Goal: Task Accomplishment & Management: Manage account settings

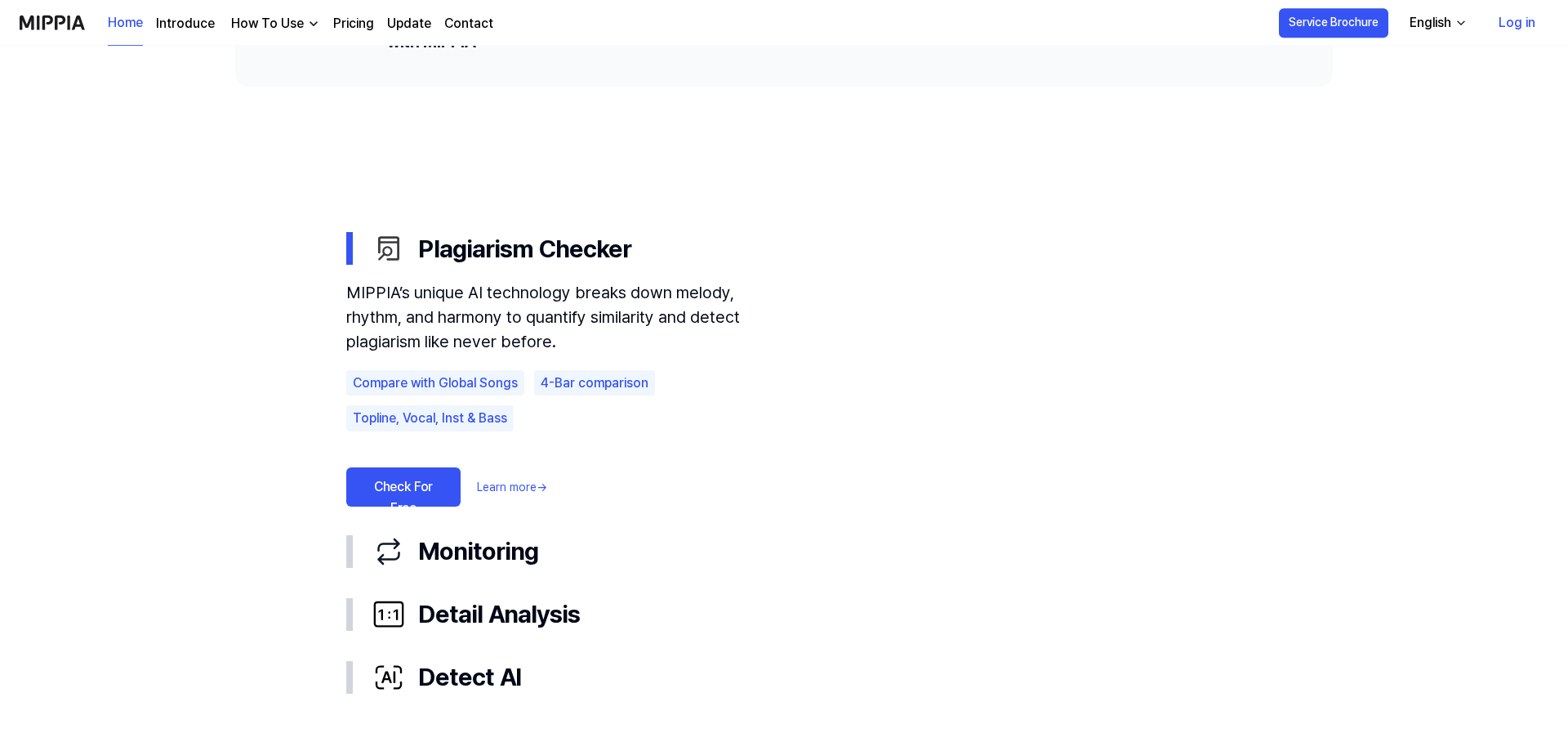
scroll to position [834, 0]
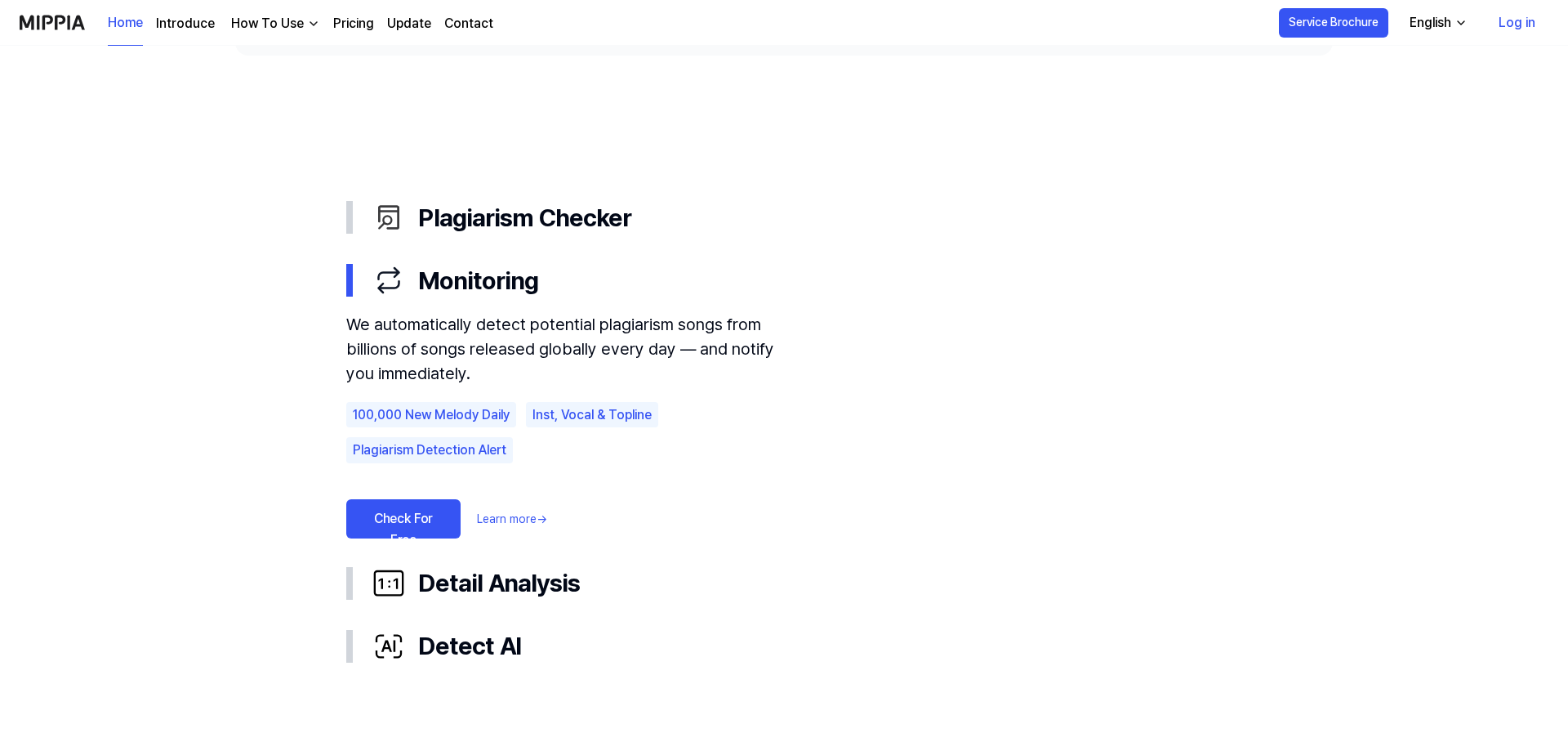
click at [426, 520] on link "Check For Free" at bounding box center [404, 519] width 115 height 40
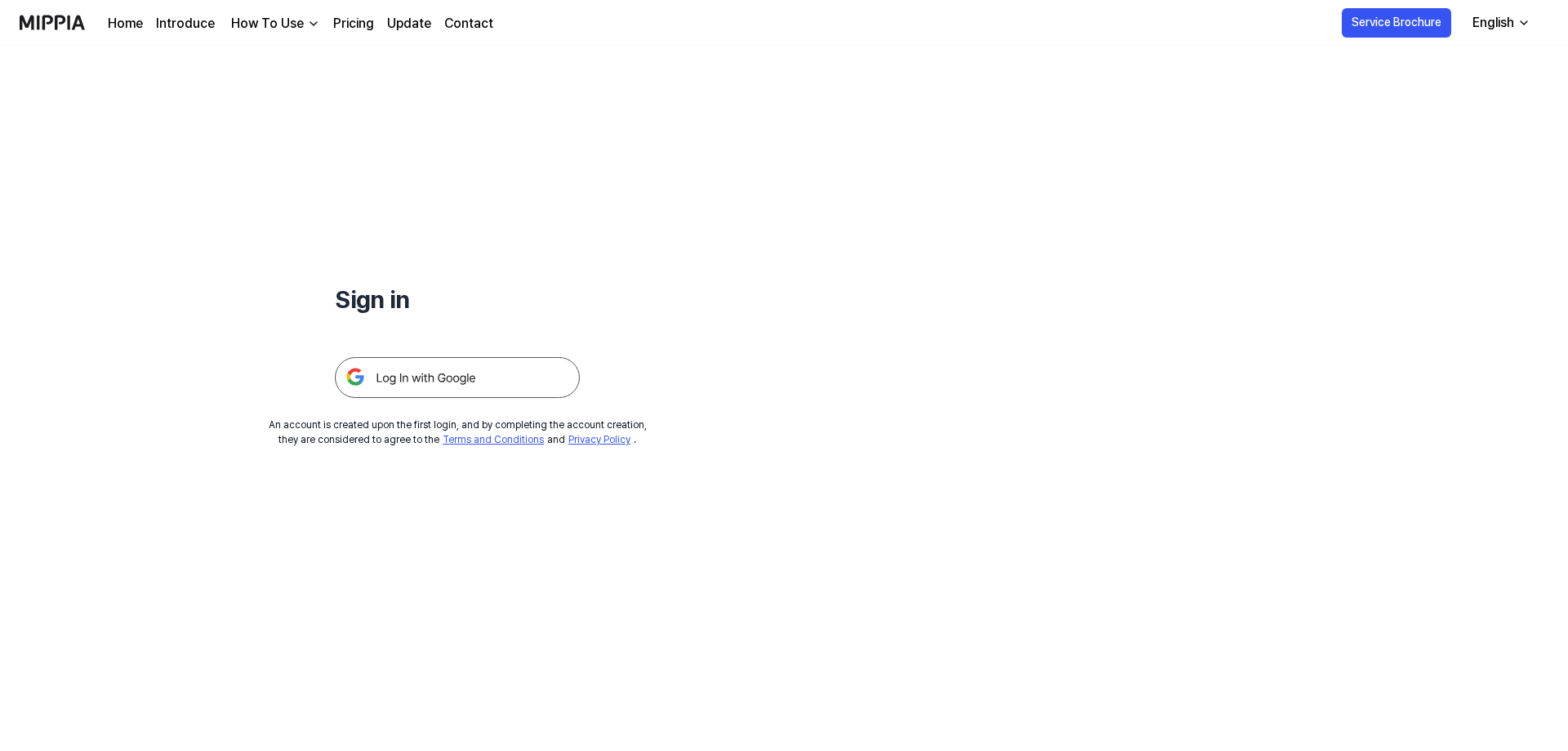
drag, startPoint x: 448, startPoint y: 332, endPoint x: 469, endPoint y: 375, distance: 47.9
click at [449, 333] on div at bounding box center [457, 358] width 245 height 80
click at [469, 375] on img at bounding box center [457, 376] width 245 height 40
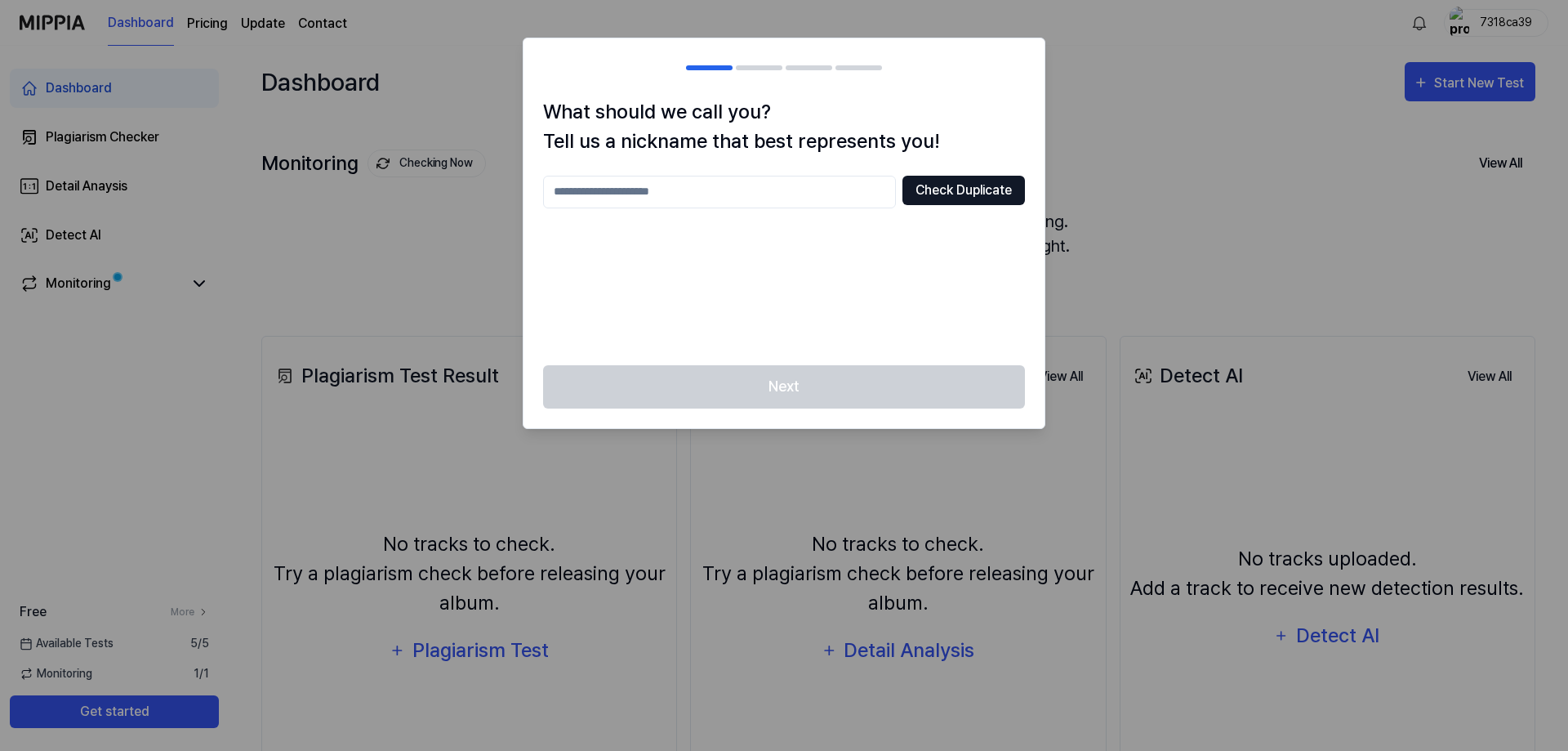
click at [943, 182] on button "Check Duplicate" at bounding box center [963, 190] width 122 height 29
click at [784, 188] on input "text" at bounding box center [719, 192] width 353 height 33
click at [722, 200] on input "*********" at bounding box center [719, 192] width 353 height 33
type input "********"
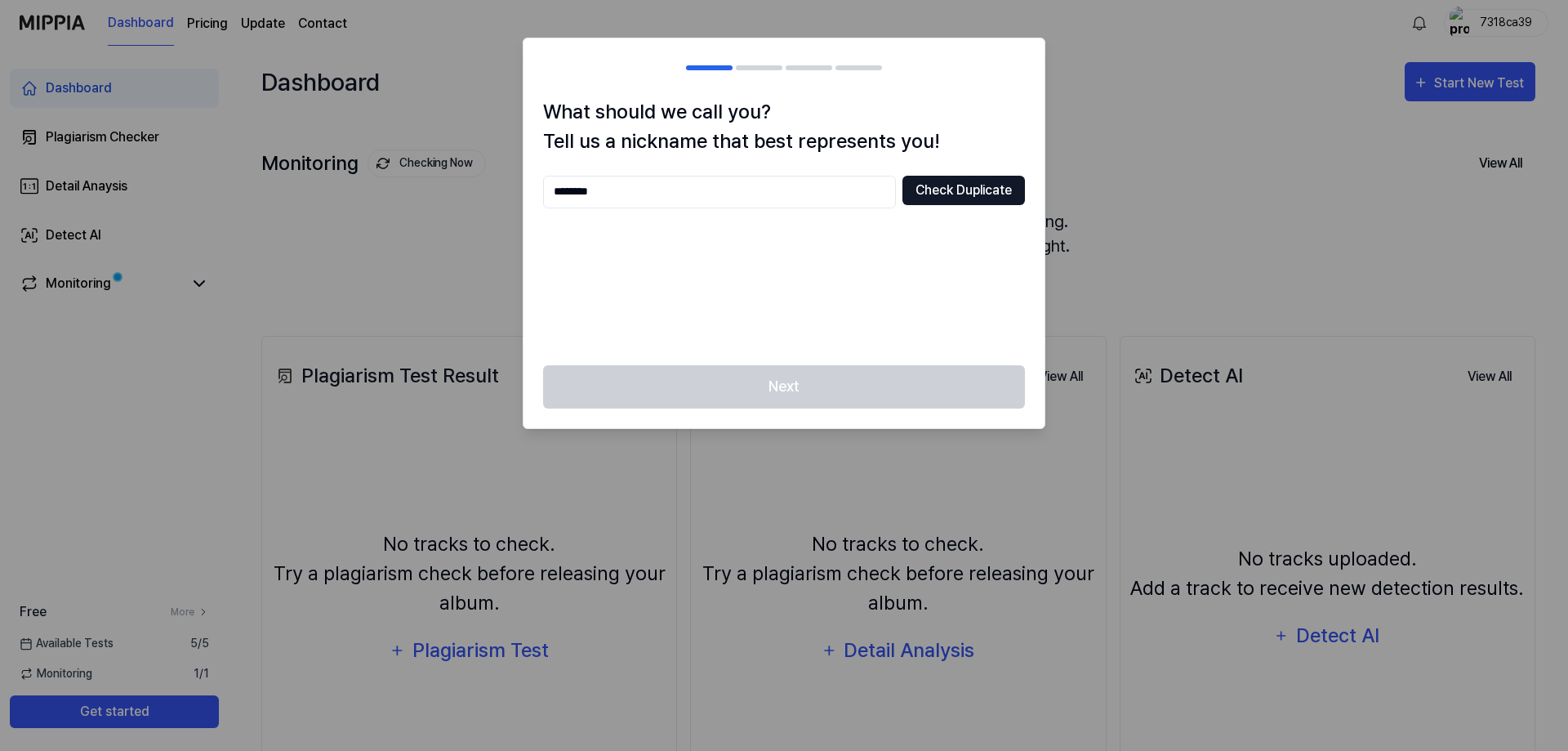
click at [947, 189] on button "Check Duplicate" at bounding box center [963, 190] width 122 height 29
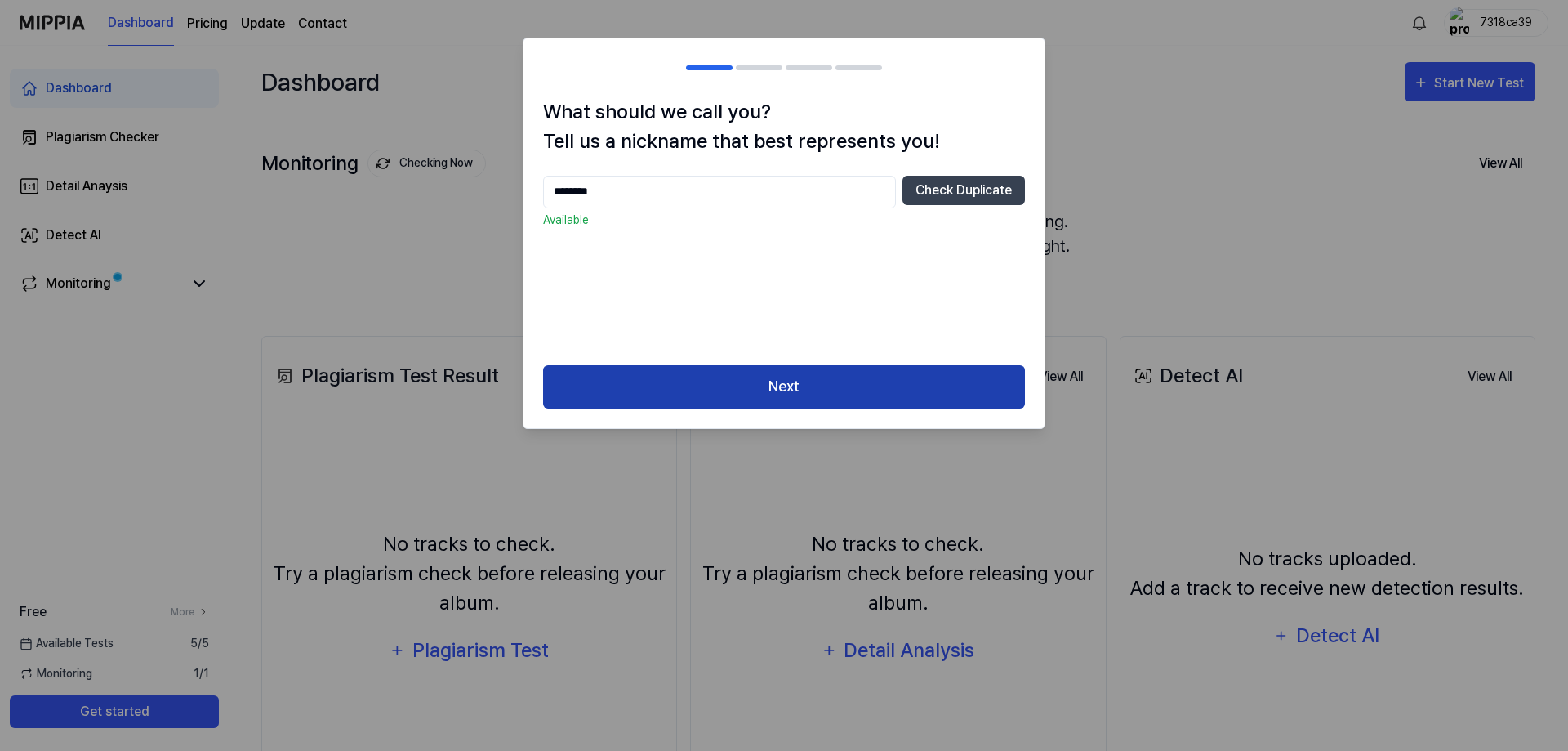
click at [874, 365] on button "Next" at bounding box center [784, 387] width 482 height 43
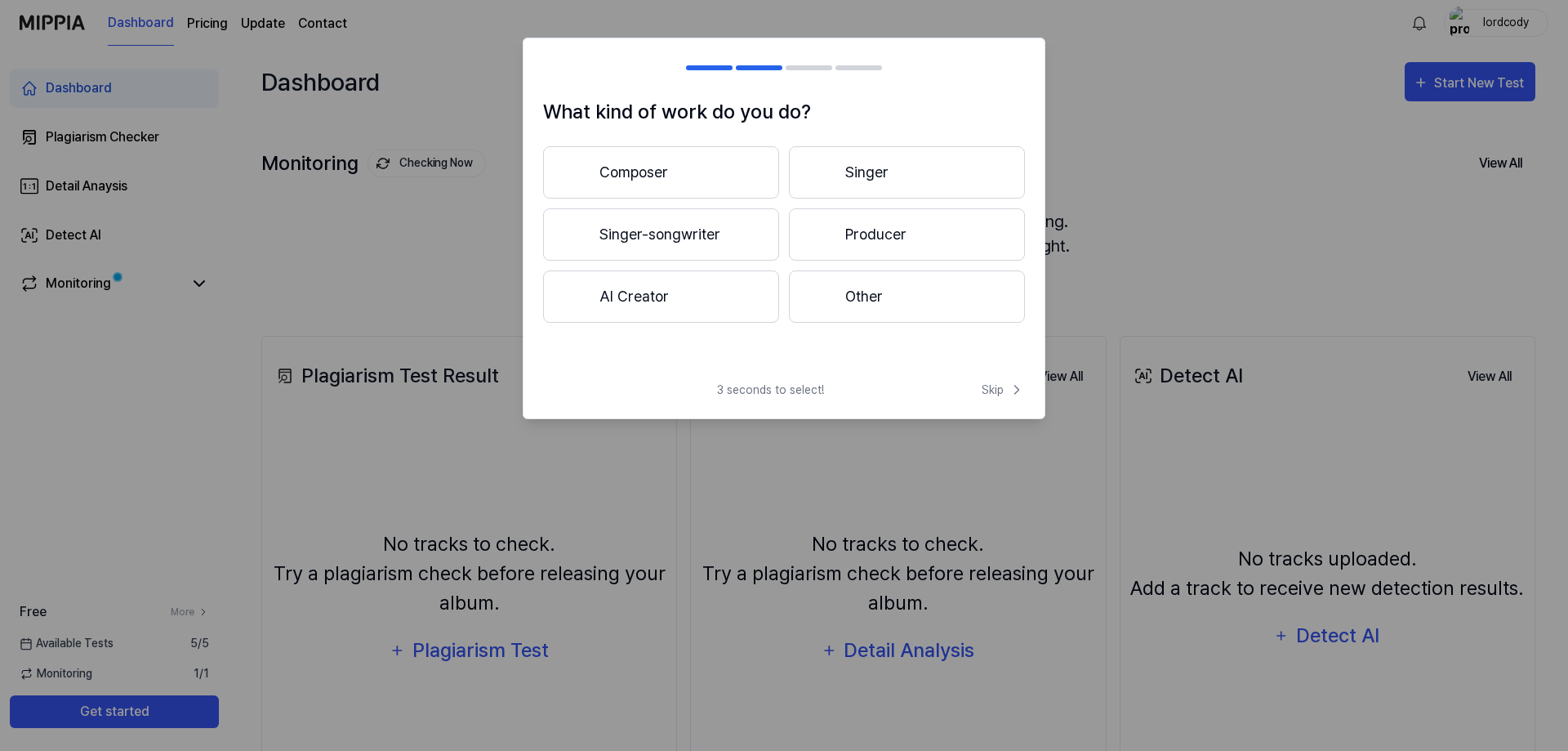
drag, startPoint x: 999, startPoint y: 394, endPoint x: 673, endPoint y: 312, distance: 336.2
click at [732, 332] on div "What kind of work do you do? Composer Singer Singer-songwriter Producer AI Crea…" at bounding box center [784, 228] width 523 height 381
click at [670, 309] on button "AI Creator" at bounding box center [660, 296] width 236 height 53
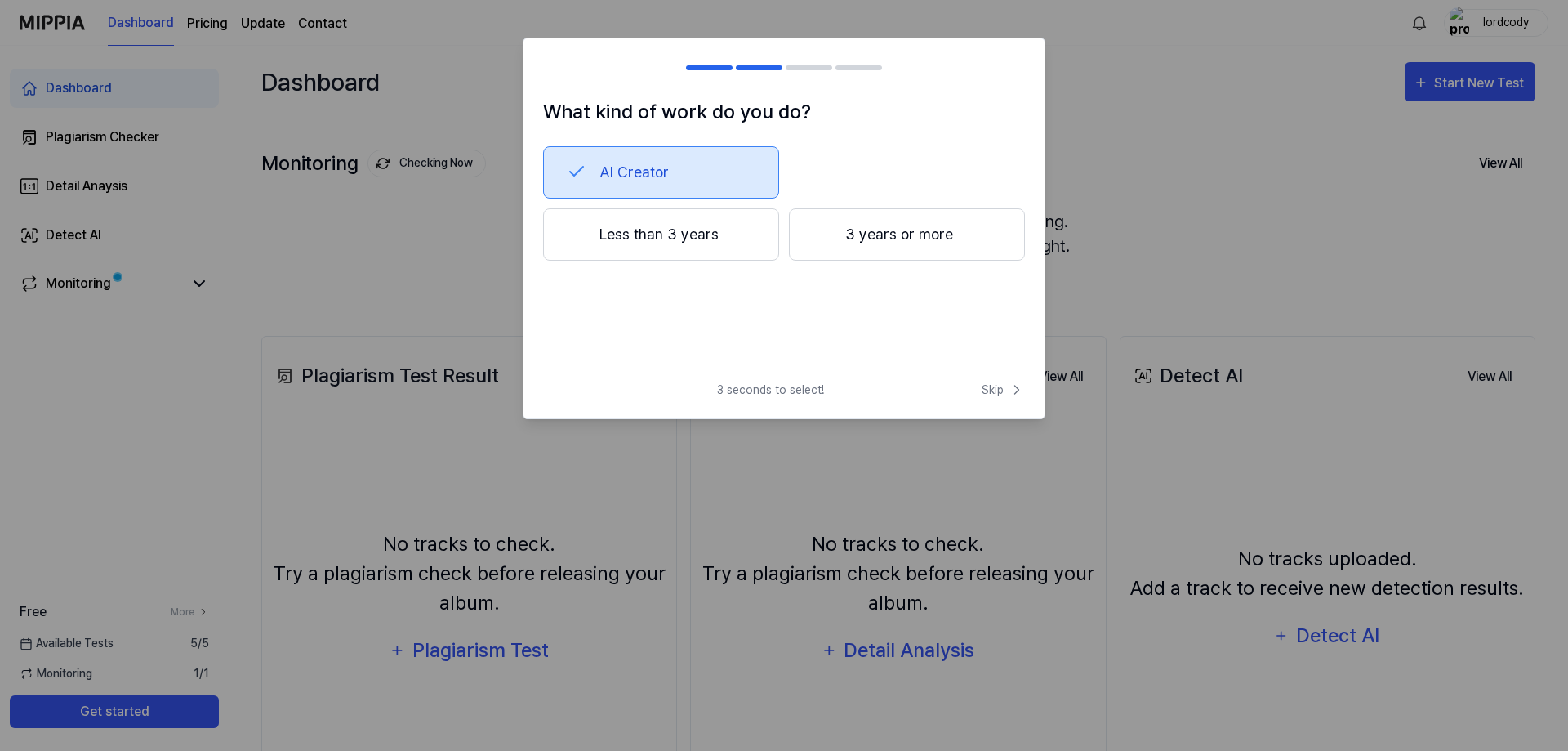
click at [691, 251] on button "Less than 3 years" at bounding box center [660, 234] width 236 height 53
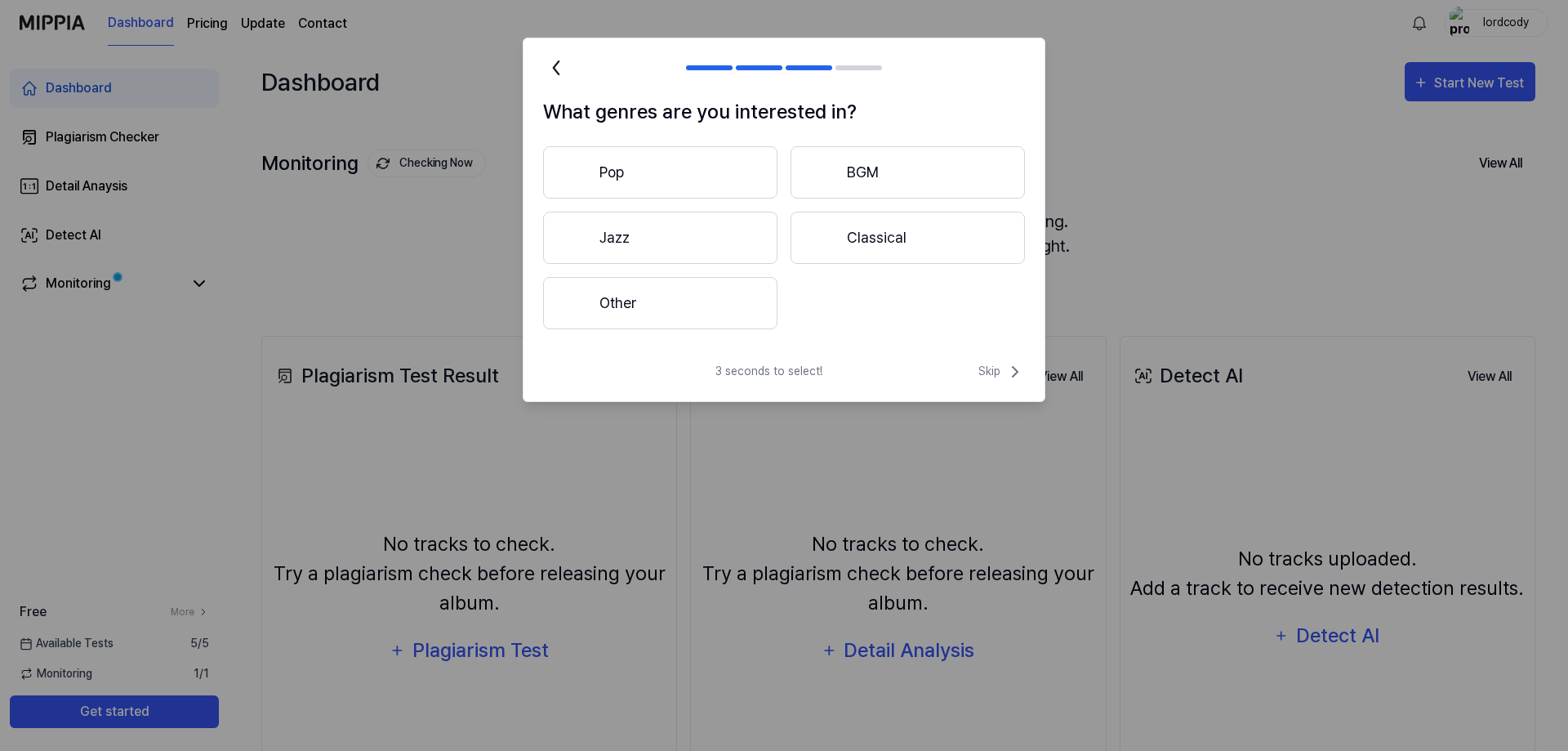
click at [702, 318] on button "Other" at bounding box center [659, 303] width 234 height 53
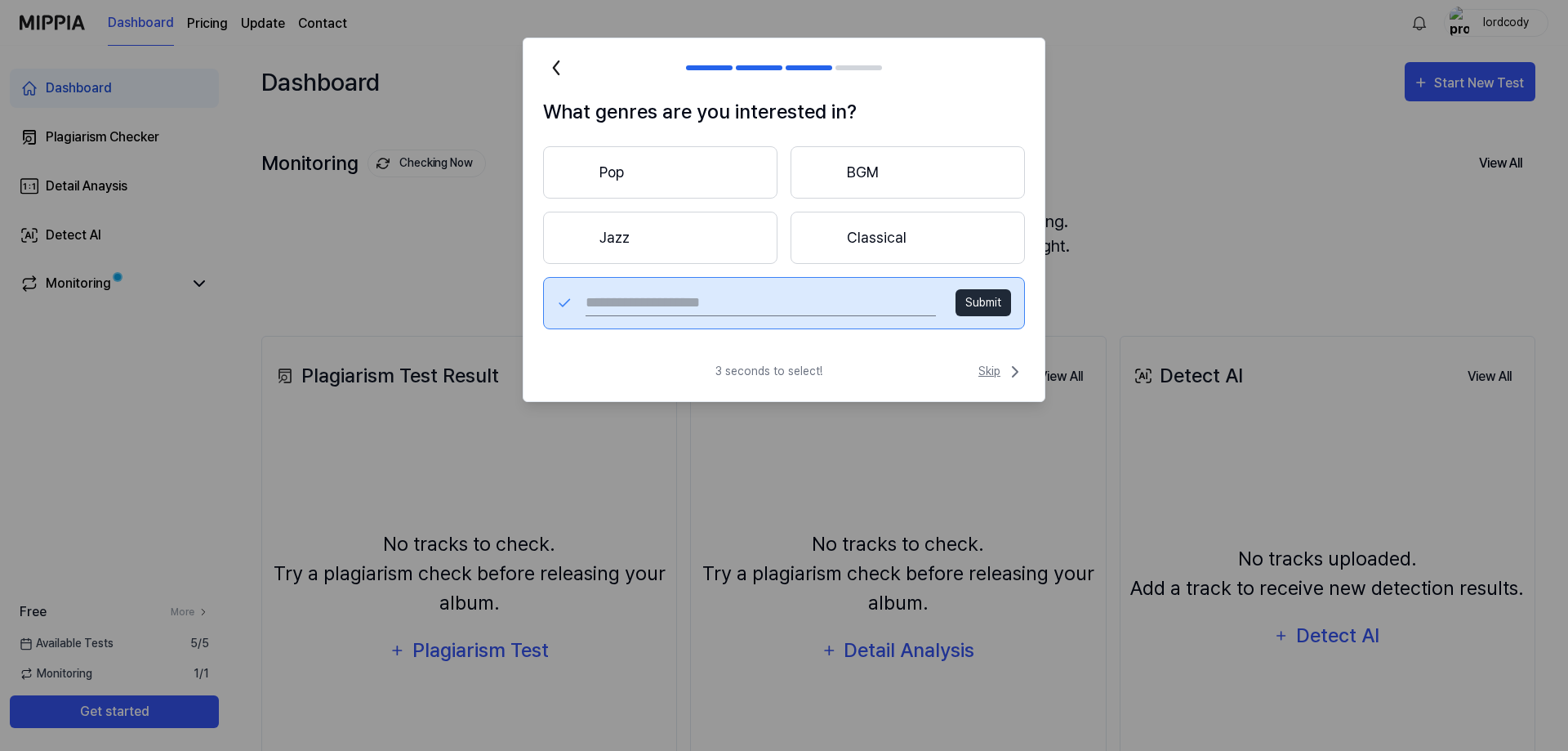
click at [1002, 369] on span "Skip" at bounding box center [1001, 372] width 46 height 20
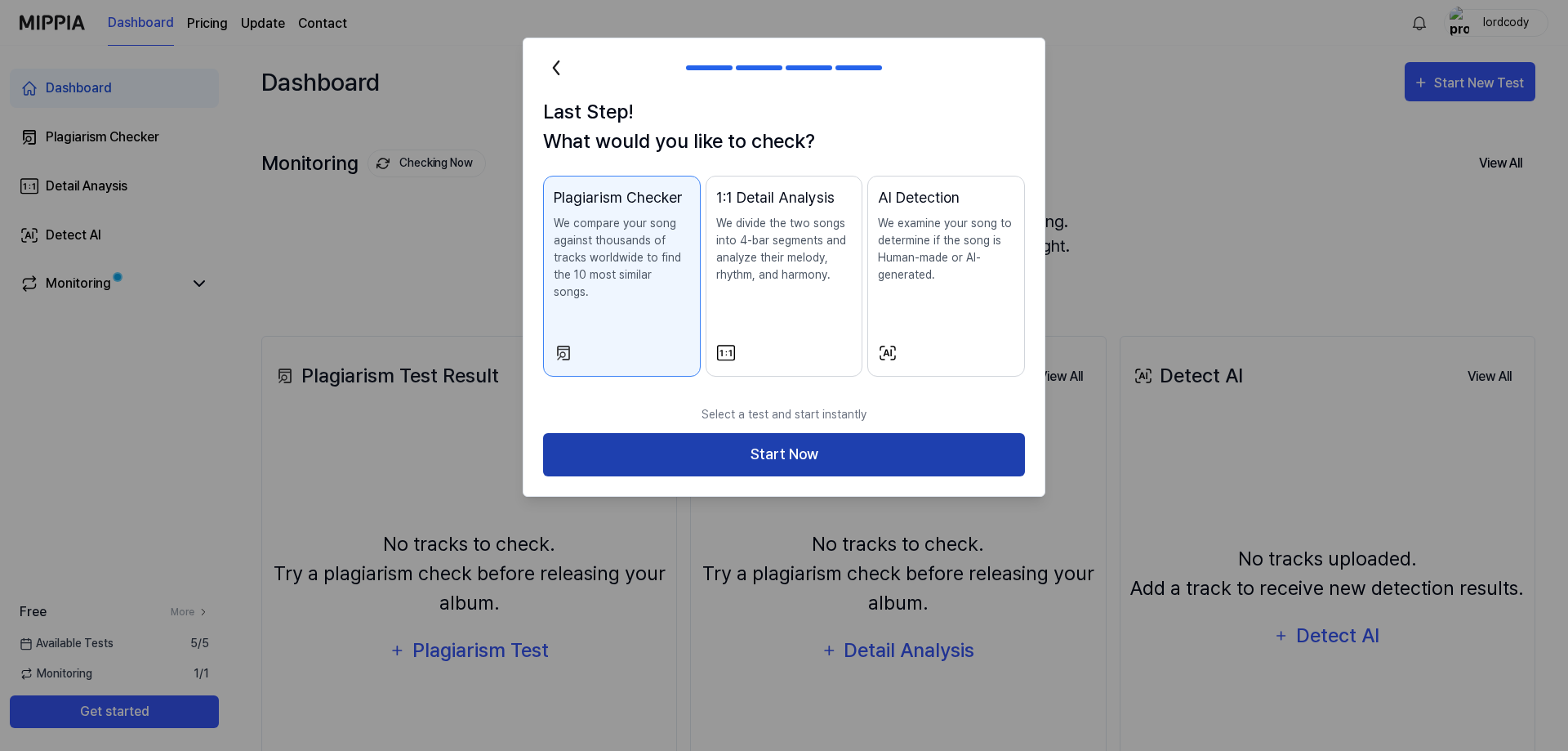
click at [842, 439] on button "Start Now" at bounding box center [784, 455] width 482 height 43
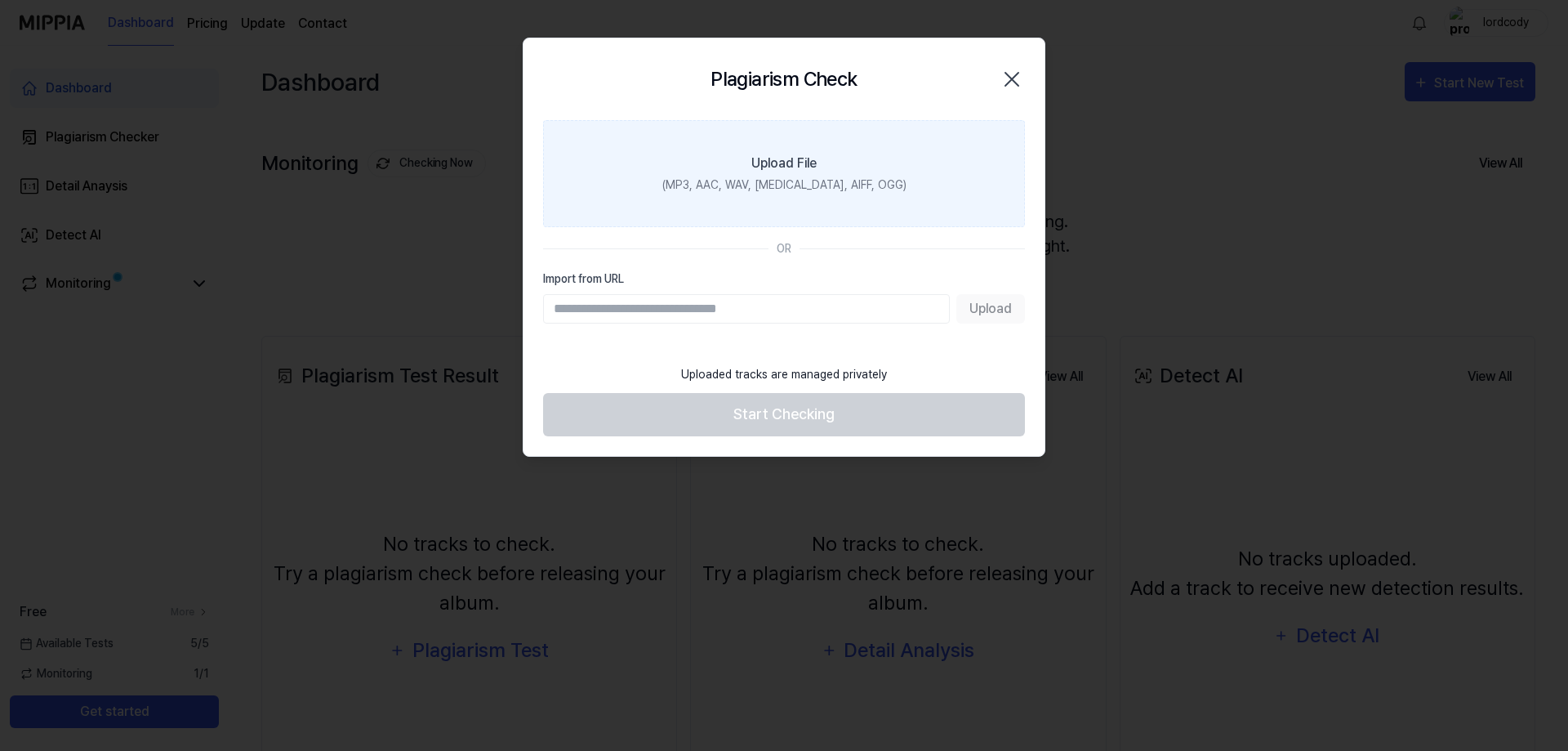
click at [784, 159] on div "Upload File" at bounding box center [784, 163] width 65 height 20
click at [0, 0] on input "Upload File (MP3, AAC, WAV, [MEDICAL_DATA], AIFF, OGG)" at bounding box center [0, 0] width 0 height 0
click at [858, 191] on div "(MP3, AAC, WAV, [MEDICAL_DATA], AIFF, OGG)" at bounding box center [784, 185] width 245 height 17
click at [0, 0] on input "Upload File (MP3, AAC, WAV, [MEDICAL_DATA], AIFF, OGG)" at bounding box center [0, 0] width 0 height 0
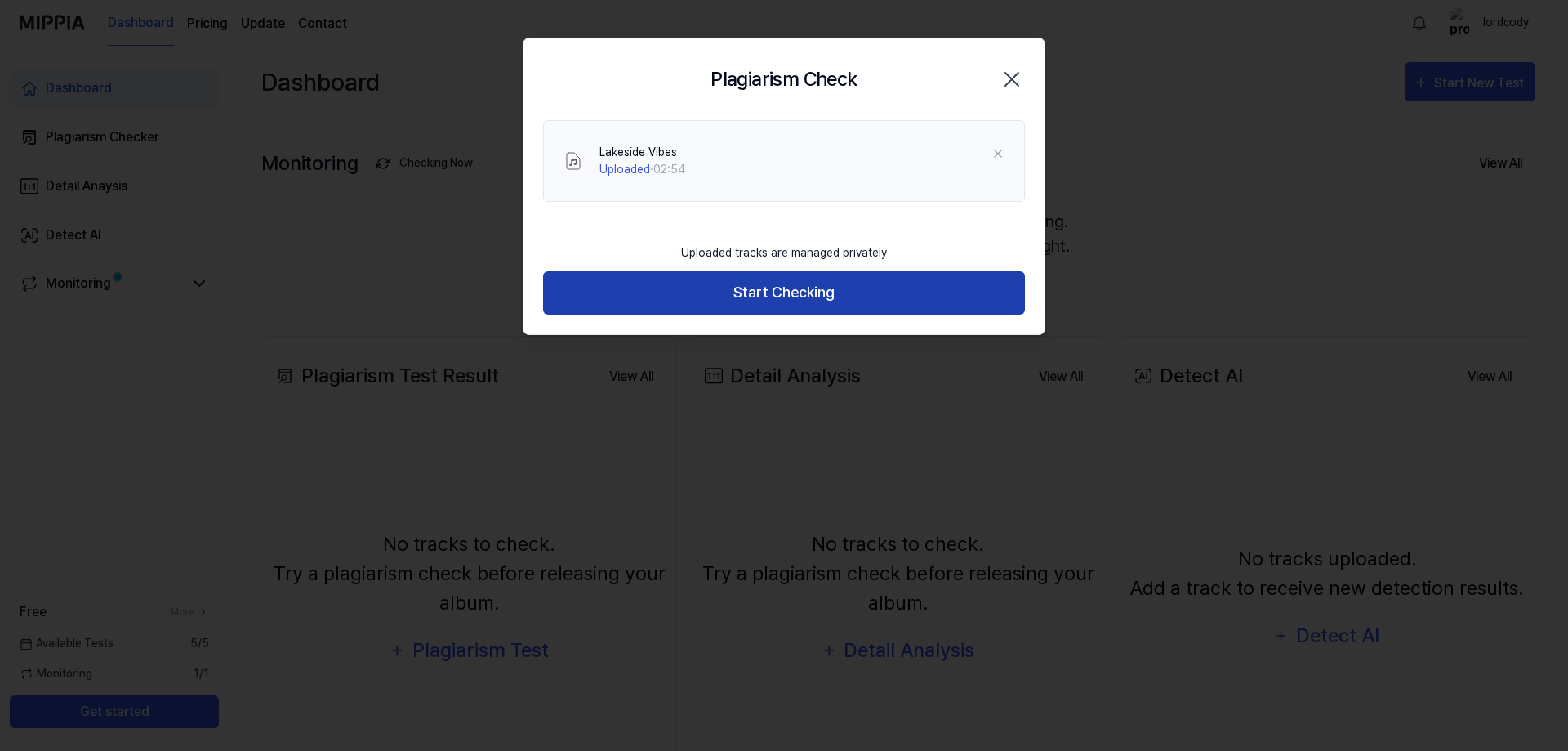
click at [698, 303] on button "Start Checking" at bounding box center [784, 293] width 482 height 43
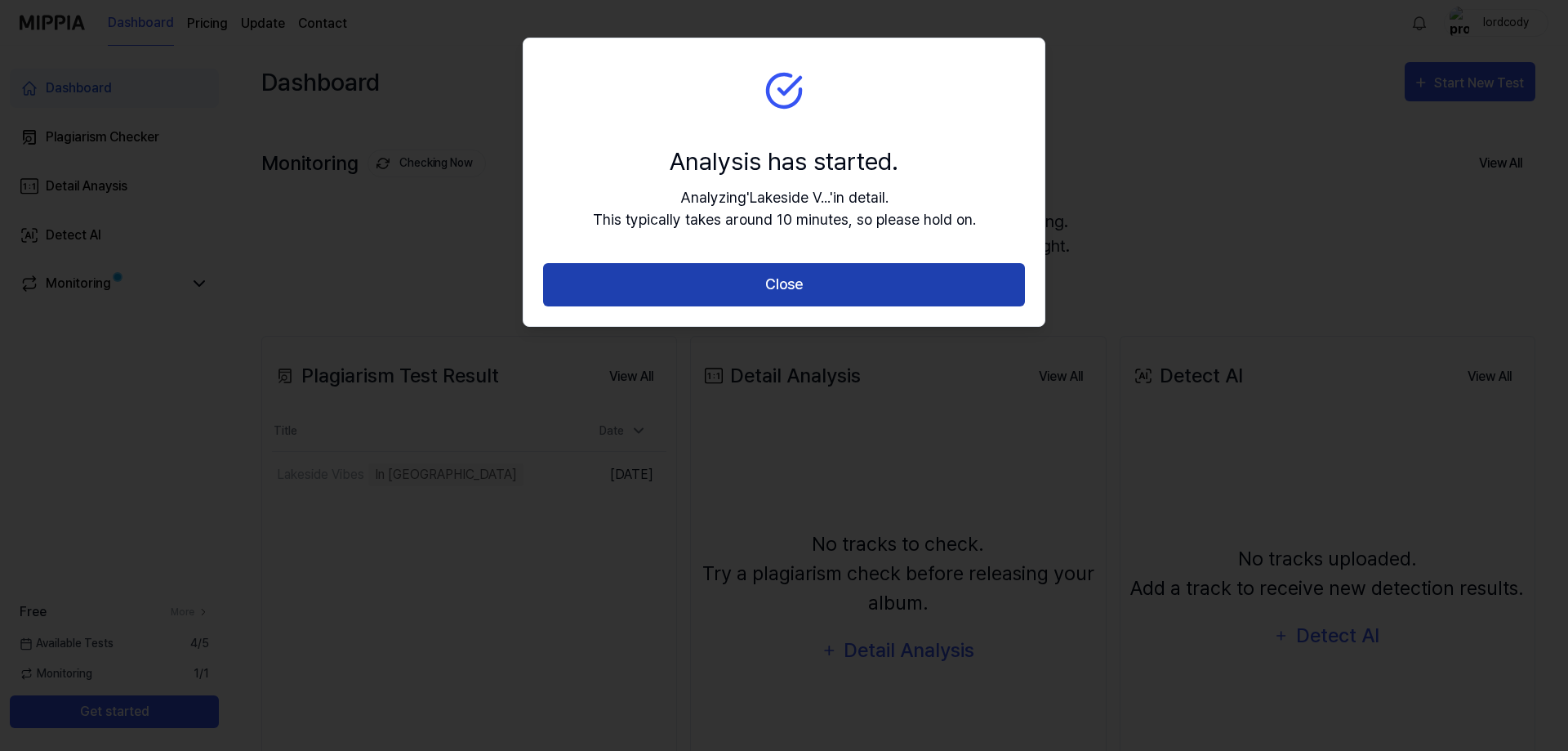
click at [941, 288] on button "Close" at bounding box center [784, 285] width 482 height 43
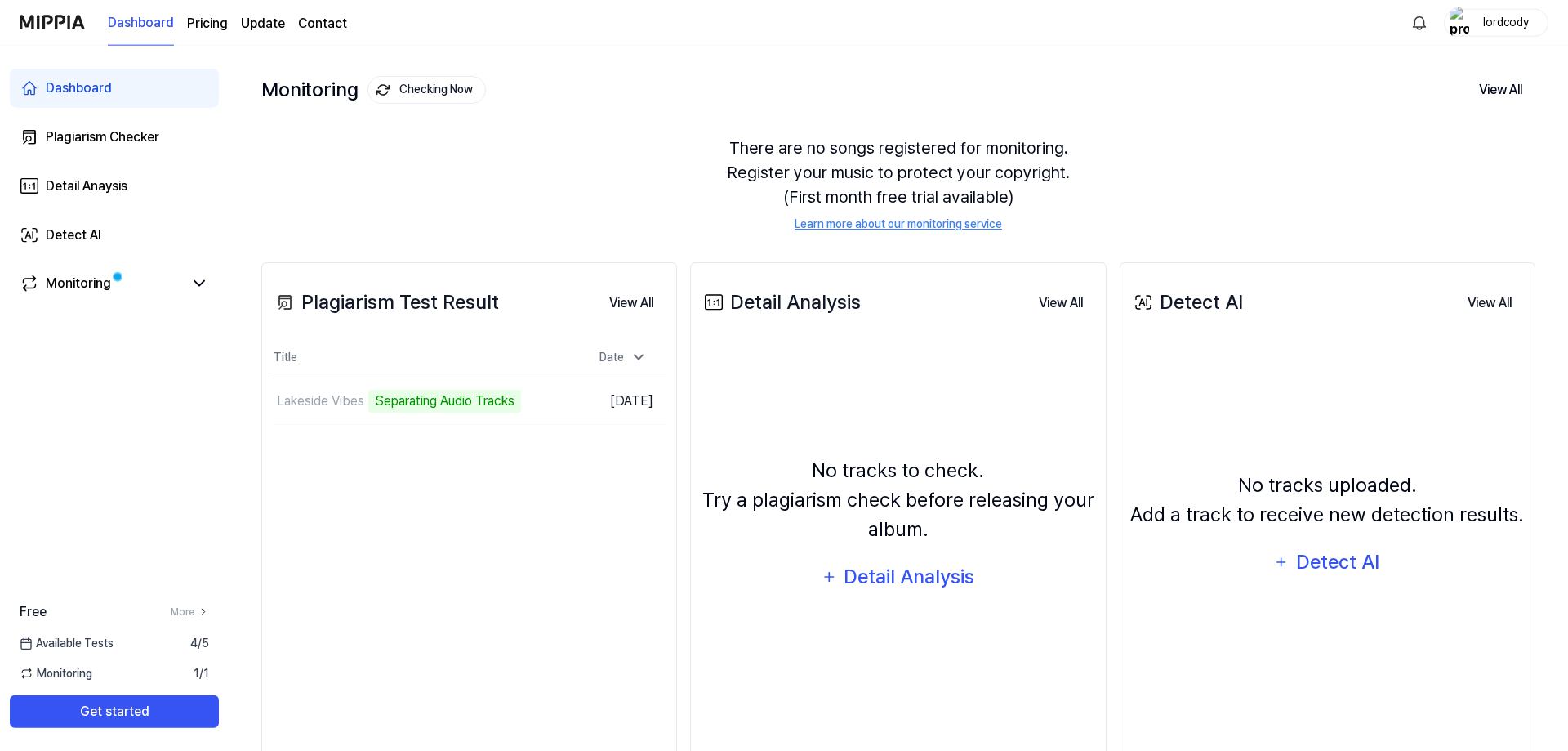
scroll to position [84, 0]
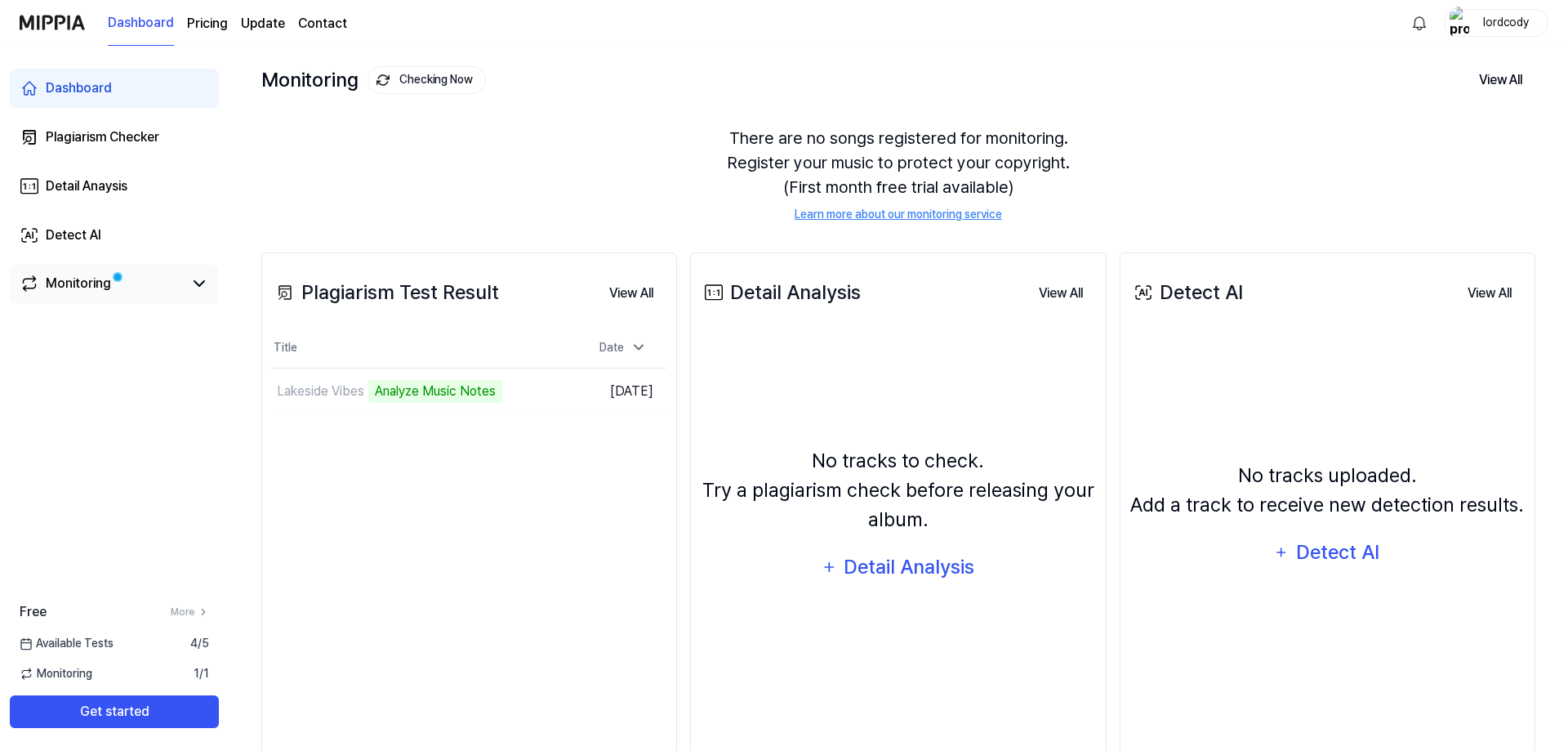
click at [72, 280] on div "Monitoring" at bounding box center [78, 283] width 65 height 20
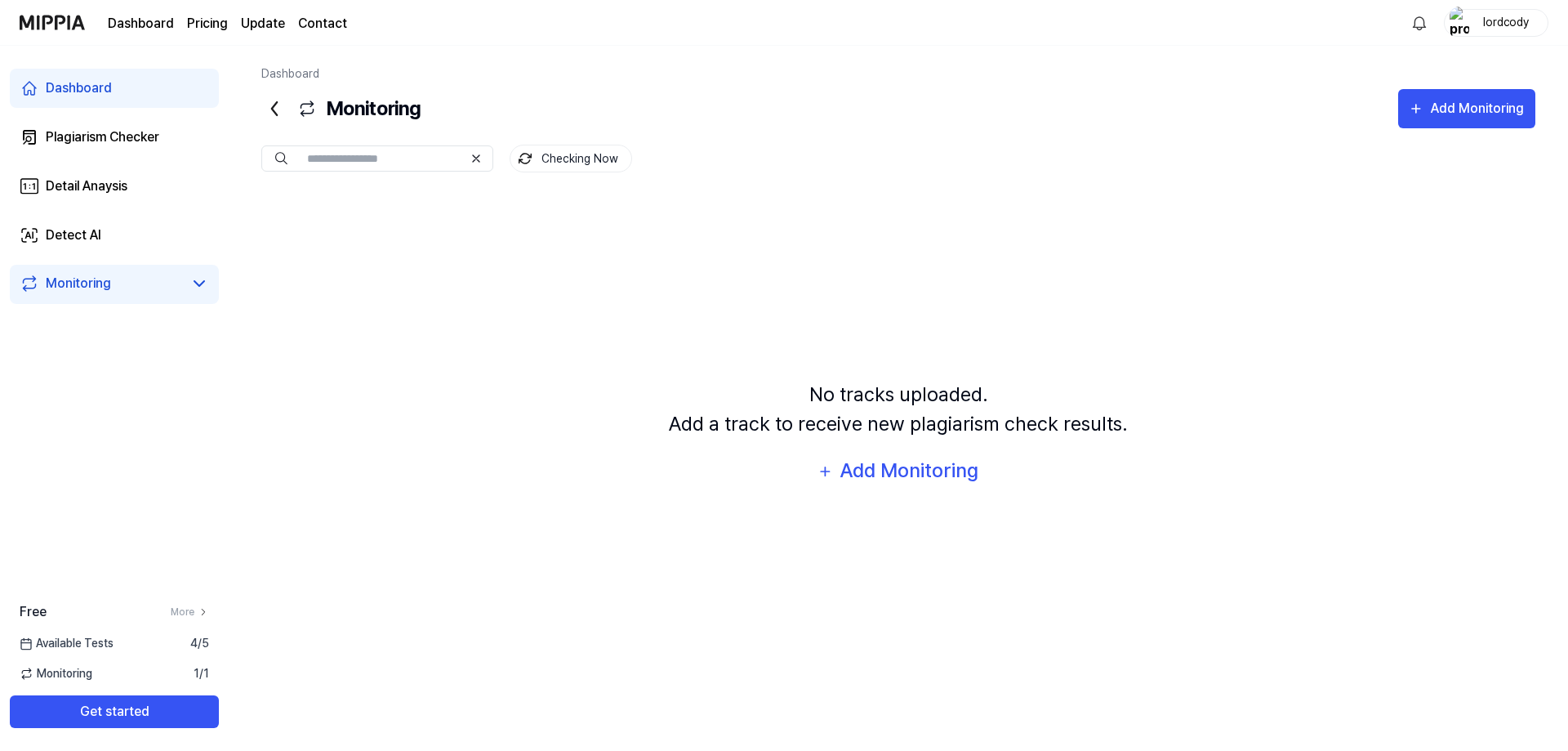
click at [92, 96] on div "Dashboard" at bounding box center [79, 88] width 66 height 20
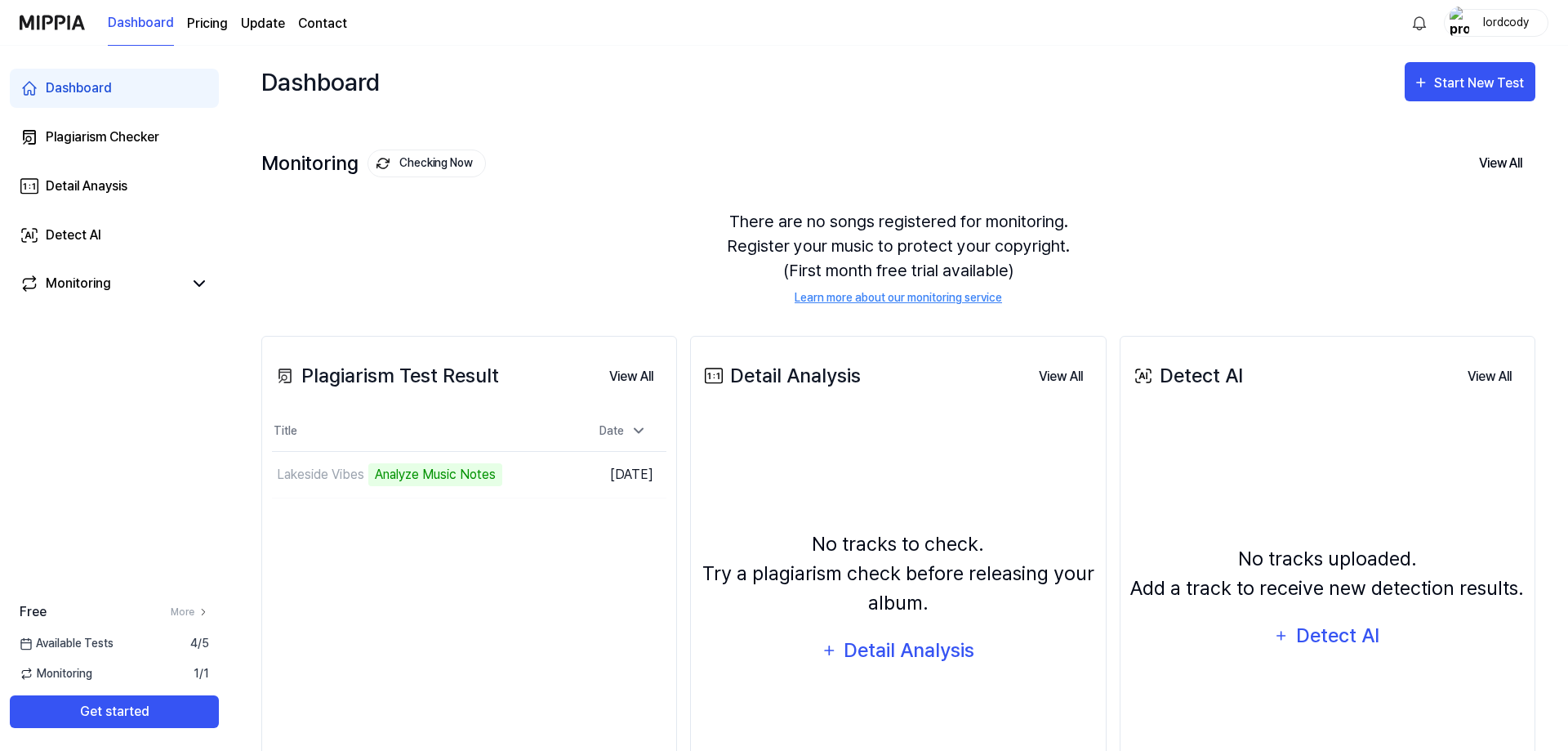
click at [519, 580] on div "Plagiarism Test Result View All Plagiarism Test Result Title Date Lakeside Vibe…" at bounding box center [469, 588] width 416 height 505
click at [447, 471] on div "Analyze Music Notes" at bounding box center [404, 474] width 134 height 23
click at [520, 475] on td "Lakeside Vibes Analyze Music Notes Go to Results" at bounding box center [420, 474] width 295 height 46
click at [818, 481] on div "No tracks to check. Try a plagiarism check before releasing your album. Detail …" at bounding box center [897, 599] width 394 height 350
click at [529, 502] on div "Plagiarism Test Result View All Plagiarism Test Result Title Date Lakeside Vibe…" at bounding box center [469, 588] width 416 height 505
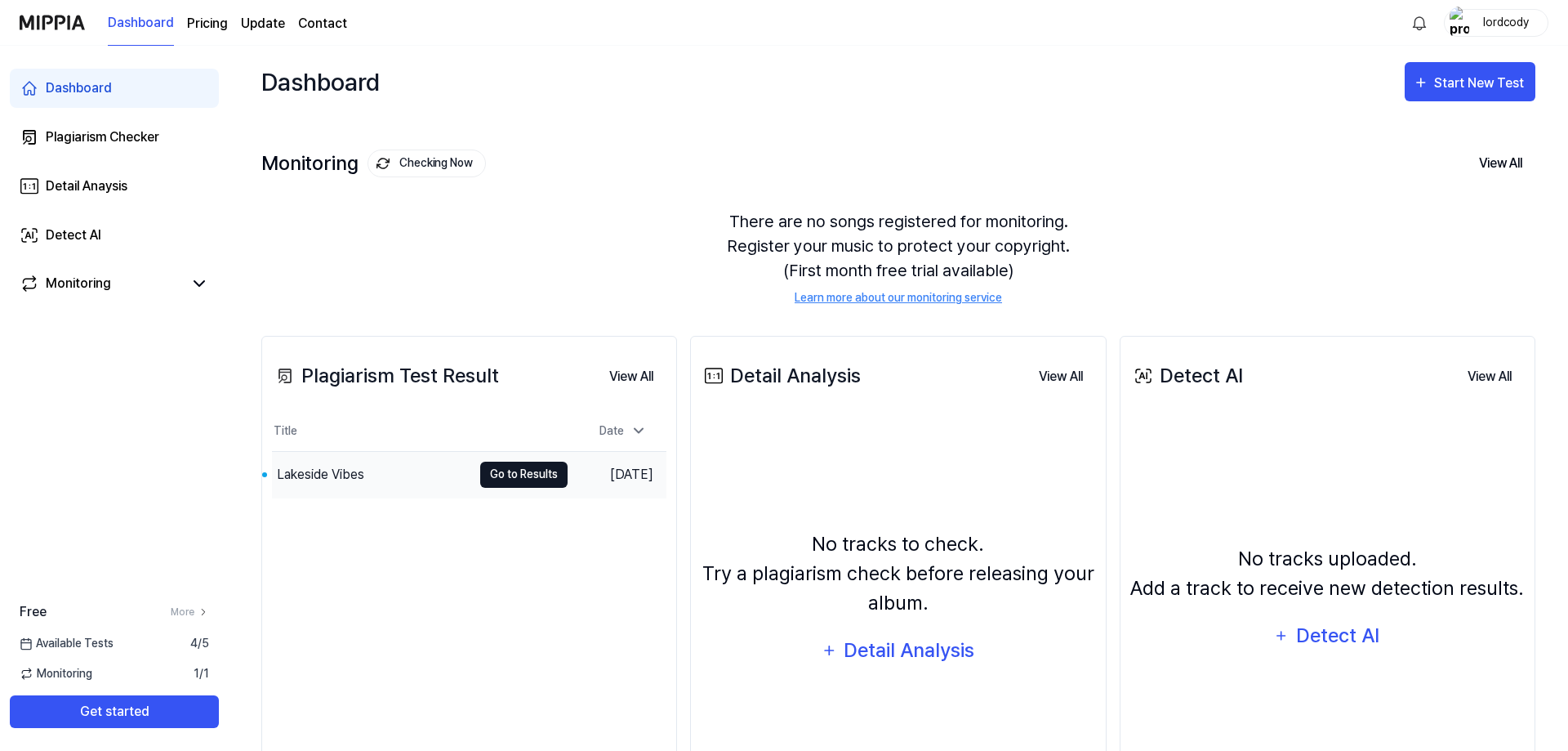
click at [497, 473] on button "Go to Results" at bounding box center [524, 475] width 87 height 26
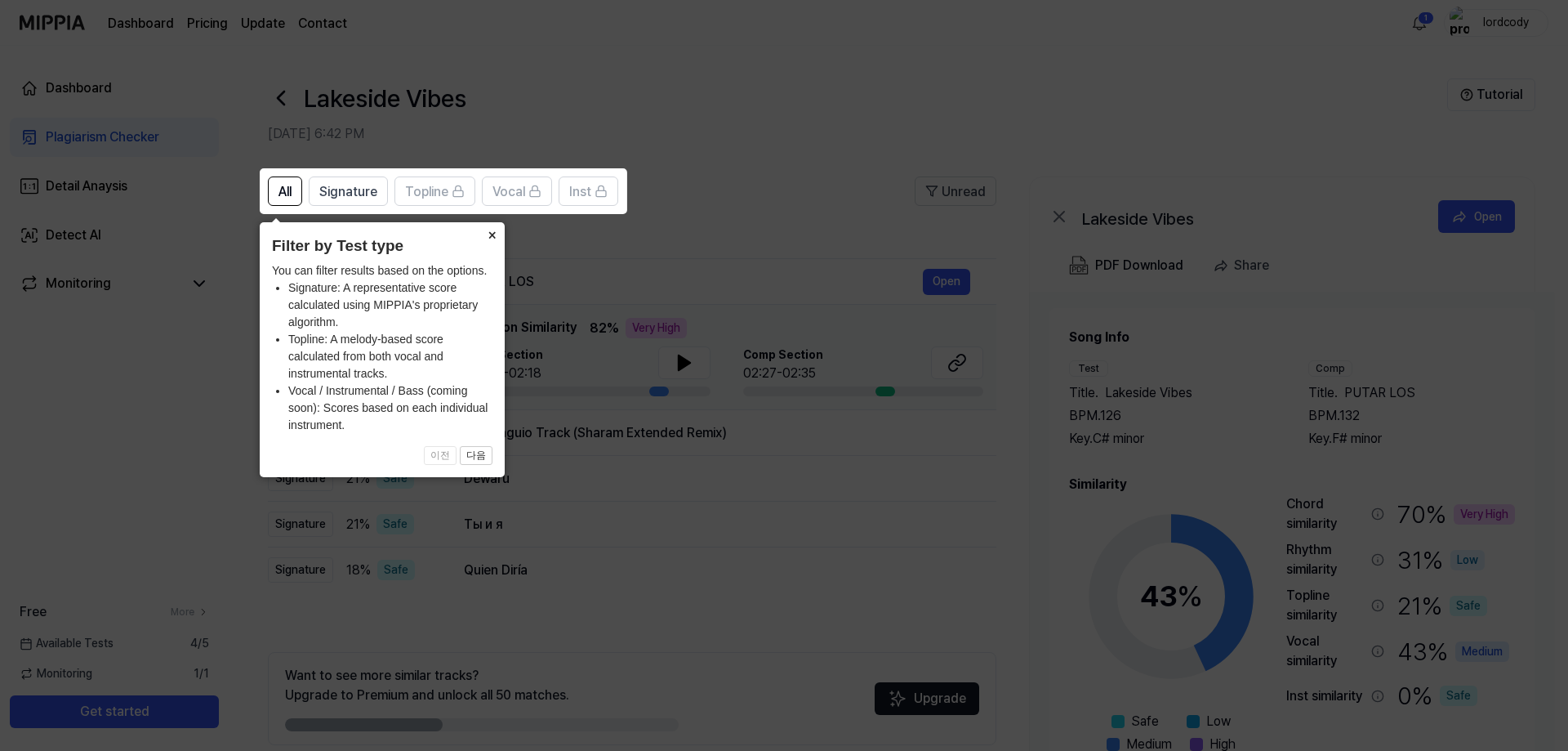
click at [491, 232] on button "×" at bounding box center [492, 233] width 26 height 23
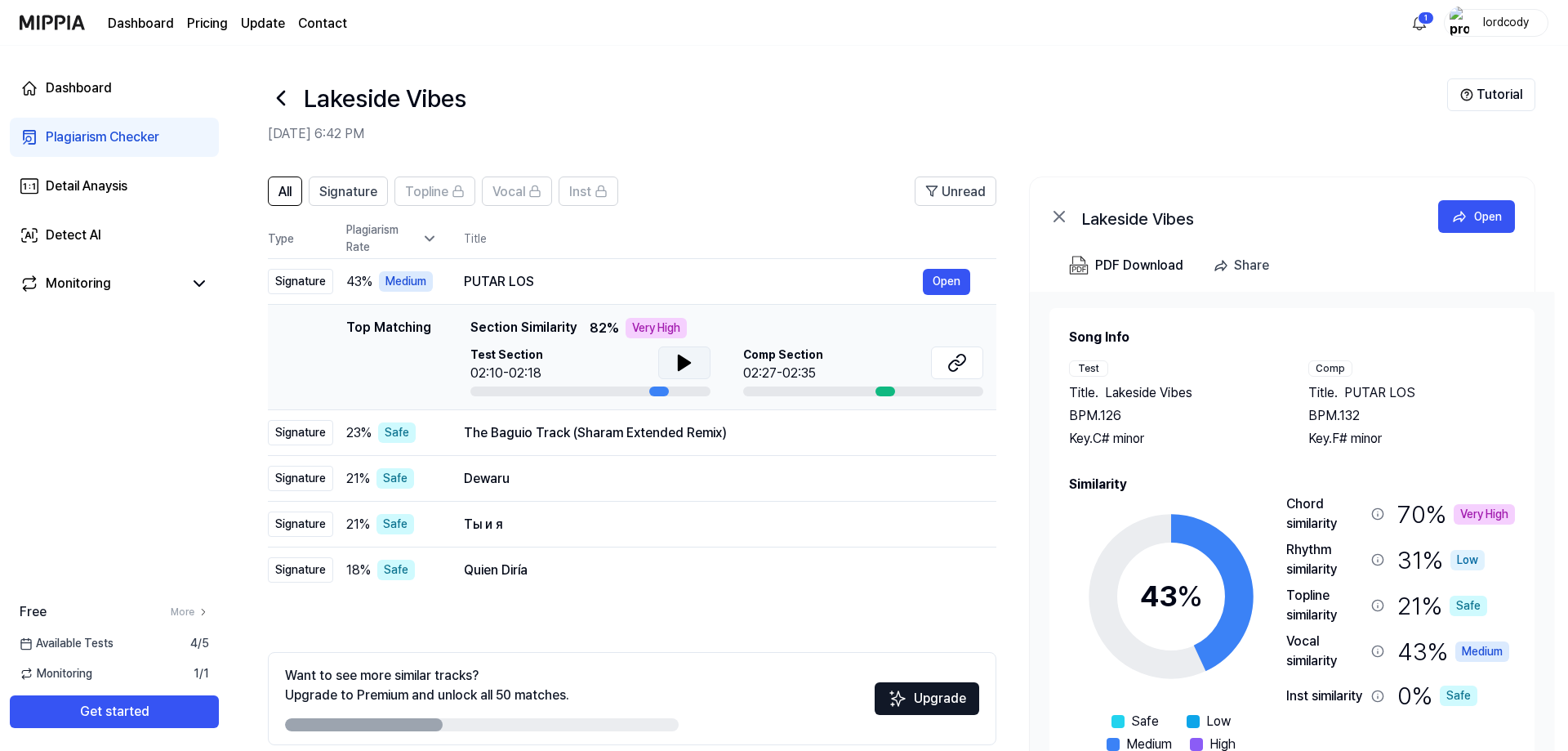
click at [678, 361] on icon at bounding box center [684, 363] width 11 height 15
click at [688, 361] on icon at bounding box center [687, 363] width 3 height 13
click at [962, 346] on button at bounding box center [958, 362] width 53 height 33
click at [657, 332] on div "Very High" at bounding box center [656, 328] width 61 height 21
click at [657, 320] on div "Very High" at bounding box center [656, 328] width 61 height 21
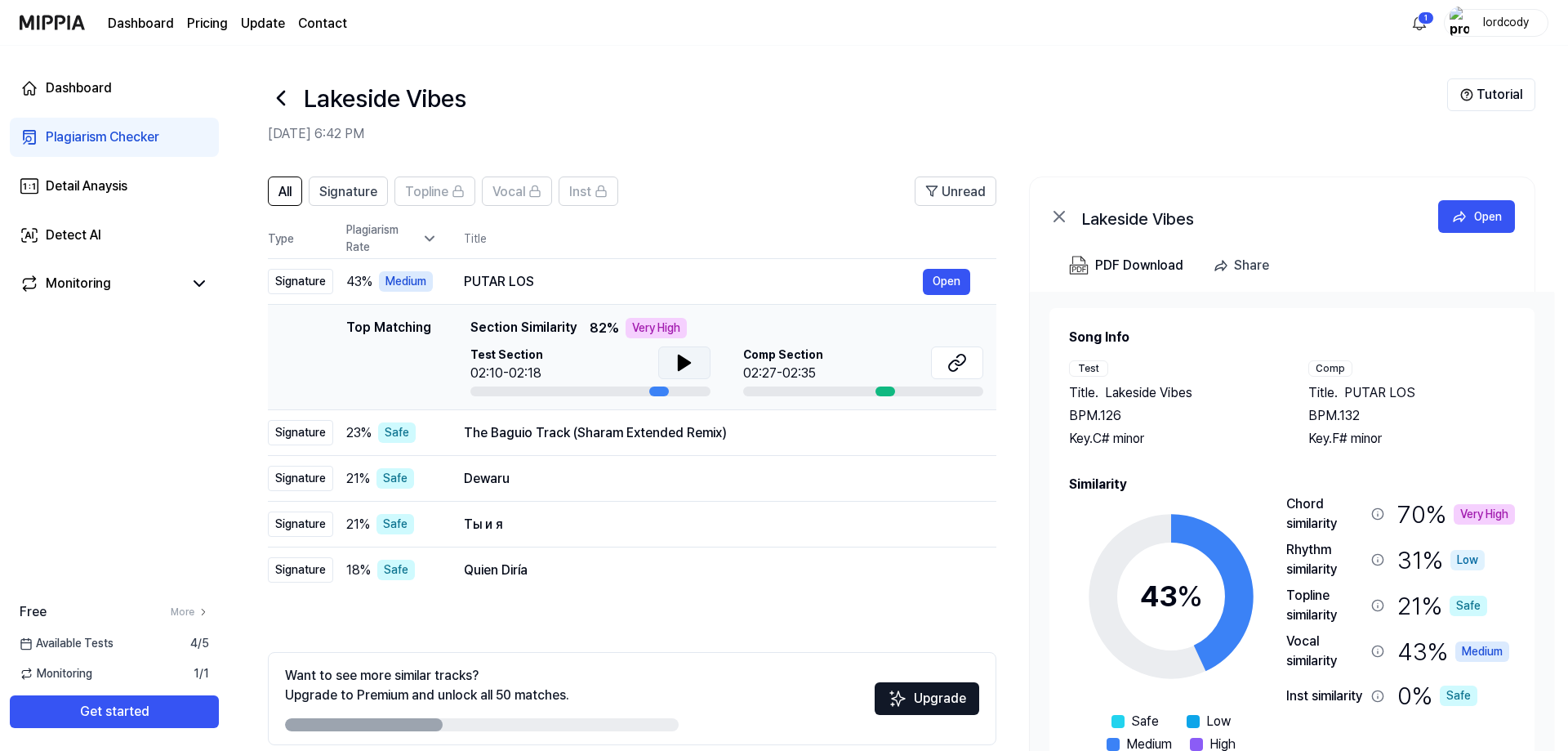
click at [688, 345] on div "Top Matching Section Similarity 82 % Very High Test Section 02:10-02:18 Comp Se…" at bounding box center [726, 357] width 513 height 78
click at [688, 358] on icon at bounding box center [684, 362] width 20 height 20
click at [691, 365] on icon at bounding box center [684, 362] width 20 height 20
click at [959, 358] on icon at bounding box center [957, 362] width 20 height 20
click at [841, 423] on div "The Baguio Track (Sharam Extended Remix)" at bounding box center [693, 433] width 459 height 20
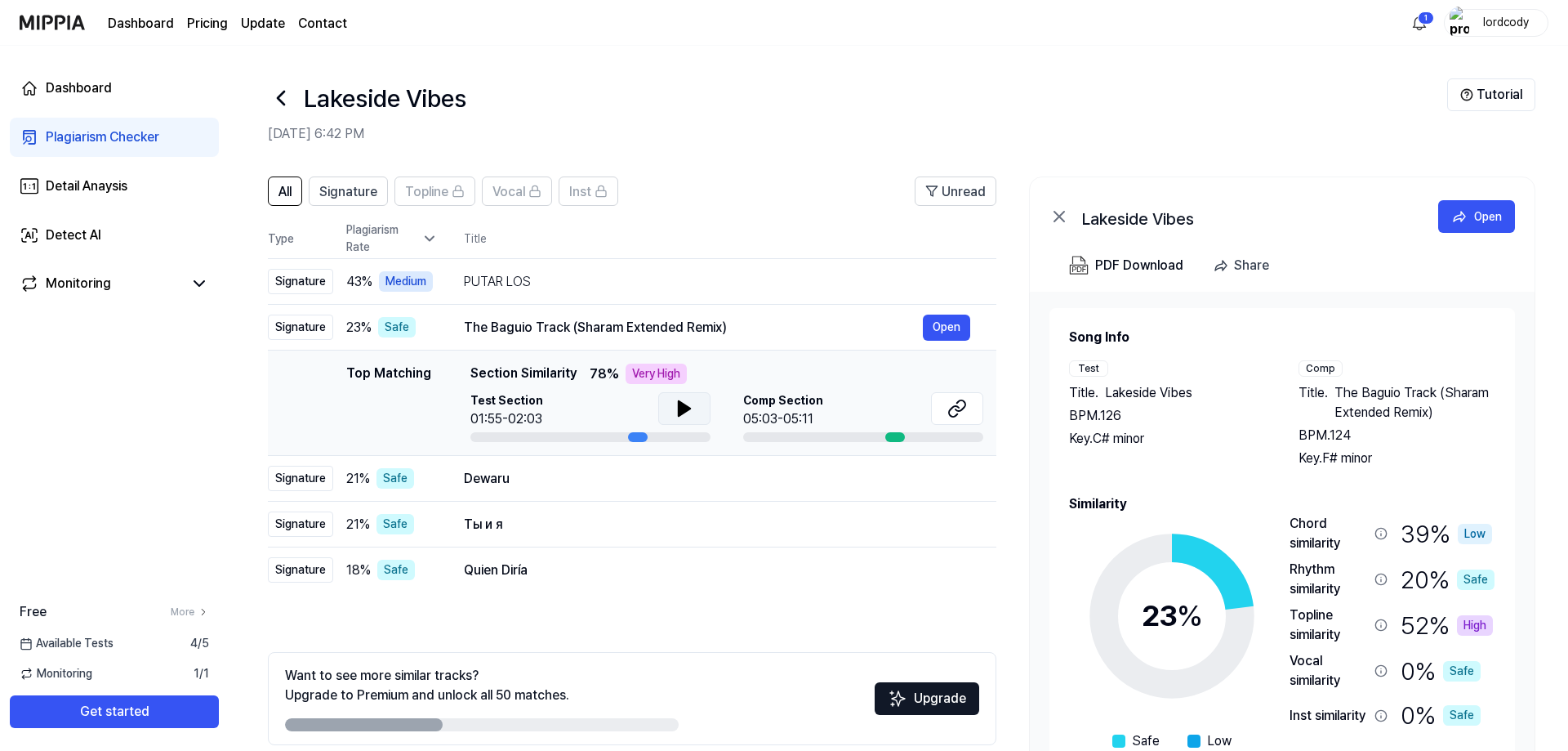
click at [692, 412] on icon at bounding box center [684, 408] width 20 height 20
click at [689, 408] on icon at bounding box center [684, 408] width 20 height 20
click at [954, 398] on button at bounding box center [958, 408] width 53 height 33
click at [598, 474] on div "Dewaru" at bounding box center [693, 478] width 459 height 20
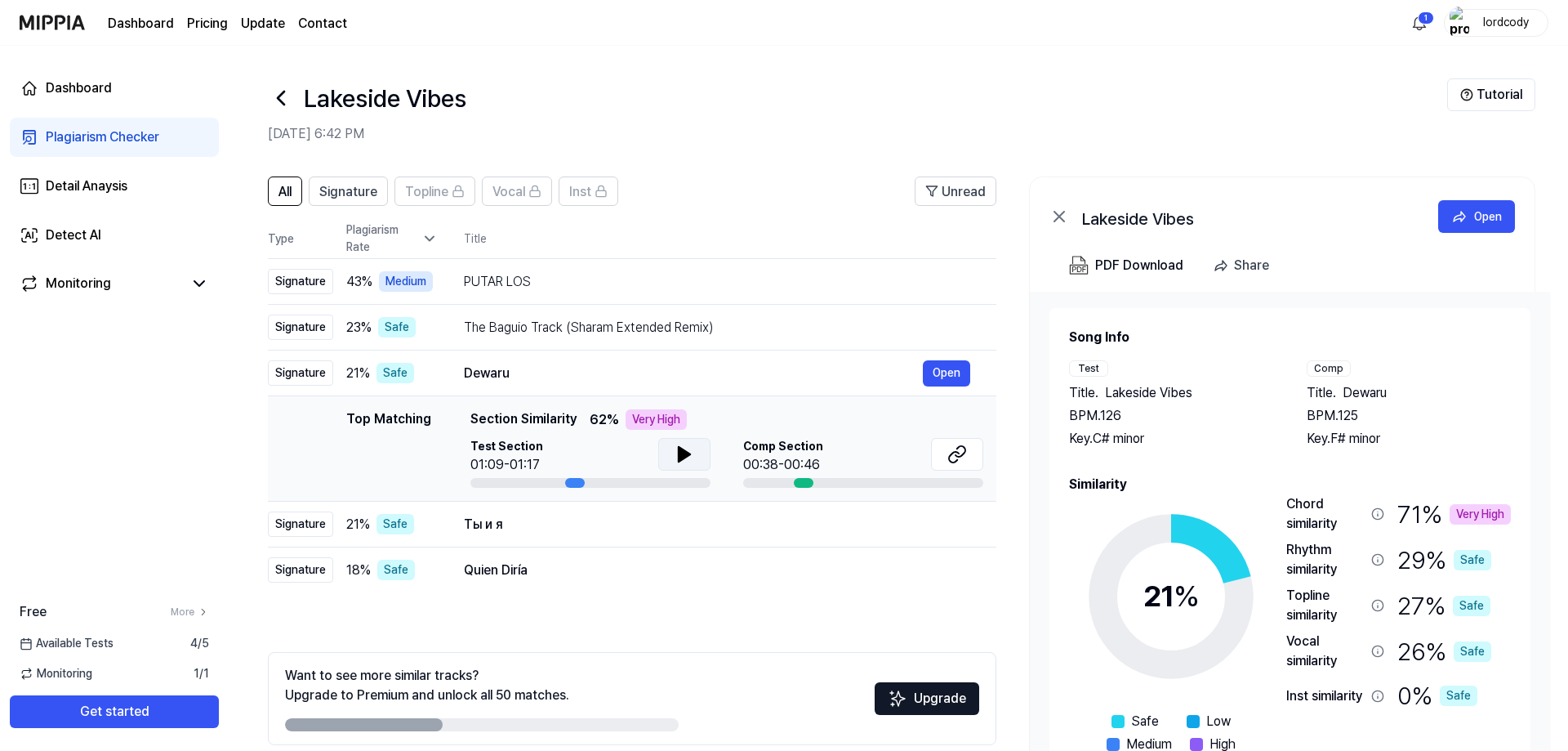
click at [683, 455] on icon at bounding box center [684, 455] width 11 height 15
click at [686, 454] on icon at bounding box center [687, 455] width 3 height 13
click at [958, 455] on icon at bounding box center [957, 454] width 20 height 20
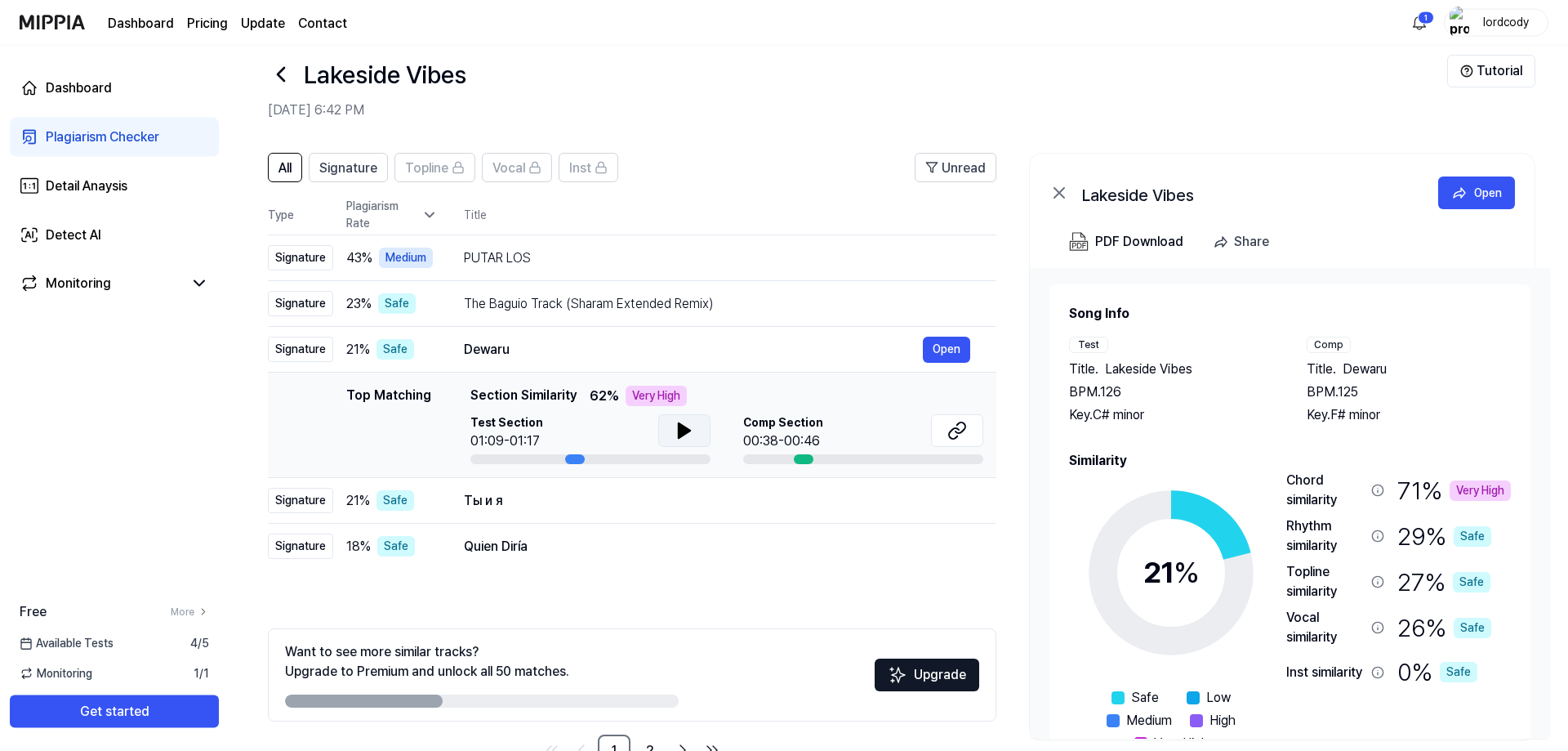
scroll to position [72, 0]
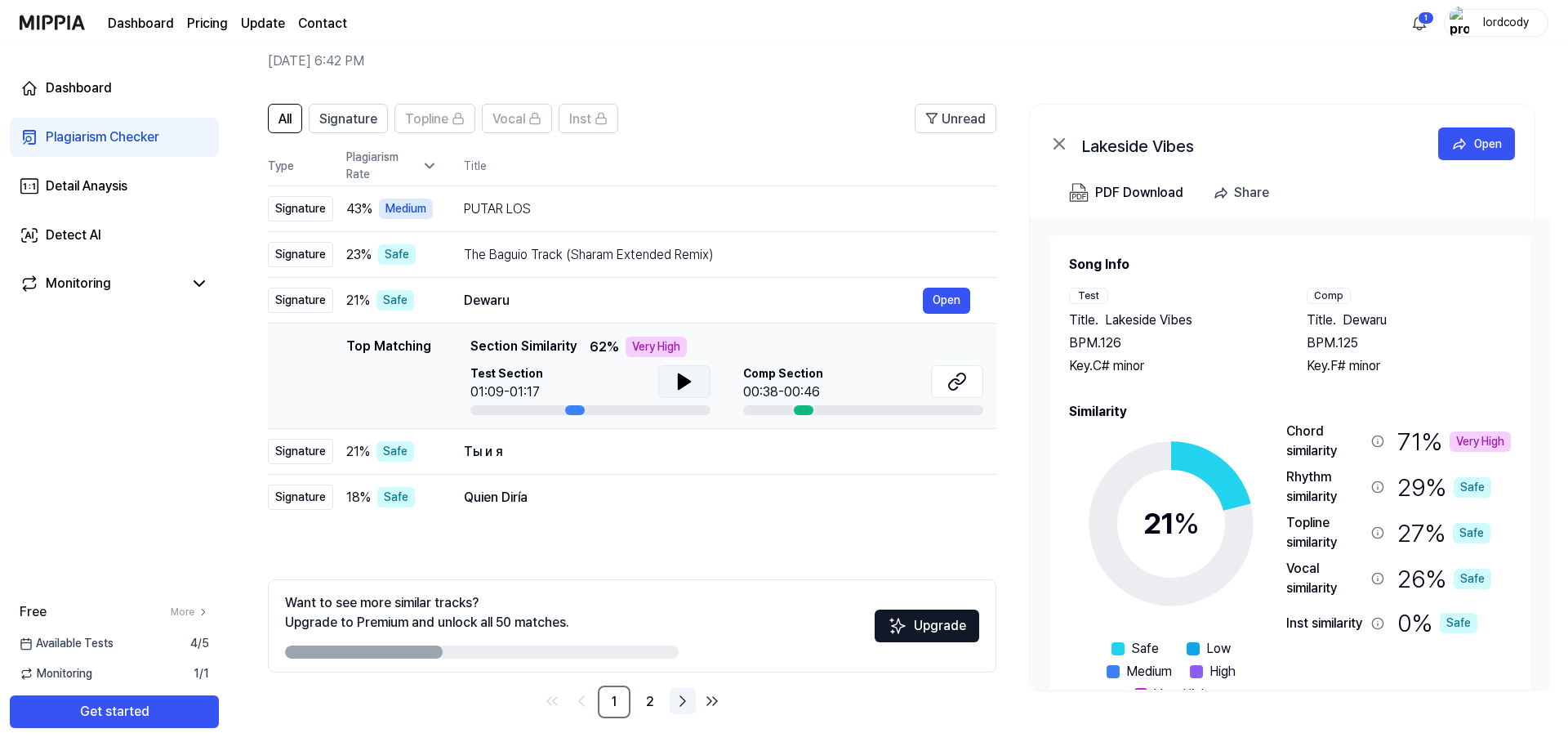
click at [684, 706] on icon "Go to next page" at bounding box center [682, 701] width 20 height 20
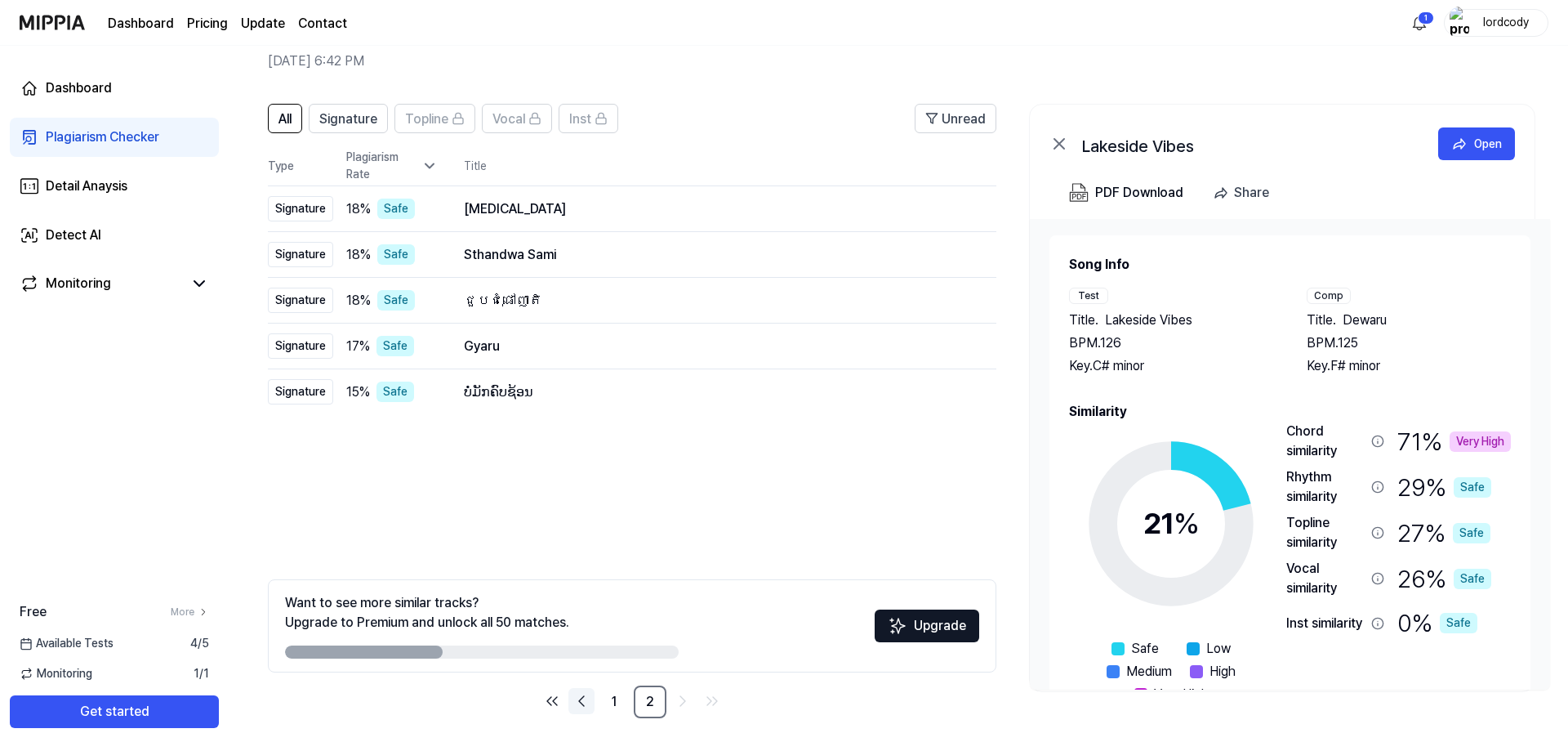
click at [574, 706] on icon "Go to previous page" at bounding box center [581, 701] width 20 height 20
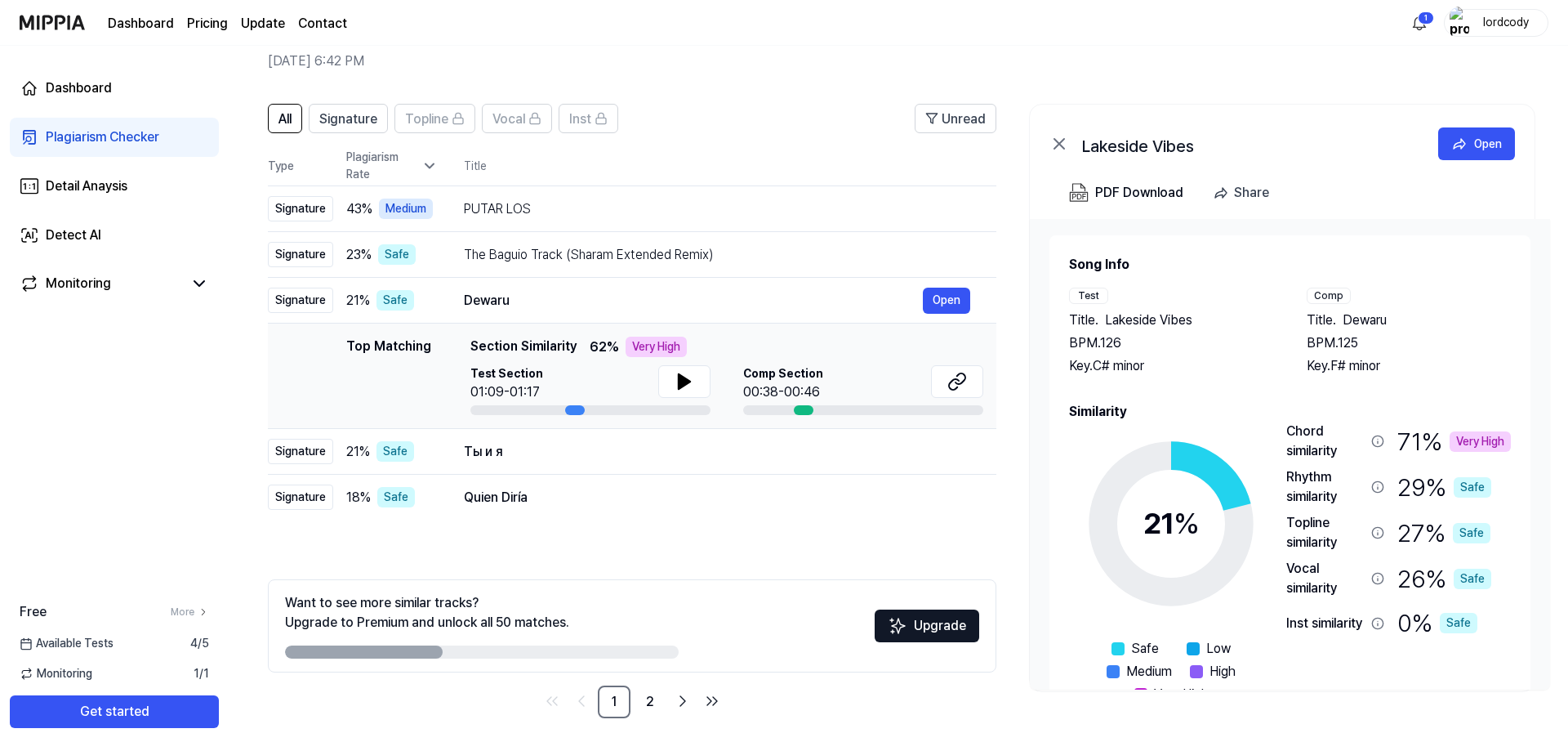
scroll to position [51, 0]
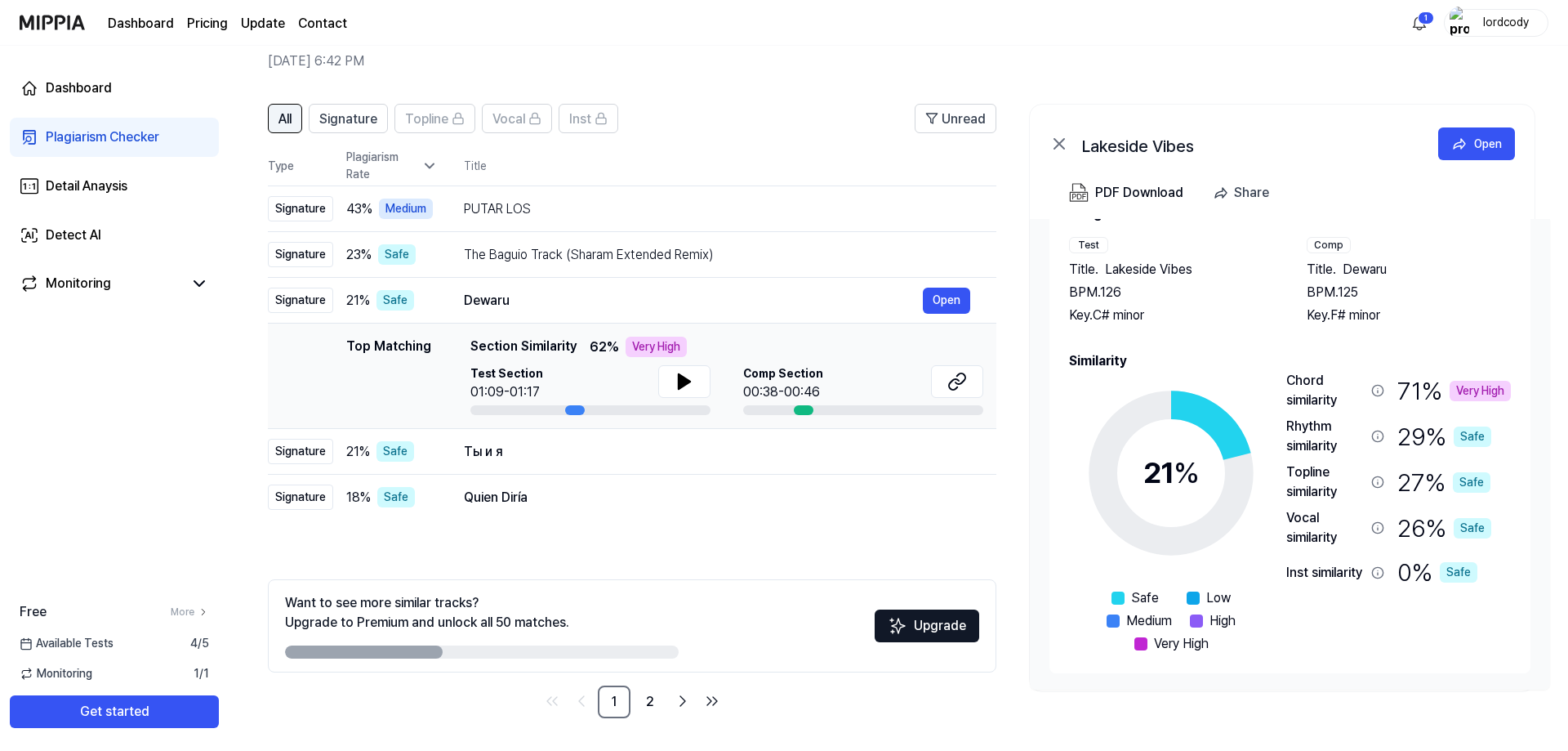
click at [286, 122] on span "All" at bounding box center [285, 119] width 13 height 20
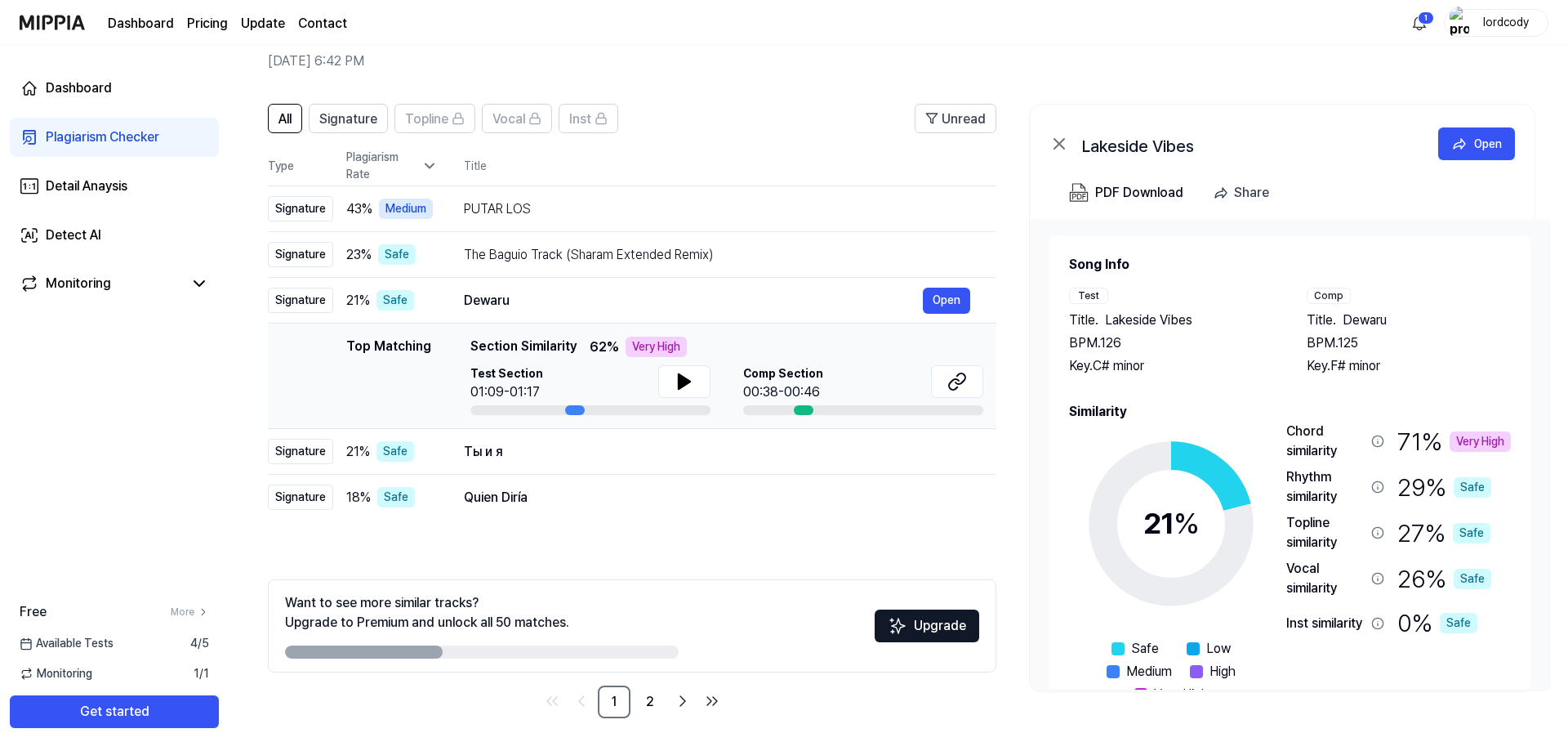
click at [1466, 442] on div "Very High" at bounding box center [1480, 441] width 61 height 21
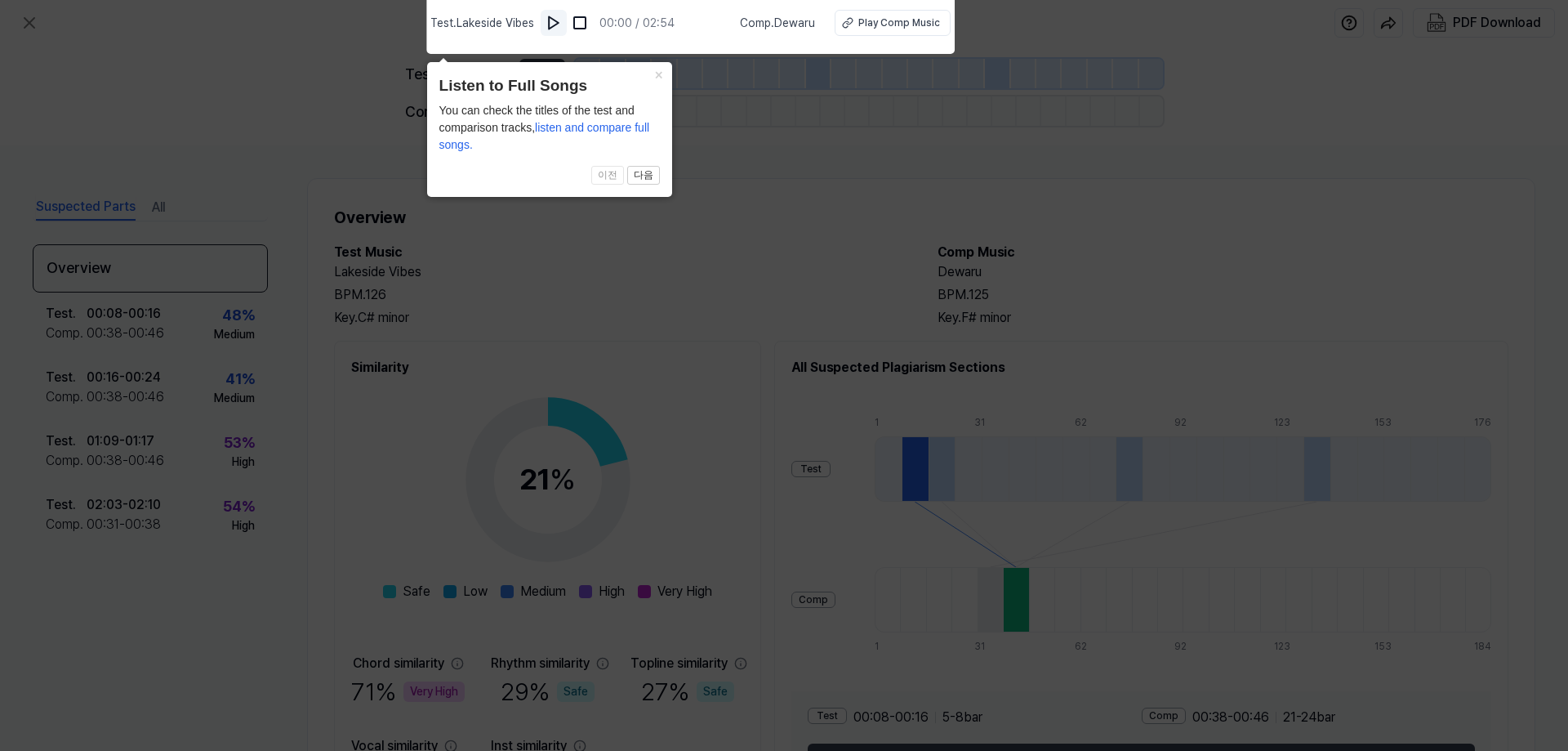
click at [558, 22] on img at bounding box center [553, 23] width 16 height 16
click at [561, 21] on img at bounding box center [554, 23] width 16 height 16
click at [895, 27] on div "Play Comp Music" at bounding box center [898, 23] width 82 height 15
click at [686, 124] on icon at bounding box center [784, 371] width 1568 height 759
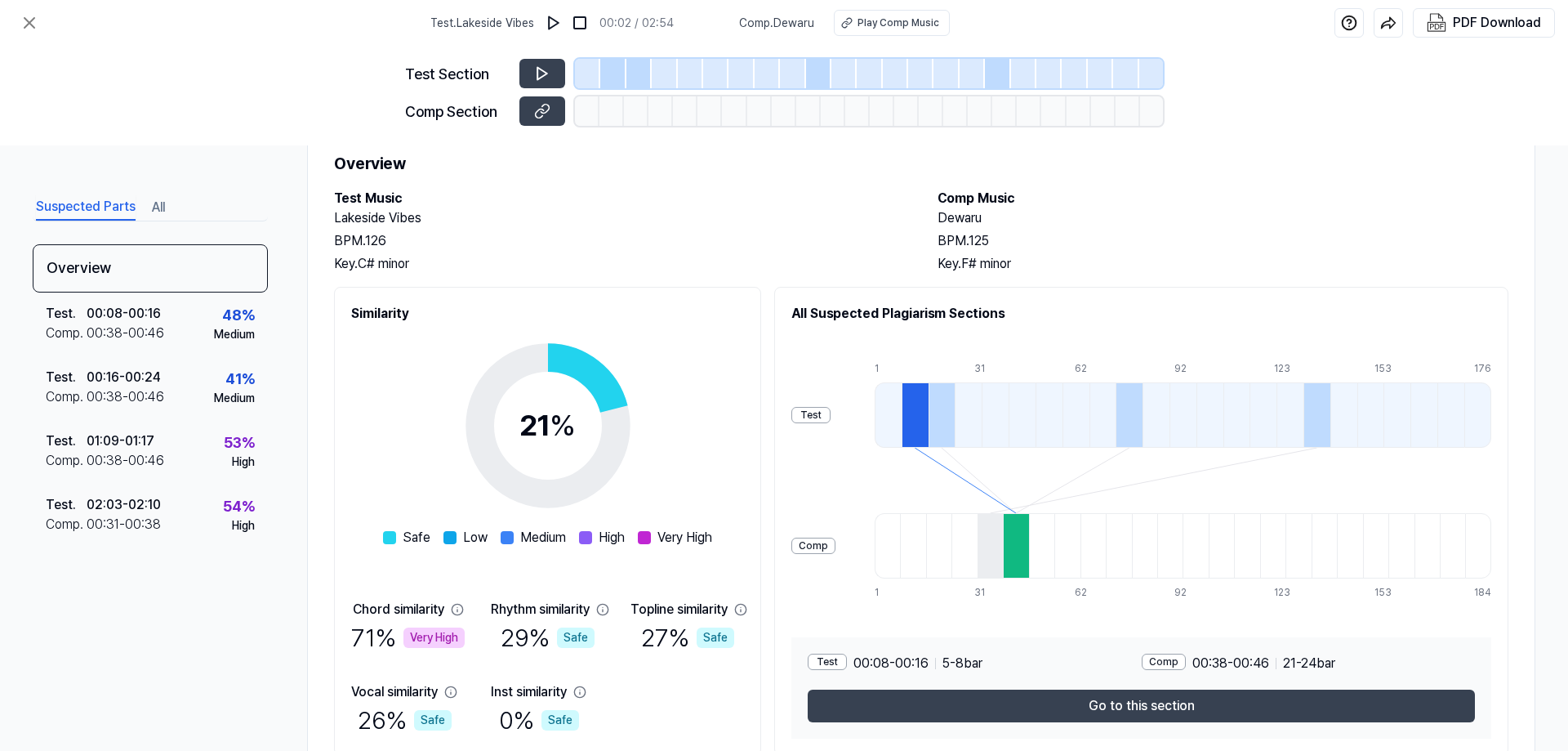
scroll to position [119, 0]
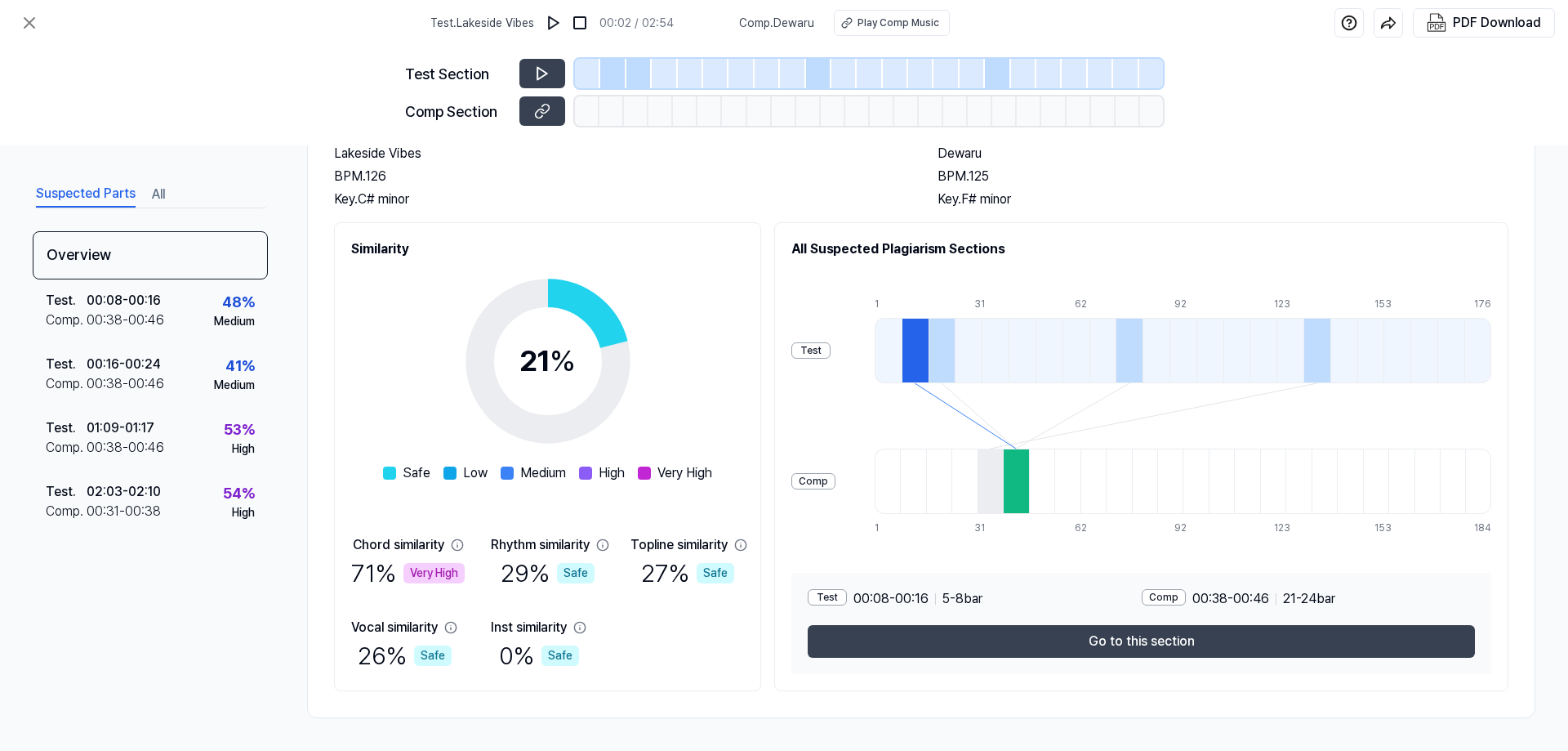
click at [812, 350] on div "Test" at bounding box center [811, 350] width 40 height 16
click at [911, 364] on div at bounding box center [915, 350] width 27 height 65
click at [1019, 501] on div at bounding box center [1015, 481] width 25 height 65
click at [847, 595] on div "Test" at bounding box center [828, 597] width 40 height 16
click at [836, 602] on div "Test" at bounding box center [828, 597] width 40 height 16
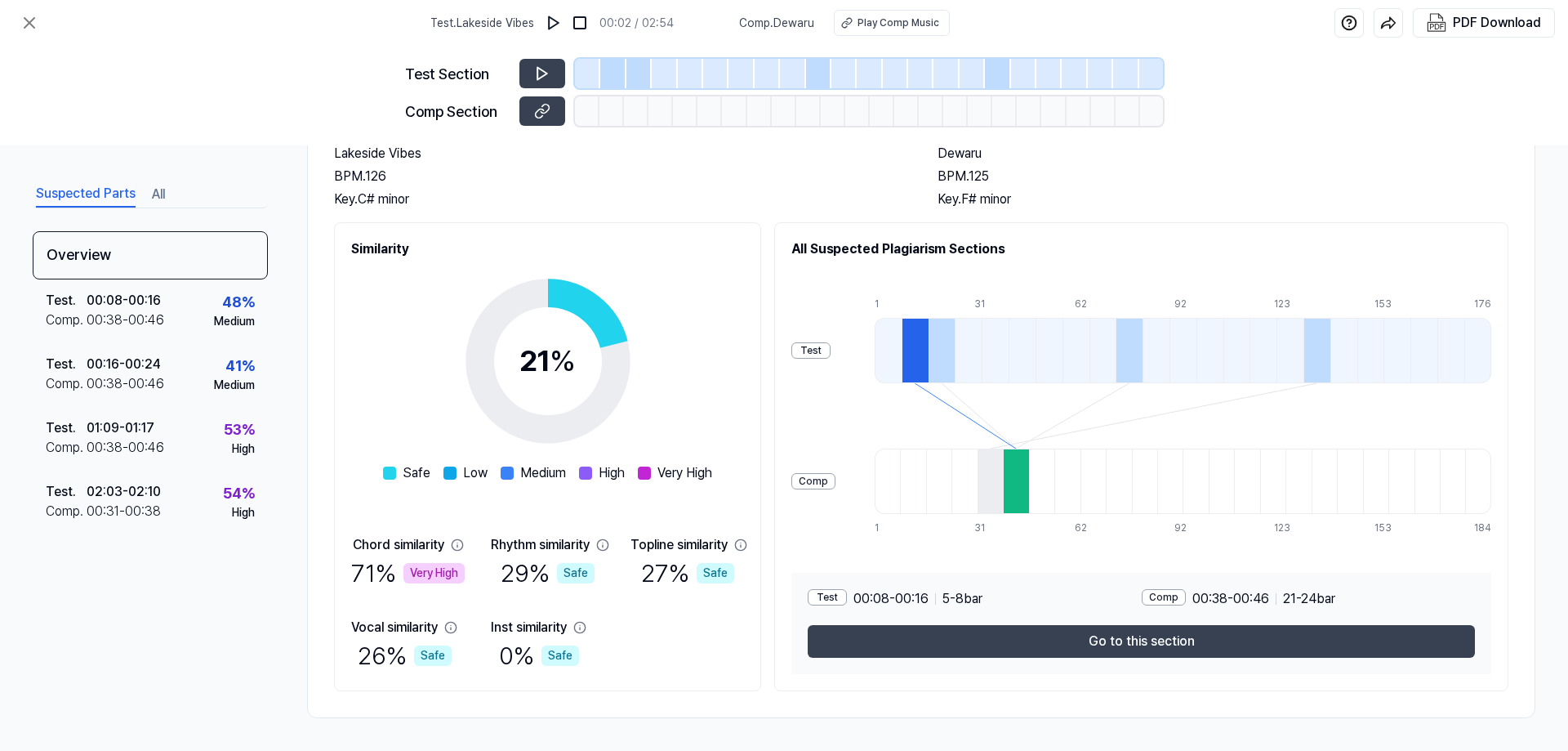
click at [1180, 594] on div "Comp" at bounding box center [1164, 597] width 44 height 16
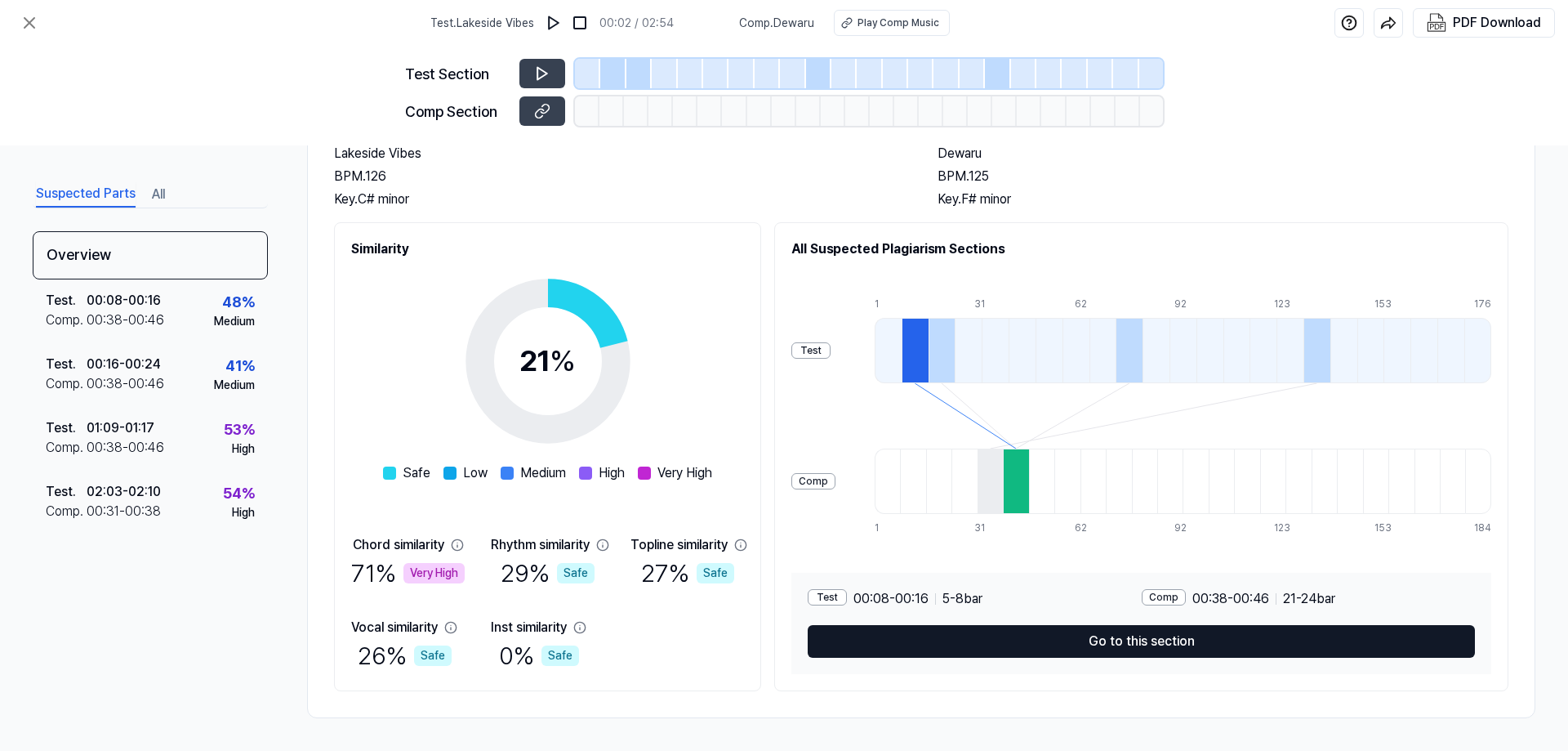
click at [1167, 652] on button "Go to this section" at bounding box center [1141, 641] width 667 height 33
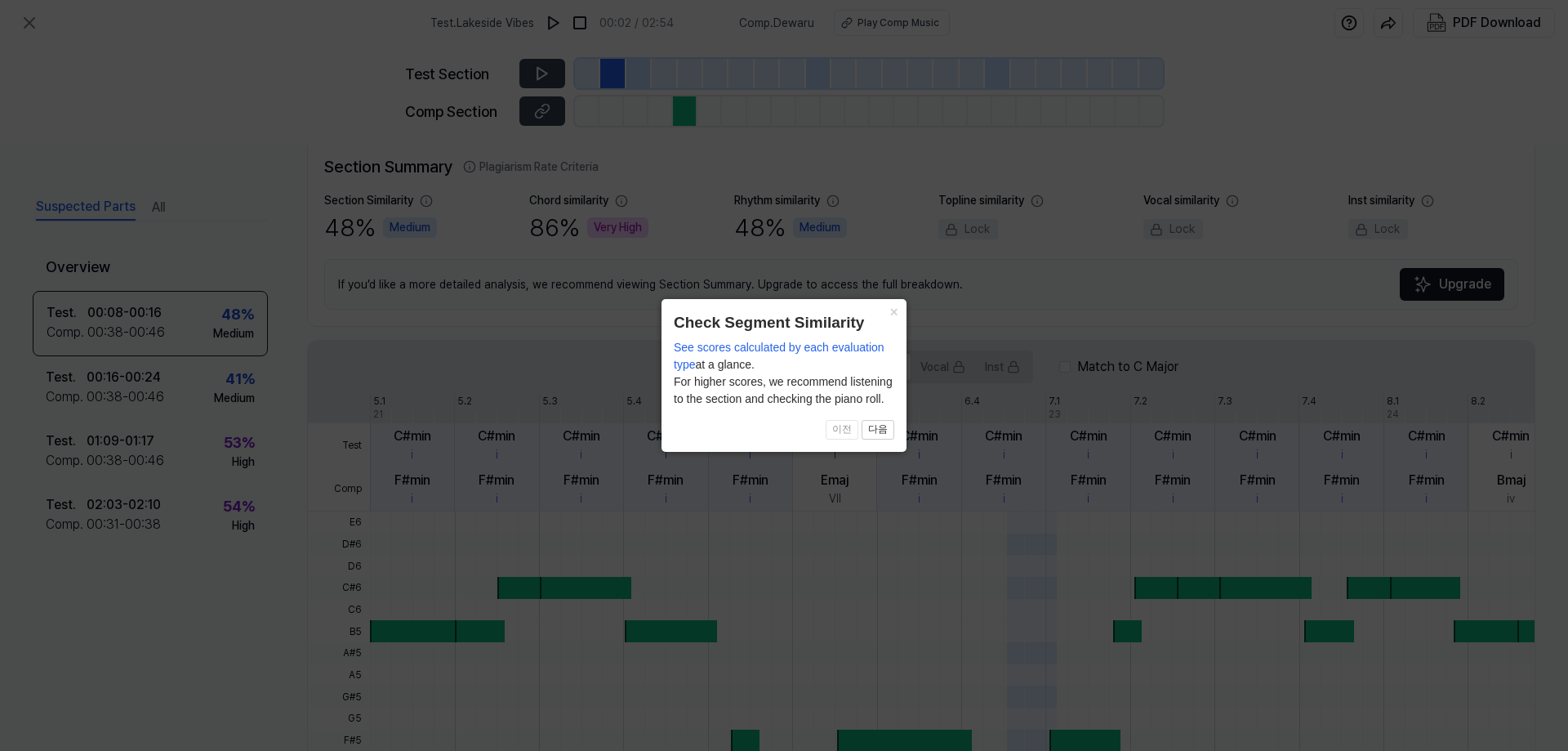
scroll to position [370, 0]
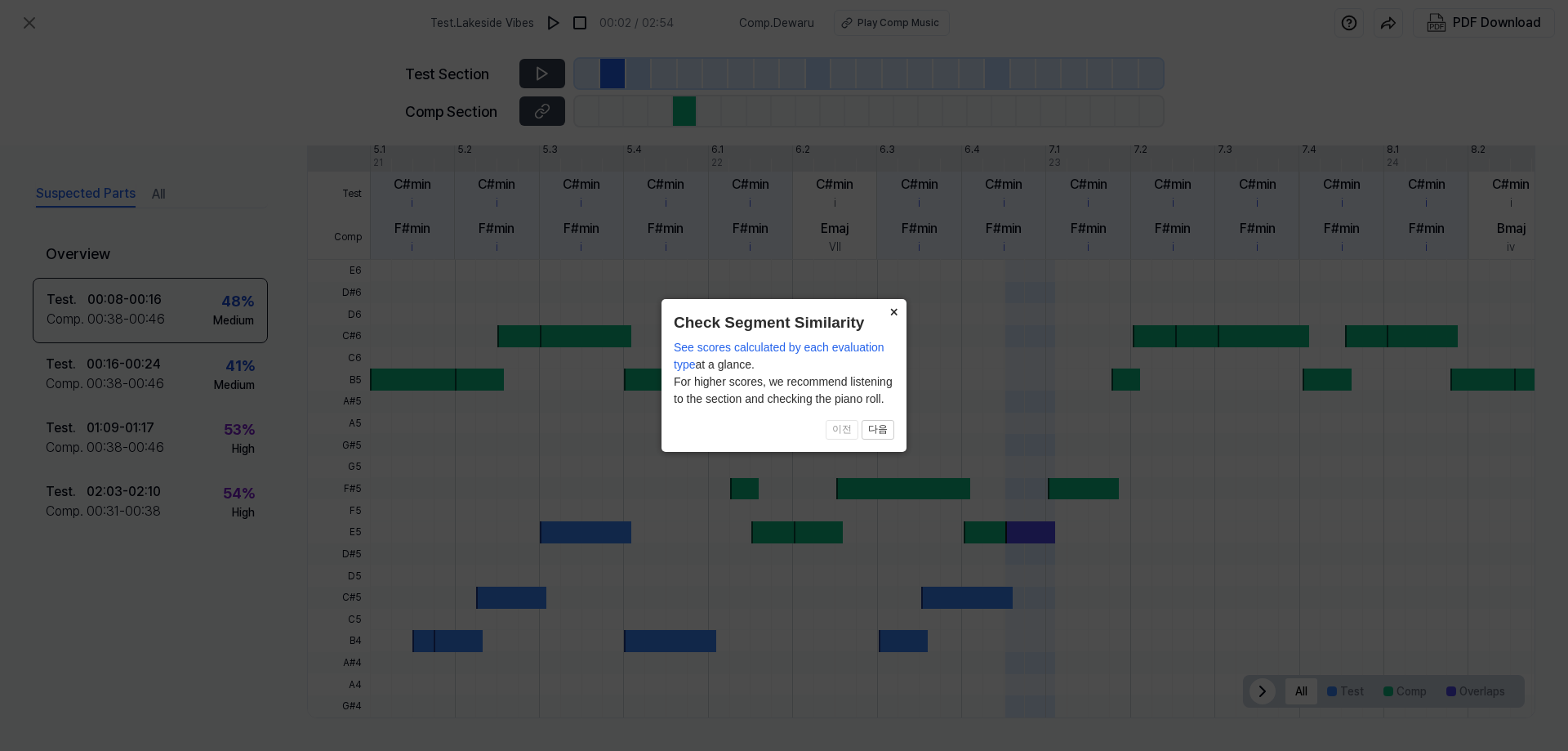
click at [890, 313] on button "×" at bounding box center [894, 311] width 26 height 23
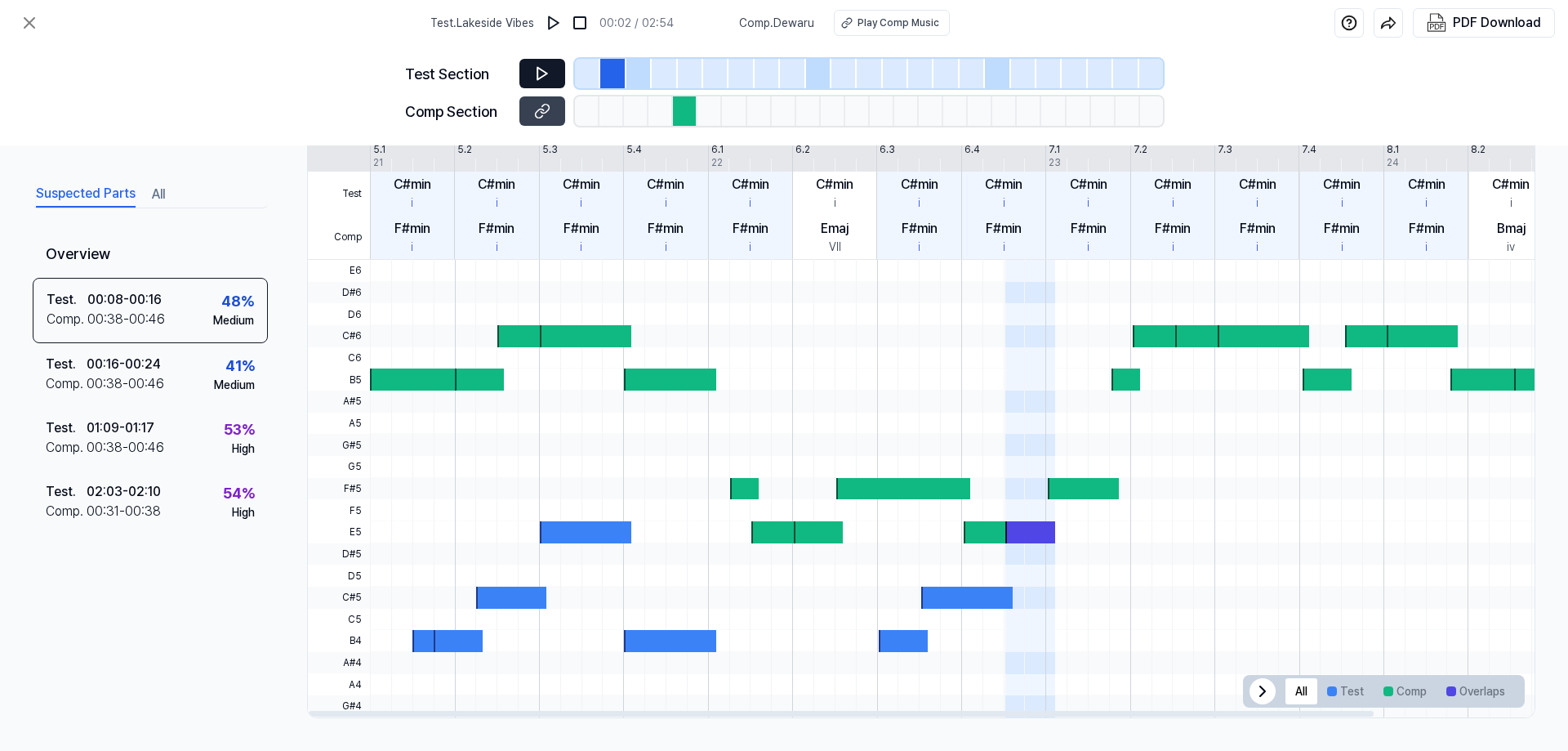
click at [531, 74] on button at bounding box center [542, 73] width 46 height 29
drag, startPoint x: 532, startPoint y: 73, endPoint x: 562, endPoint y: 79, distance: 30.6
click at [534, 73] on button at bounding box center [542, 73] width 46 height 29
click at [548, 106] on icon at bounding box center [545, 109] width 8 height 9
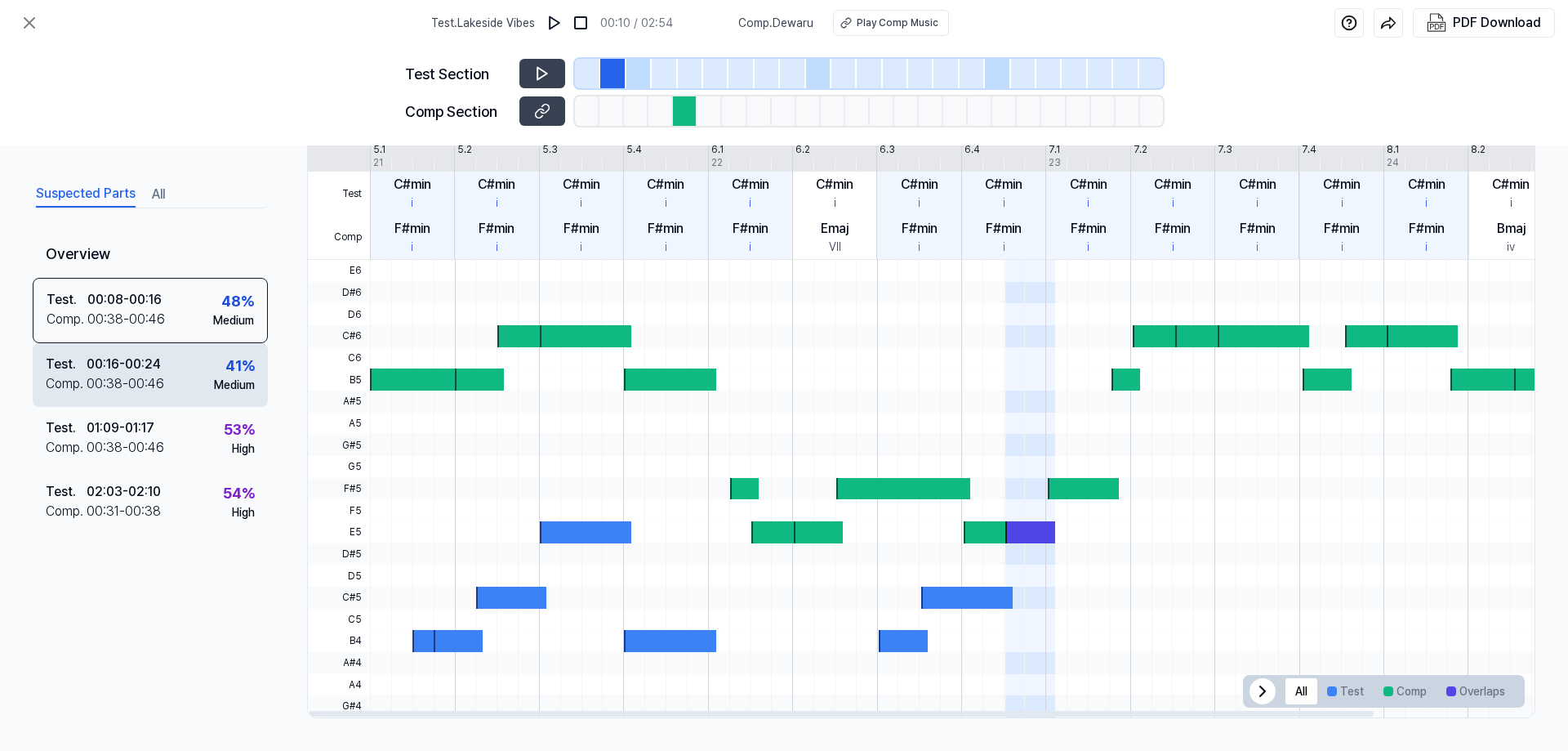
click at [135, 350] on div "Test . 00:16 - 00:24 Comp . 00:38 - 00:46 41 % Medium" at bounding box center [150, 376] width 235 height 64
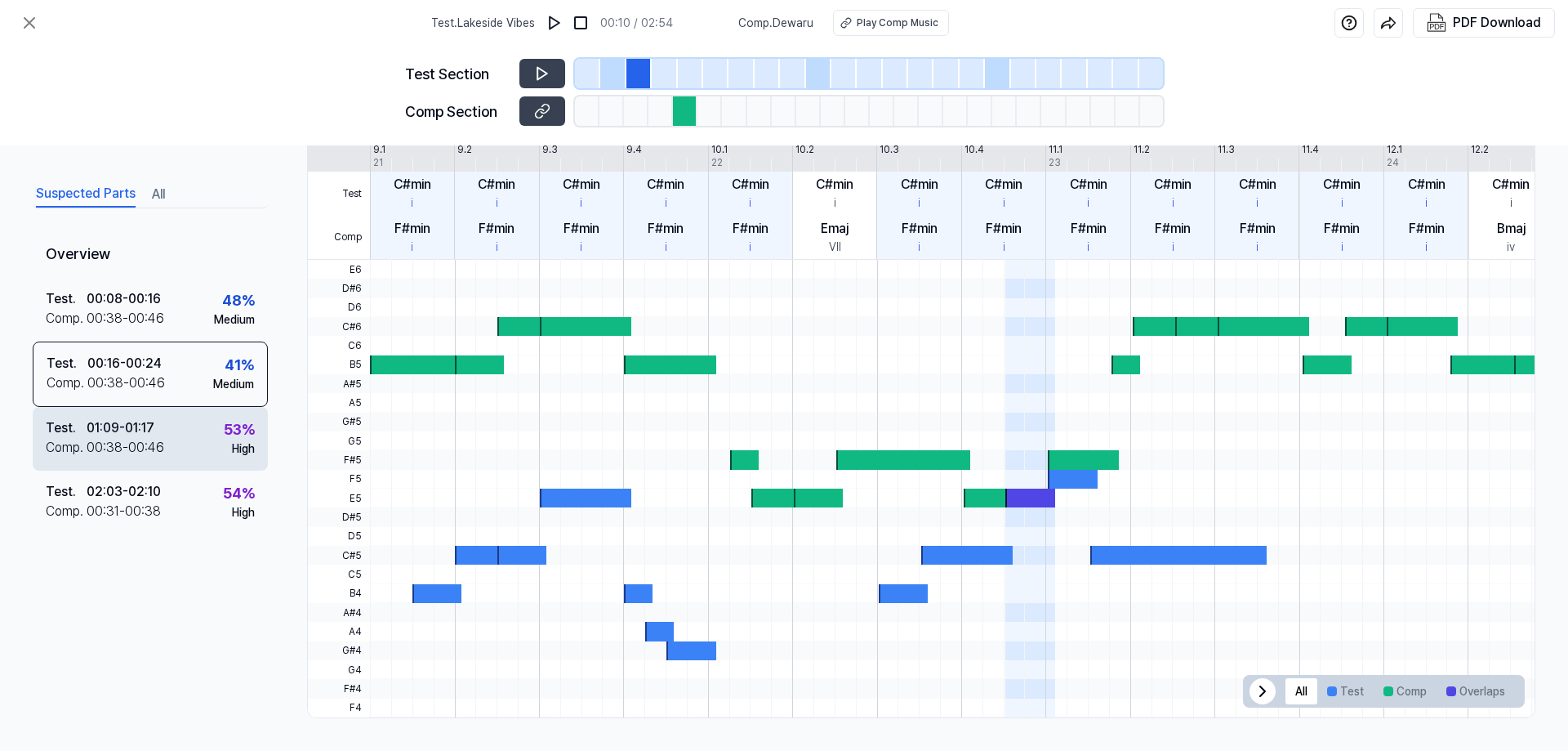
click at [170, 452] on div "Test . 01:09 - 01:17 Comp . 00:38 - 00:46 53 % High" at bounding box center [150, 439] width 235 height 64
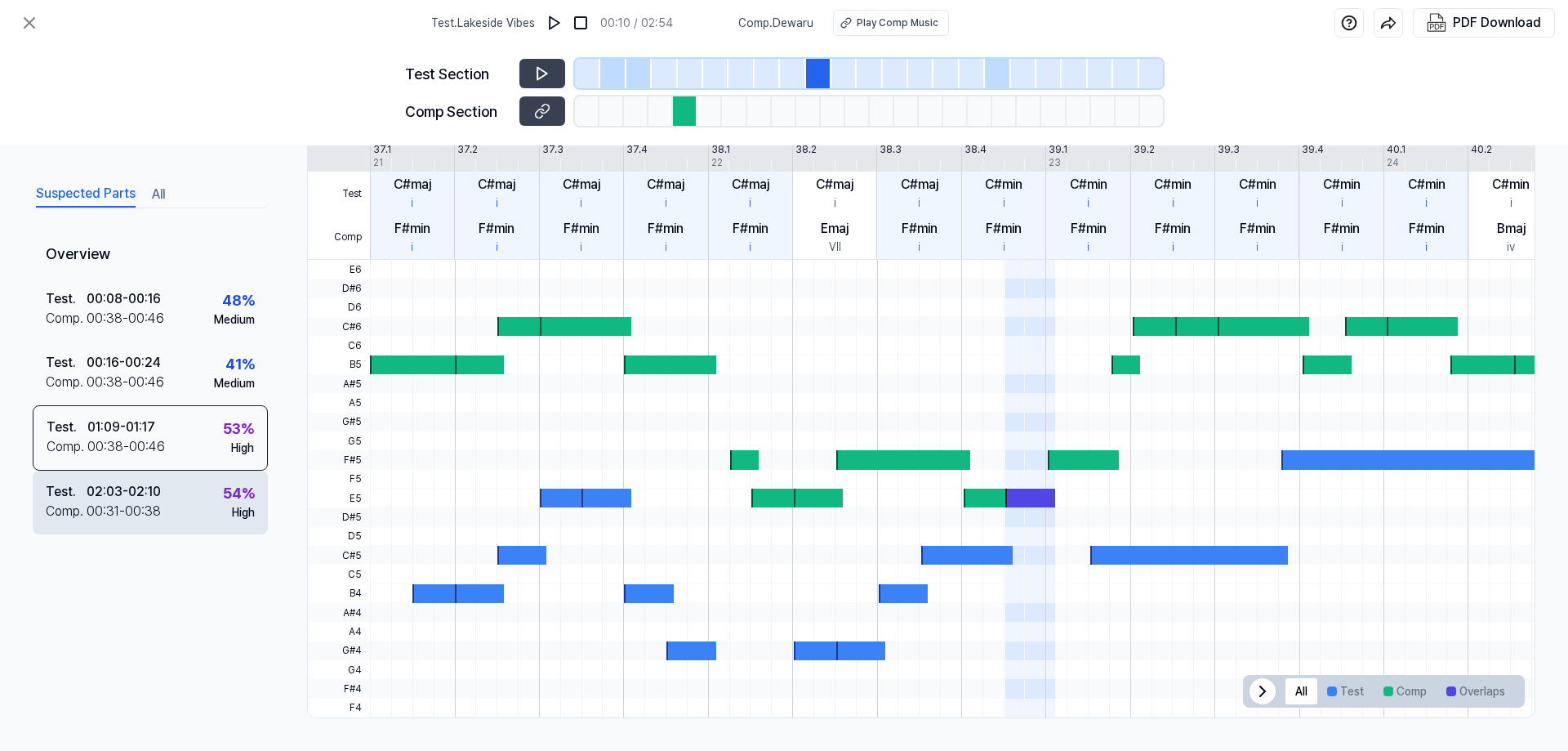
click at [166, 503] on div "Test . 02:03 - 02:10 Comp . 00:31 - 00:38 54 % High" at bounding box center [150, 503] width 235 height 64
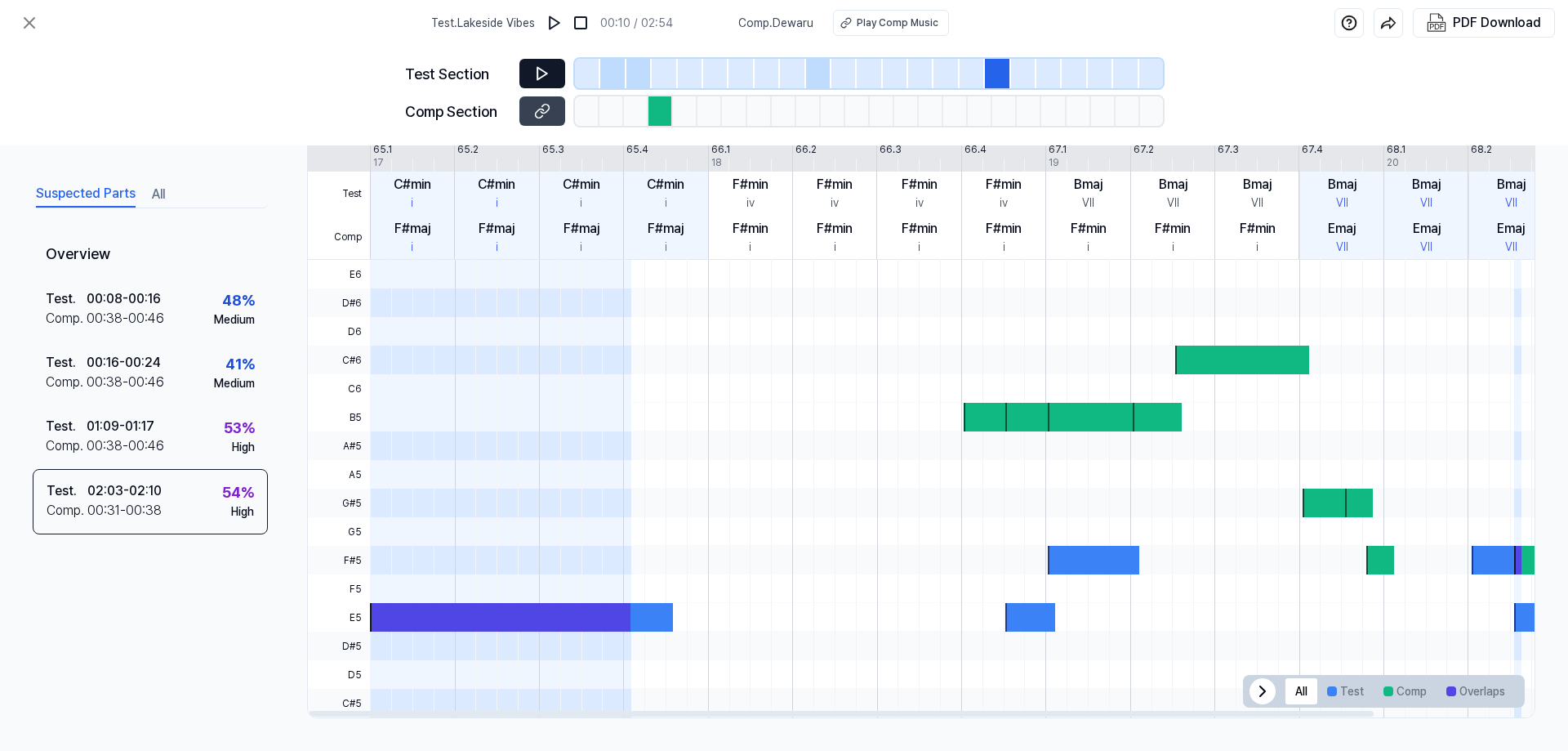
click at [538, 73] on icon at bounding box center [542, 73] width 9 height 12
click at [545, 79] on icon at bounding box center [542, 72] width 16 height 16
click at [545, 78] on icon at bounding box center [545, 72] width 3 height 10
click at [546, 104] on icon at bounding box center [545, 109] width 8 height 9
click at [531, 75] on button at bounding box center [542, 73] width 46 height 29
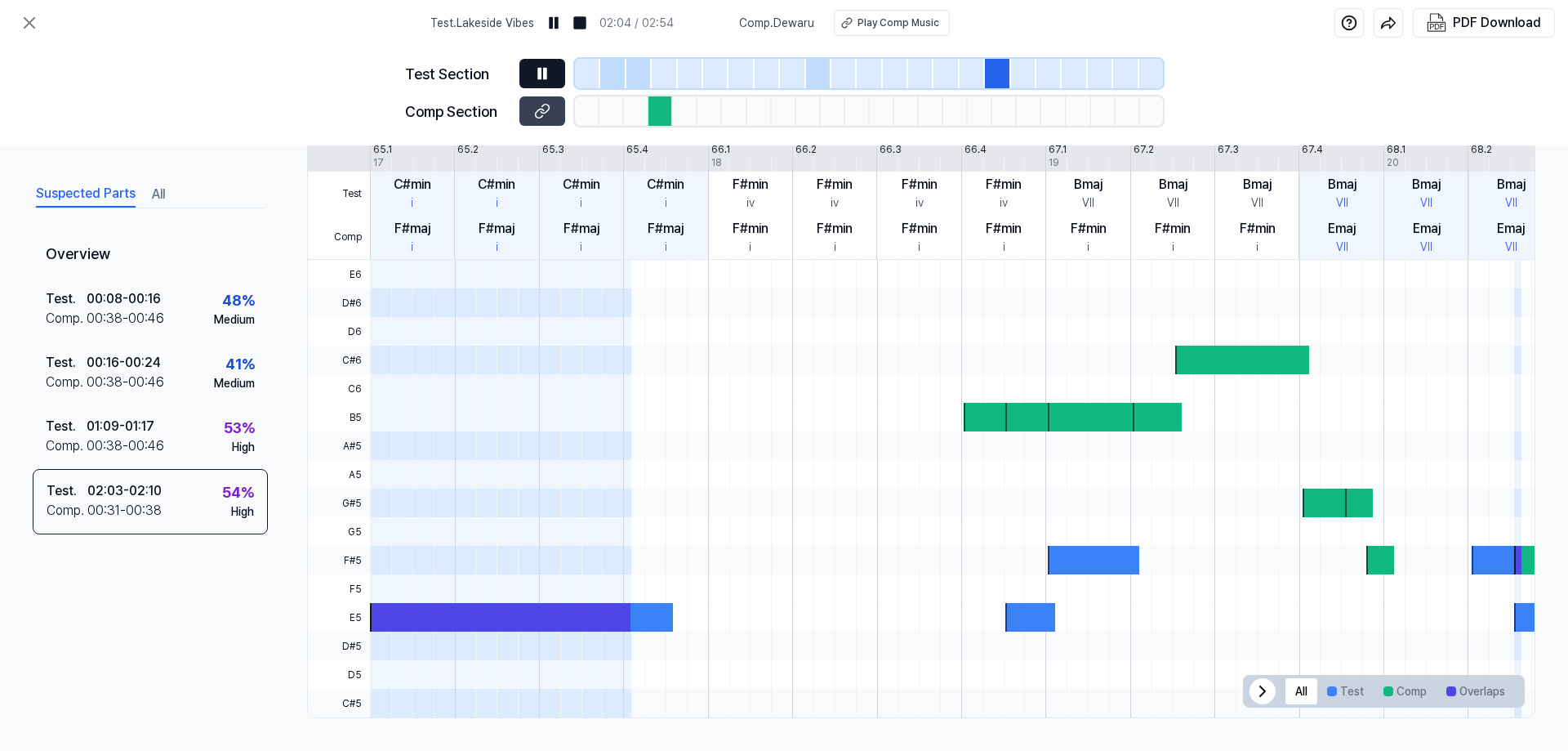
click at [546, 69] on icon at bounding box center [545, 72] width 3 height 10
click at [37, 25] on icon at bounding box center [29, 23] width 20 height 20
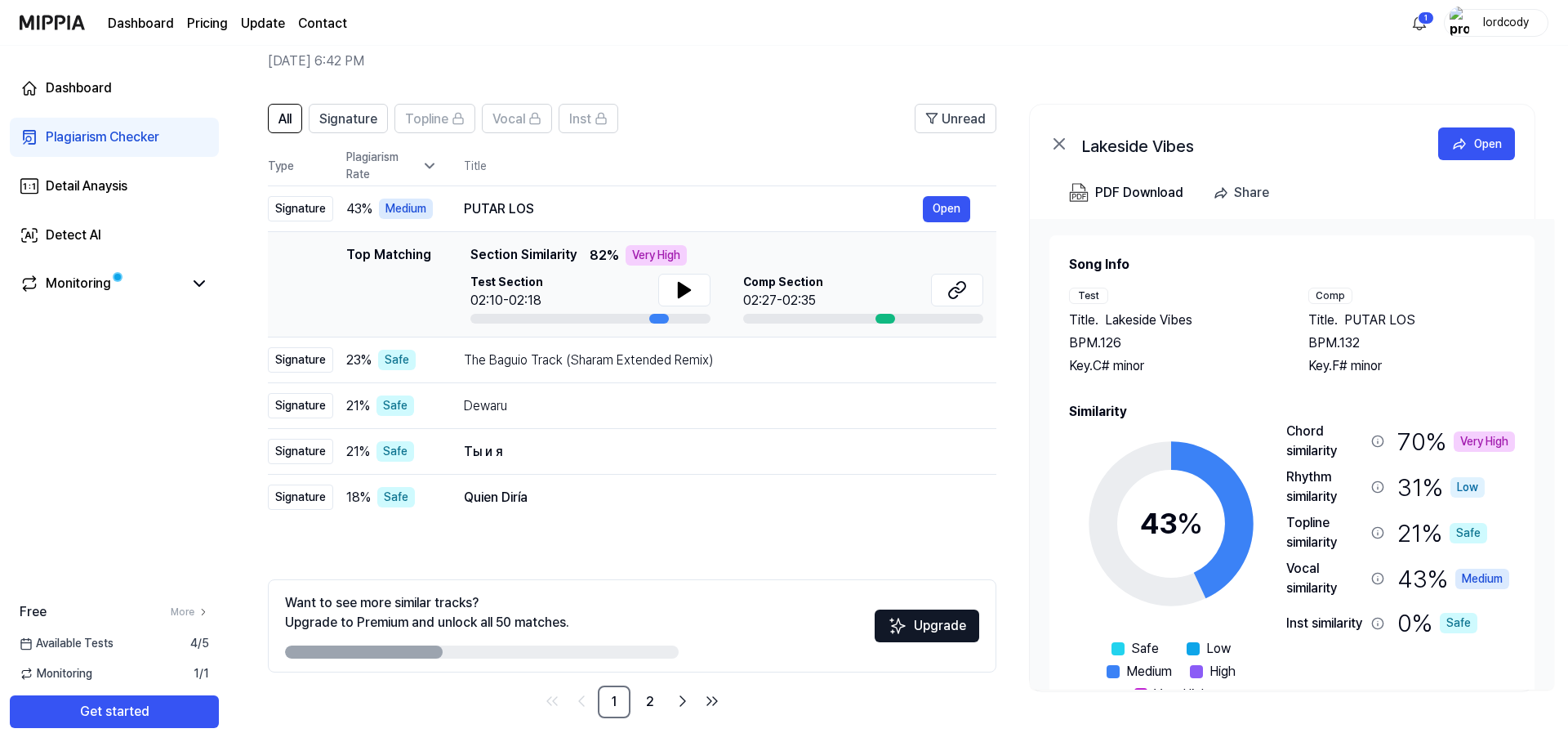
scroll to position [51, 0]
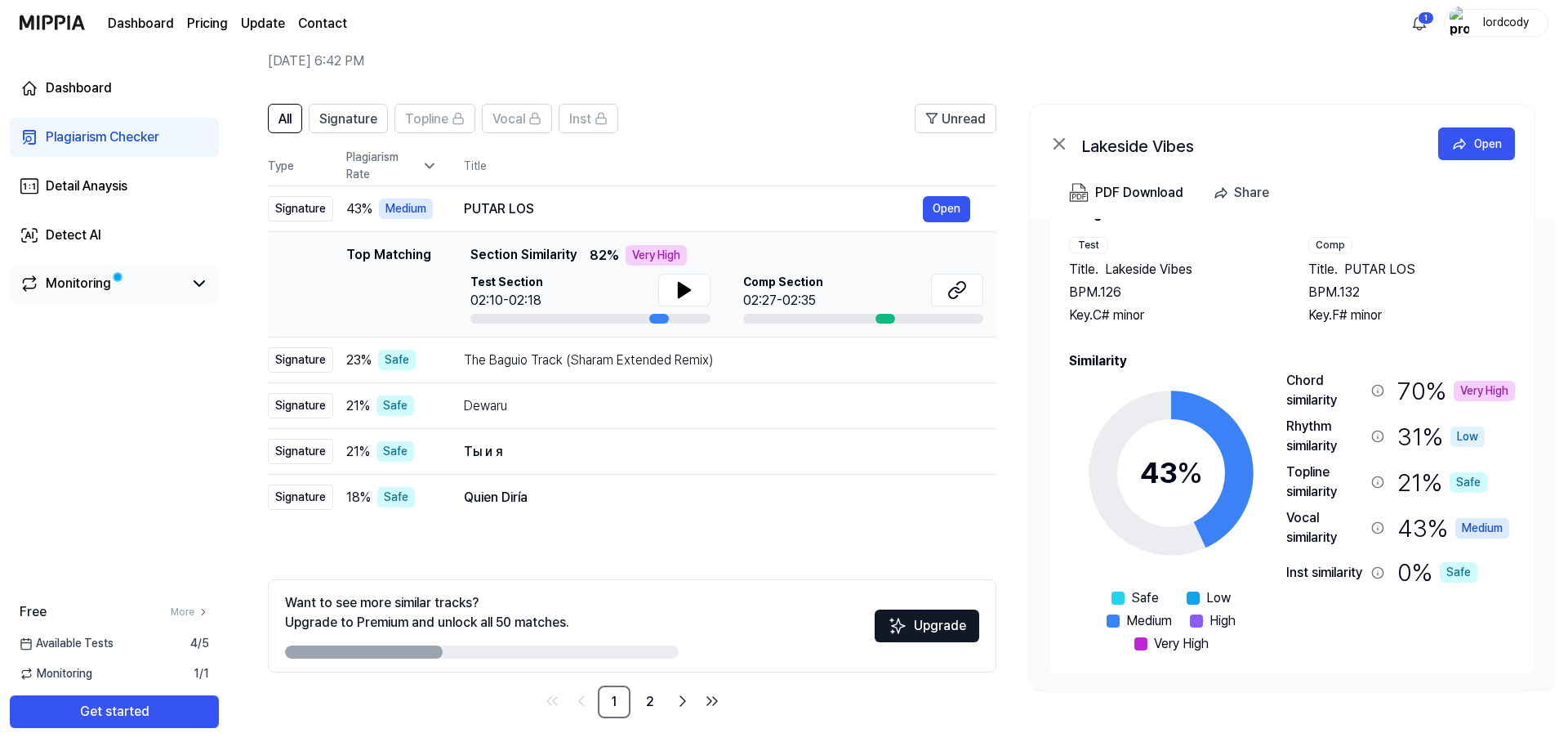
click at [96, 280] on div "Monitoring" at bounding box center [78, 283] width 65 height 20
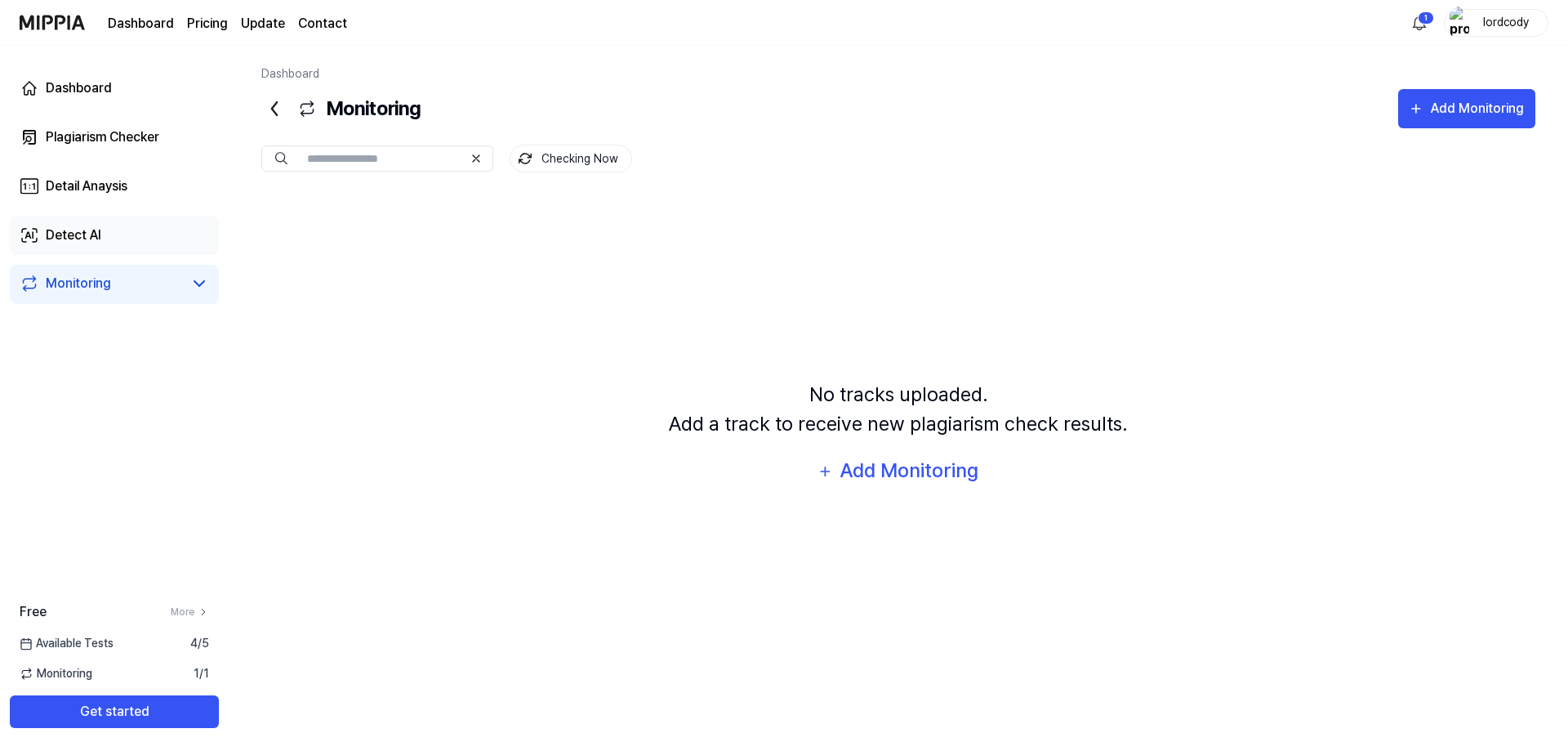
click at [140, 230] on link "Detect AI" at bounding box center [114, 235] width 209 height 40
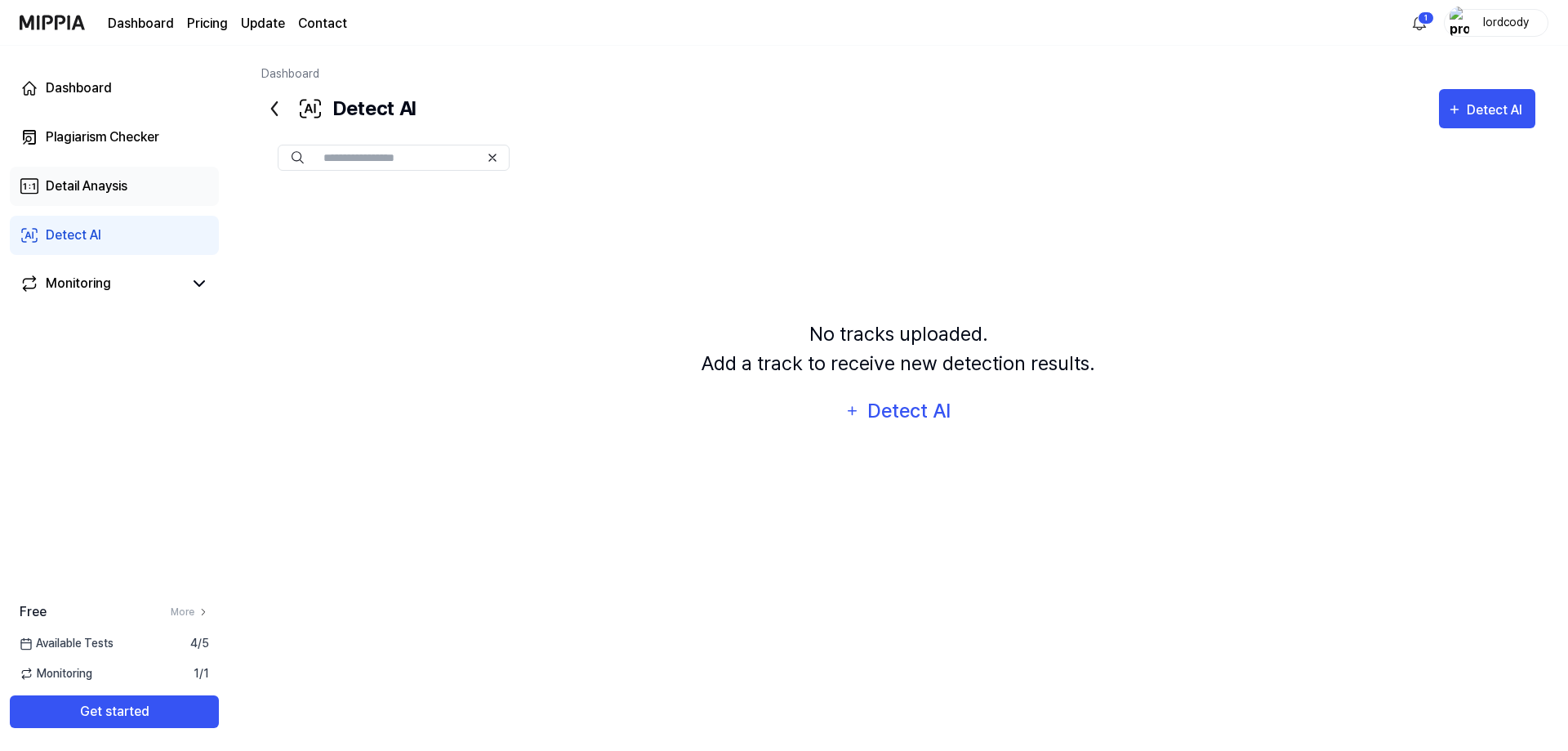
click at [125, 180] on div "Detail Anaysis" at bounding box center [87, 186] width 82 height 20
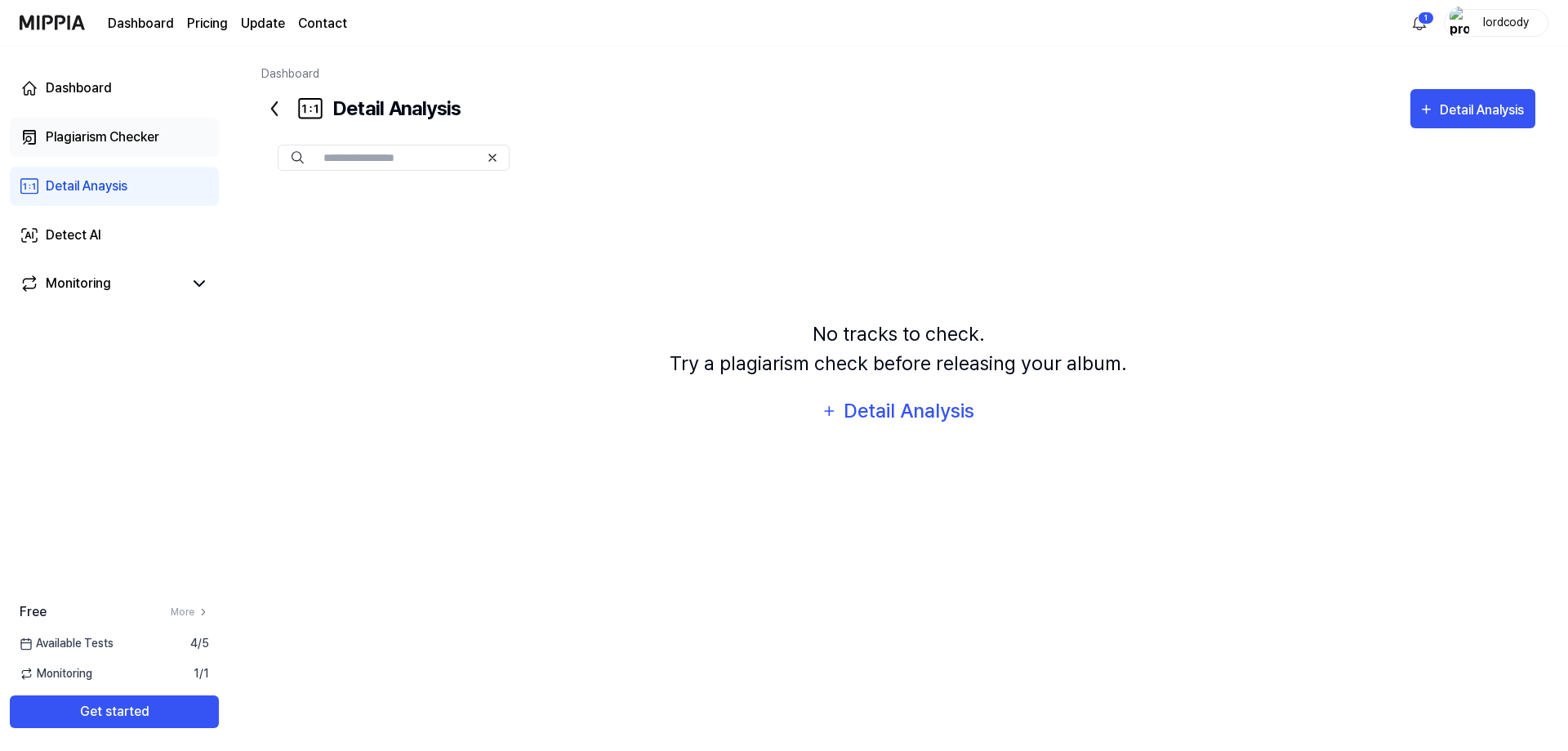
click at [127, 141] on div "Plagiarism Checker" at bounding box center [103, 136] width 114 height 20
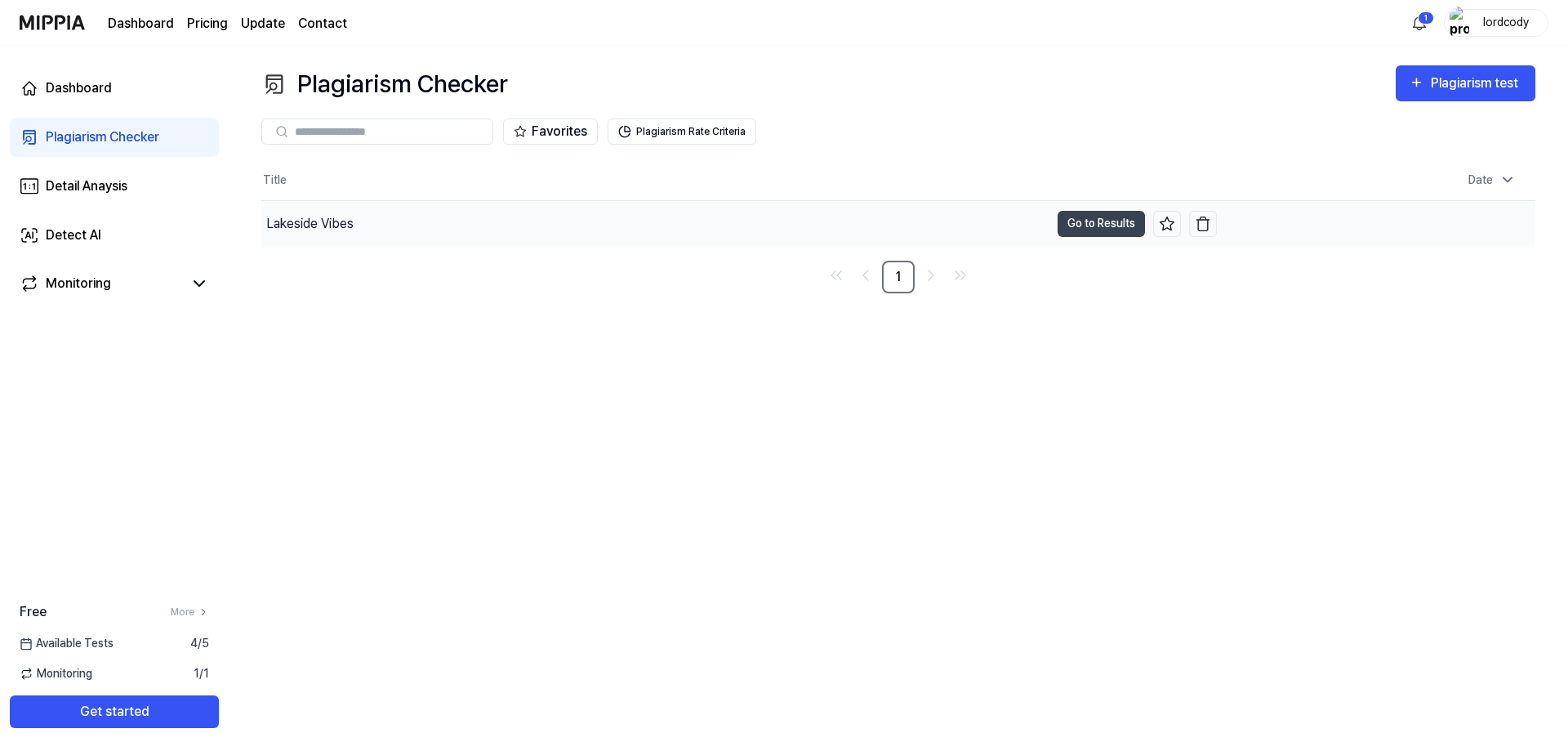
click at [366, 216] on div "Lakeside Vibes" at bounding box center [656, 224] width 788 height 46
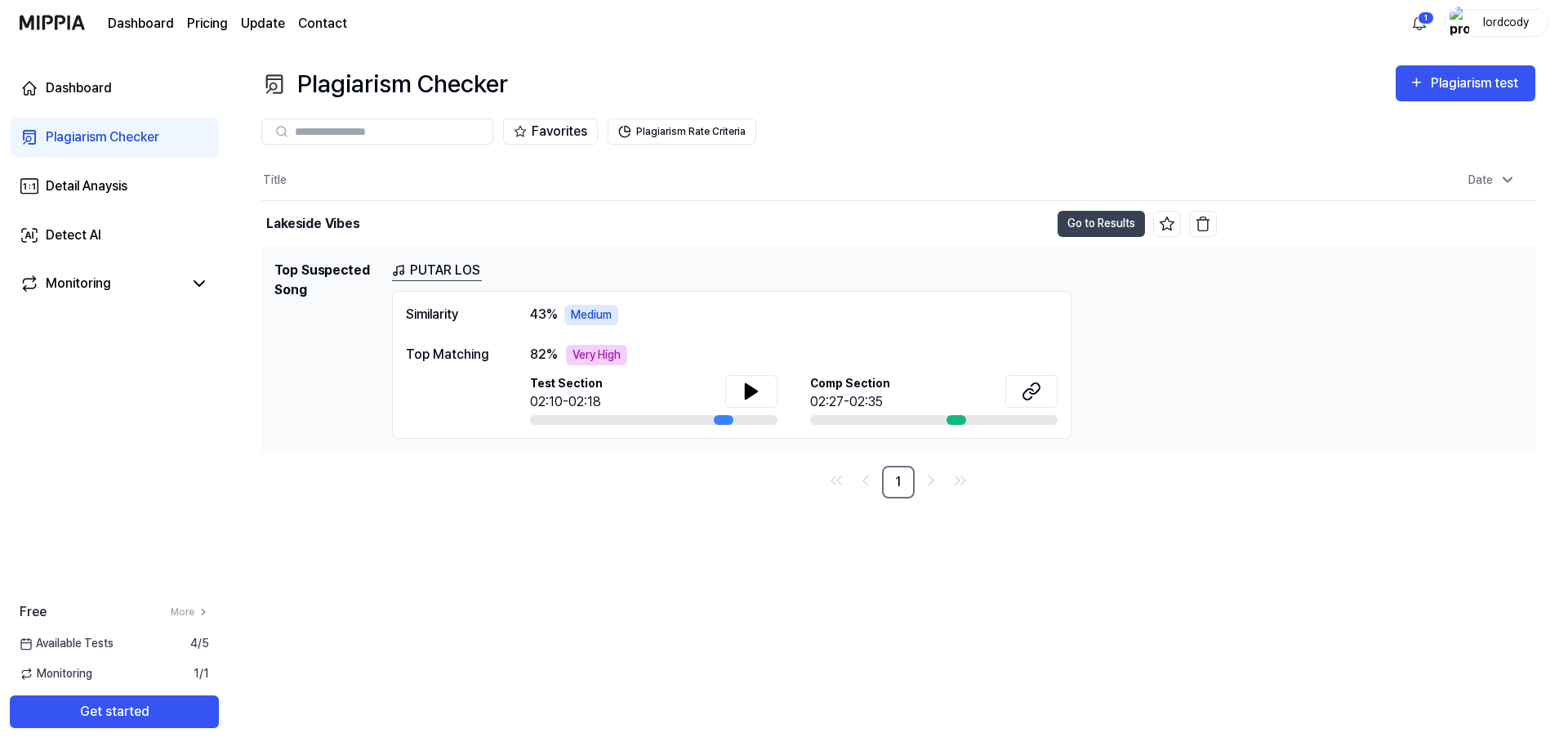
click at [591, 351] on div "Very High" at bounding box center [596, 355] width 61 height 21
click at [1034, 381] on button at bounding box center [1032, 391] width 53 height 33
click at [1092, 213] on button "Go to Results" at bounding box center [1101, 224] width 87 height 26
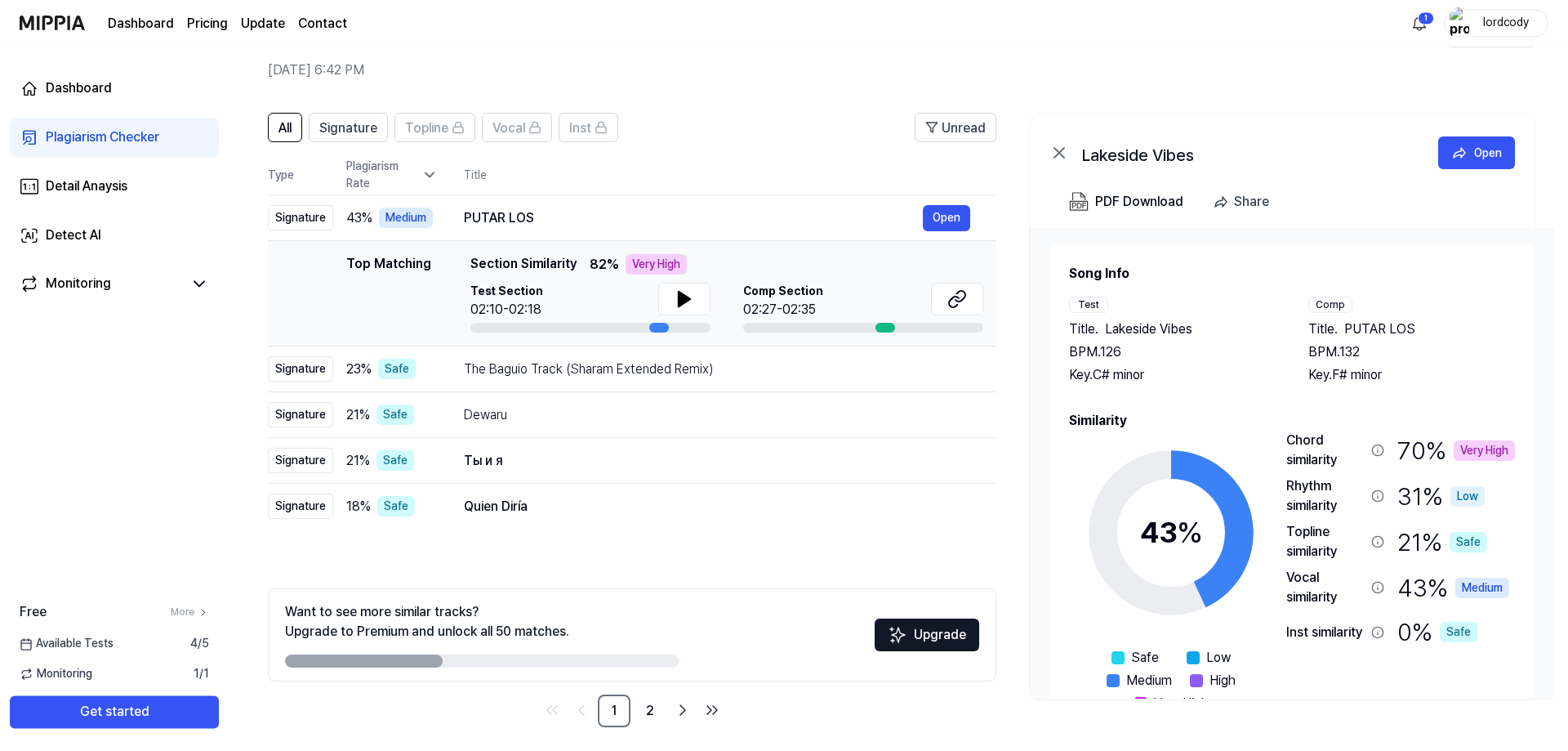
scroll to position [72, 0]
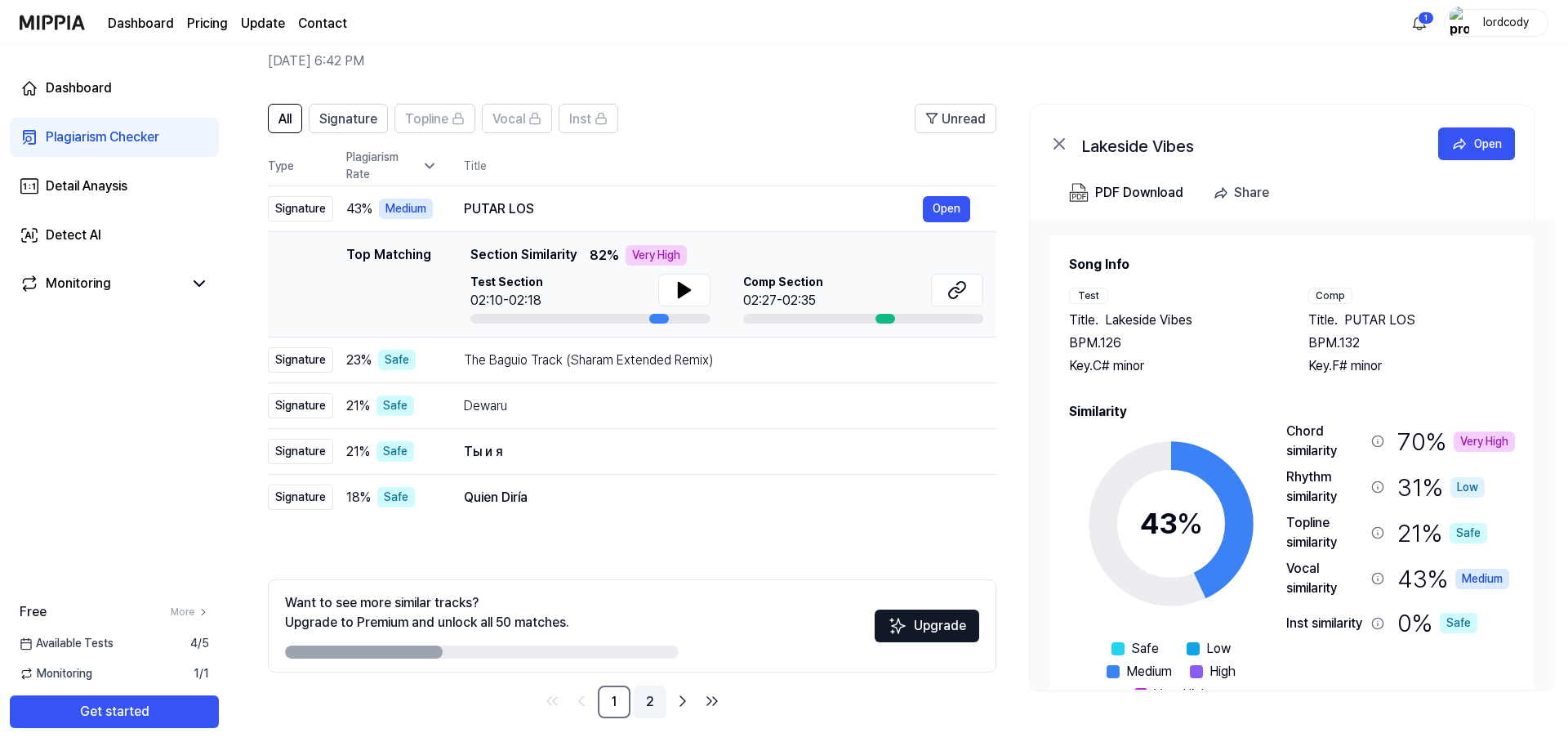
click at [648, 696] on link "2" at bounding box center [650, 701] width 33 height 33
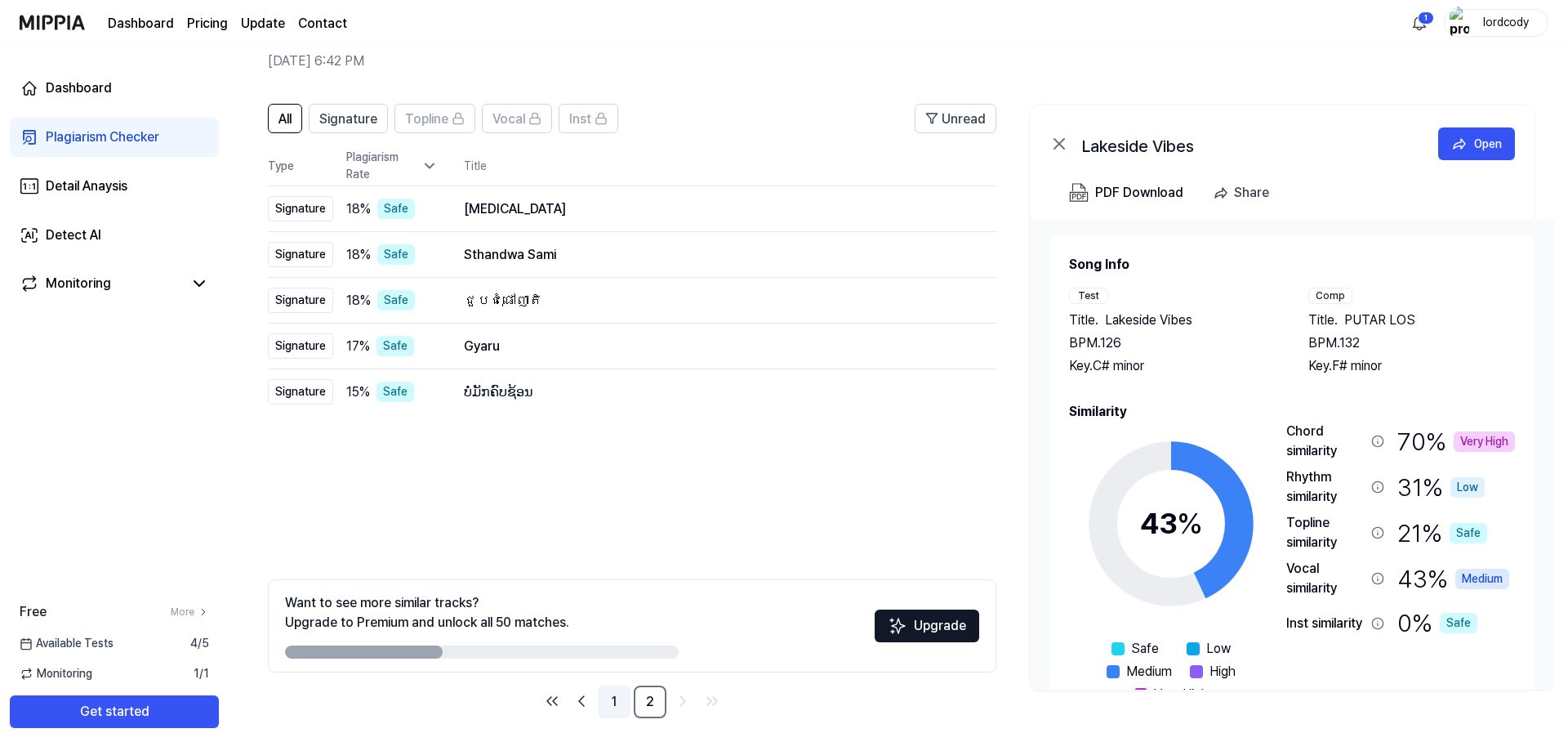
click at [613, 701] on link "1" at bounding box center [614, 701] width 33 height 33
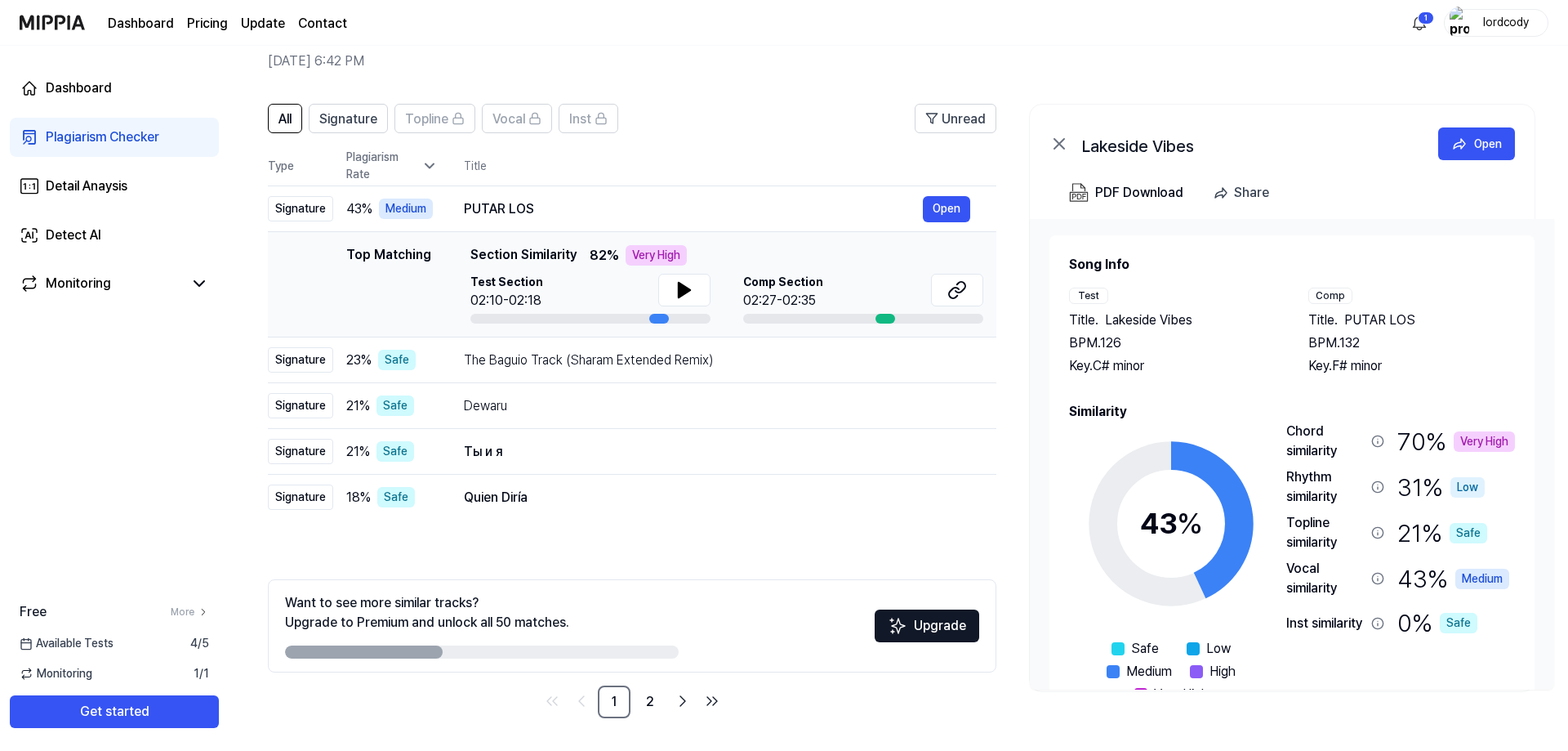
click at [651, 248] on div "Very High" at bounding box center [656, 255] width 61 height 21
click at [695, 289] on button at bounding box center [685, 290] width 53 height 33
click at [953, 291] on icon at bounding box center [957, 290] width 20 height 20
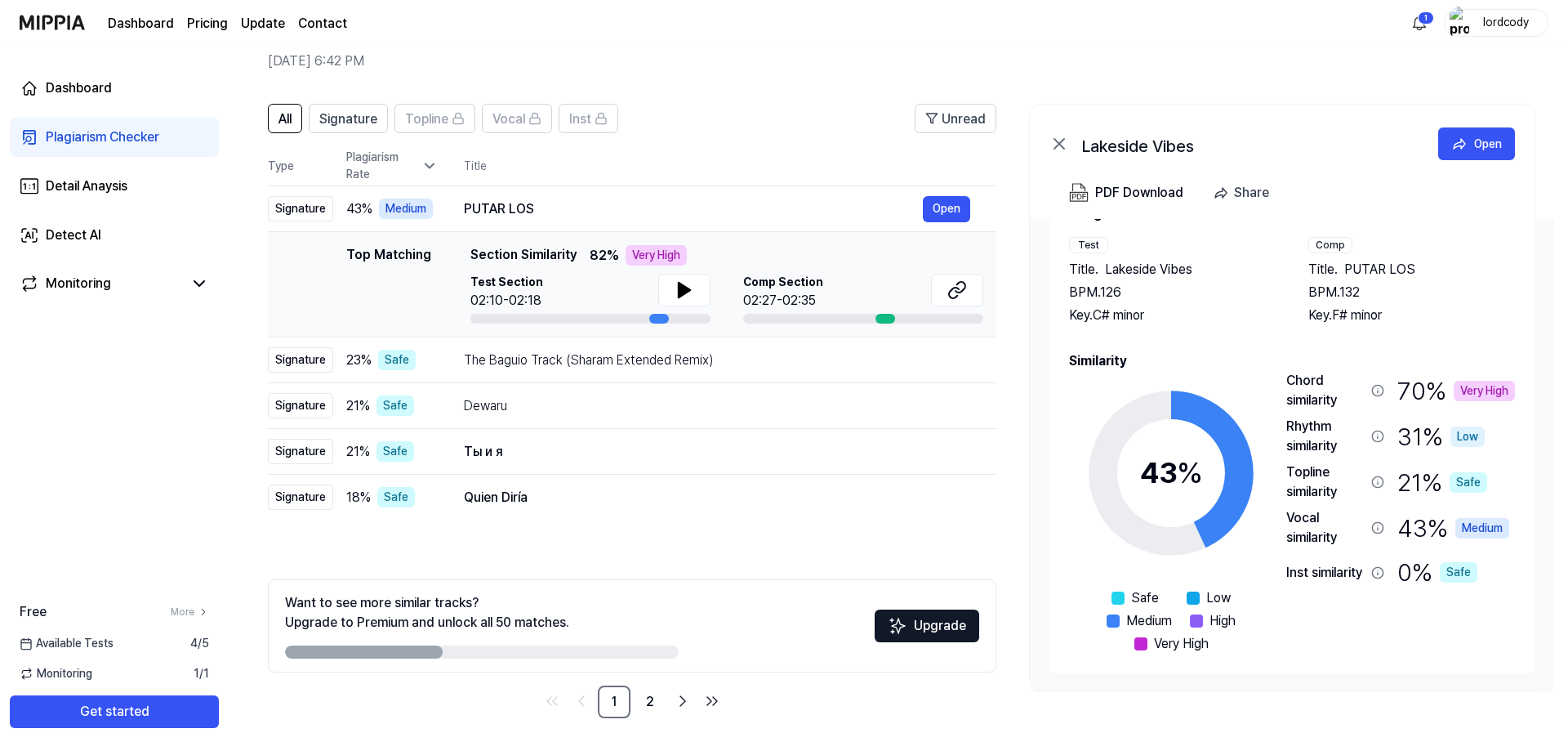
click at [1495, 526] on div "Medium" at bounding box center [1481, 528] width 54 height 21
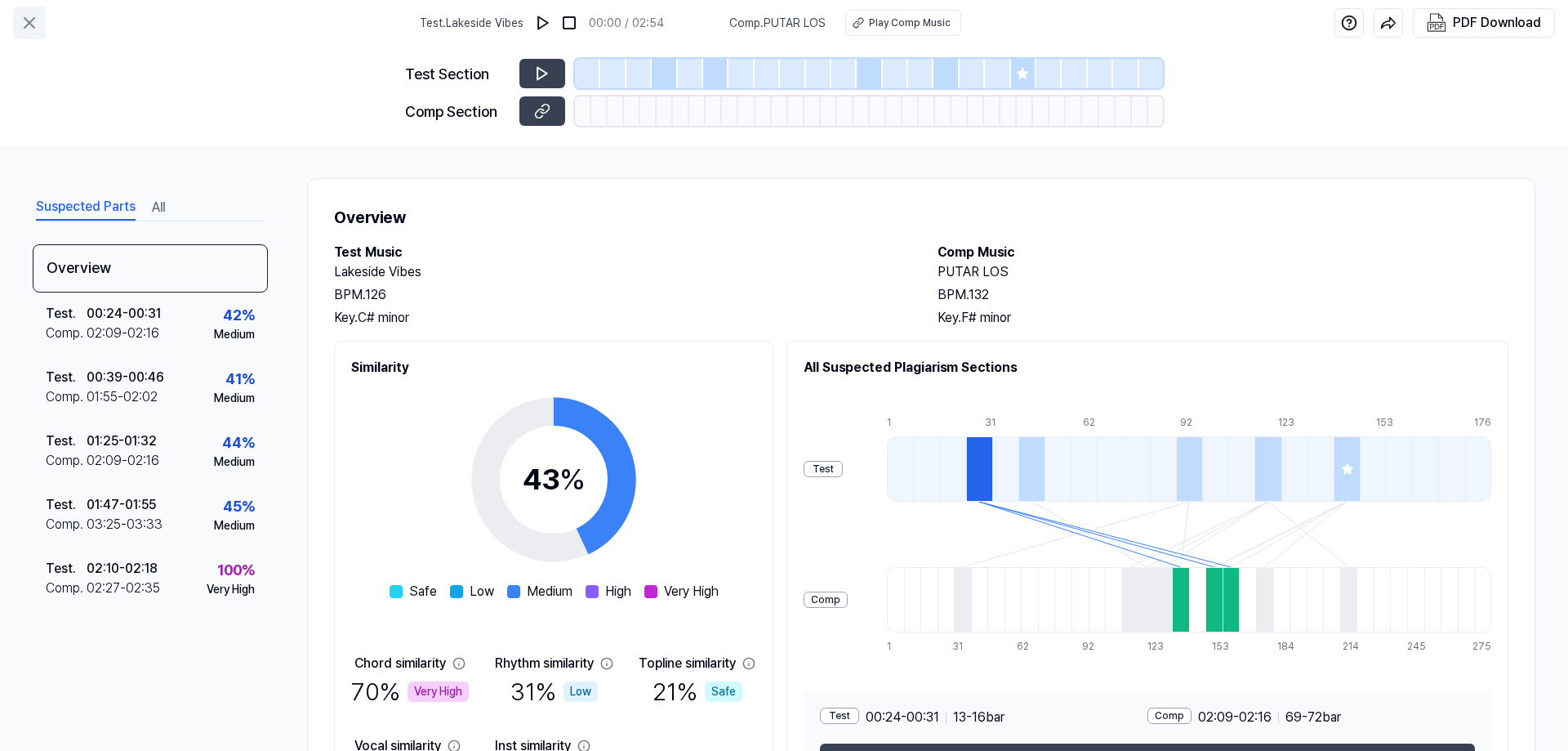
click at [34, 22] on icon at bounding box center [29, 23] width 20 height 20
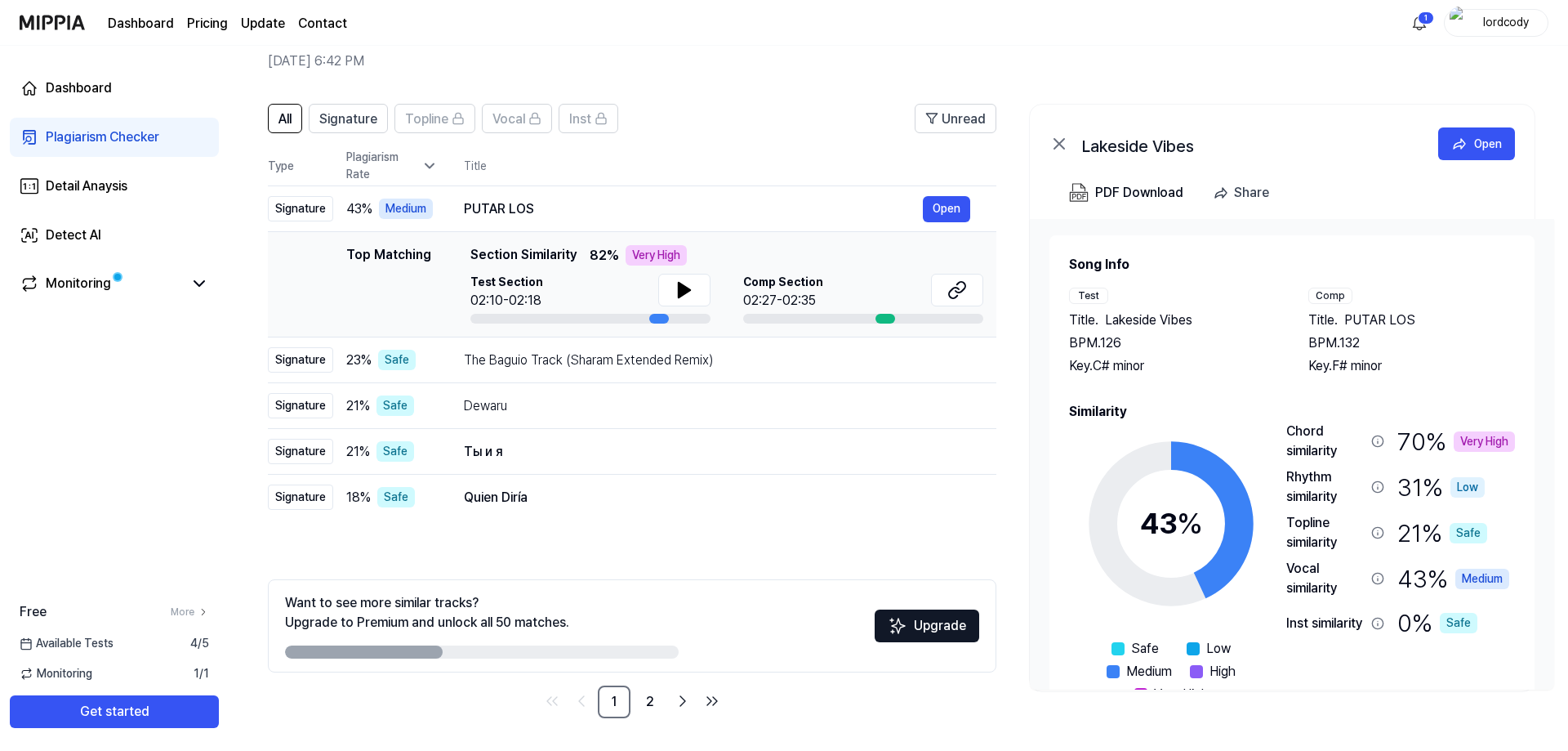
click at [1482, 23] on div "lordcody" at bounding box center [1506, 22] width 64 height 18
click at [1470, 122] on link "Account" at bounding box center [1444, 122] width 188 height 17
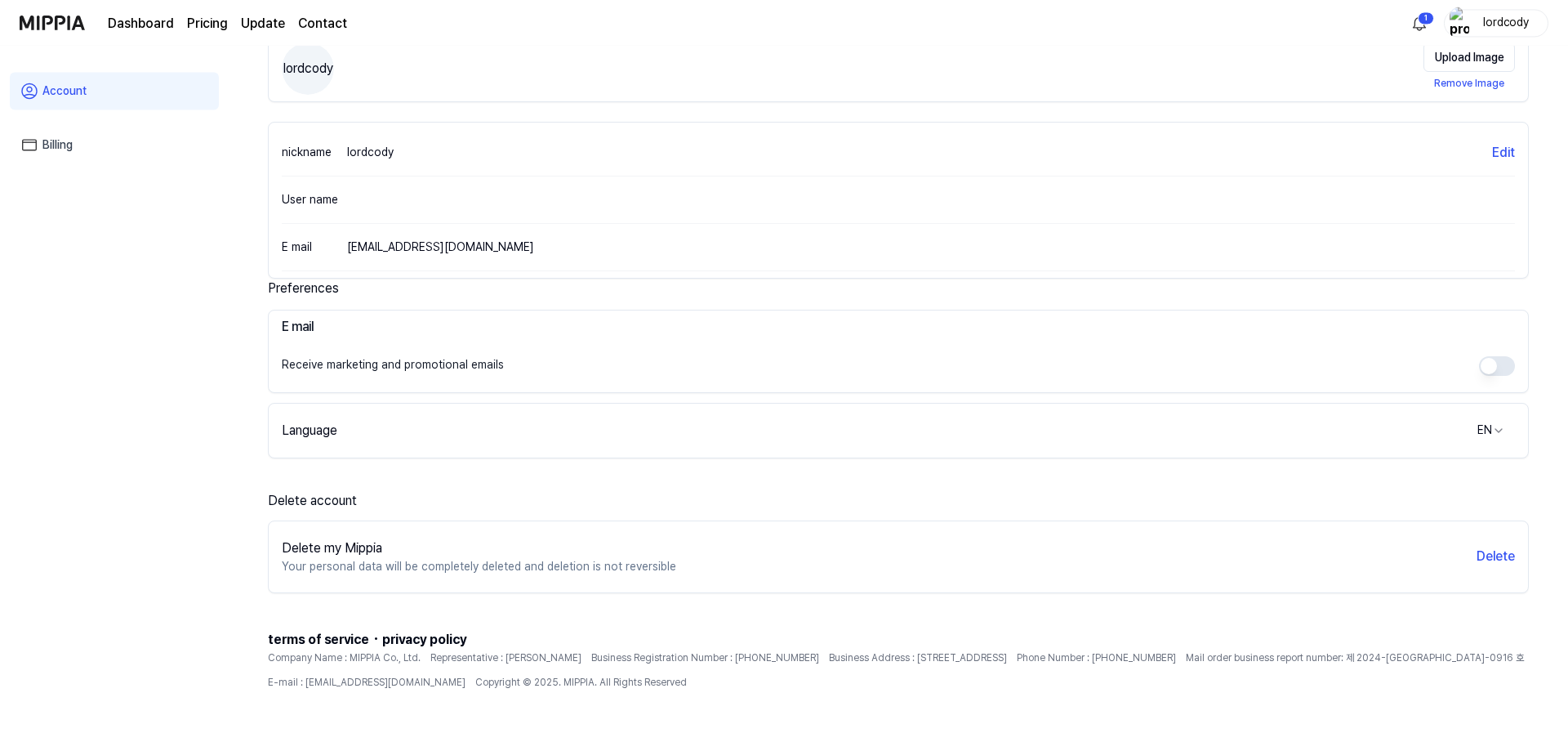
scroll to position [146, 0]
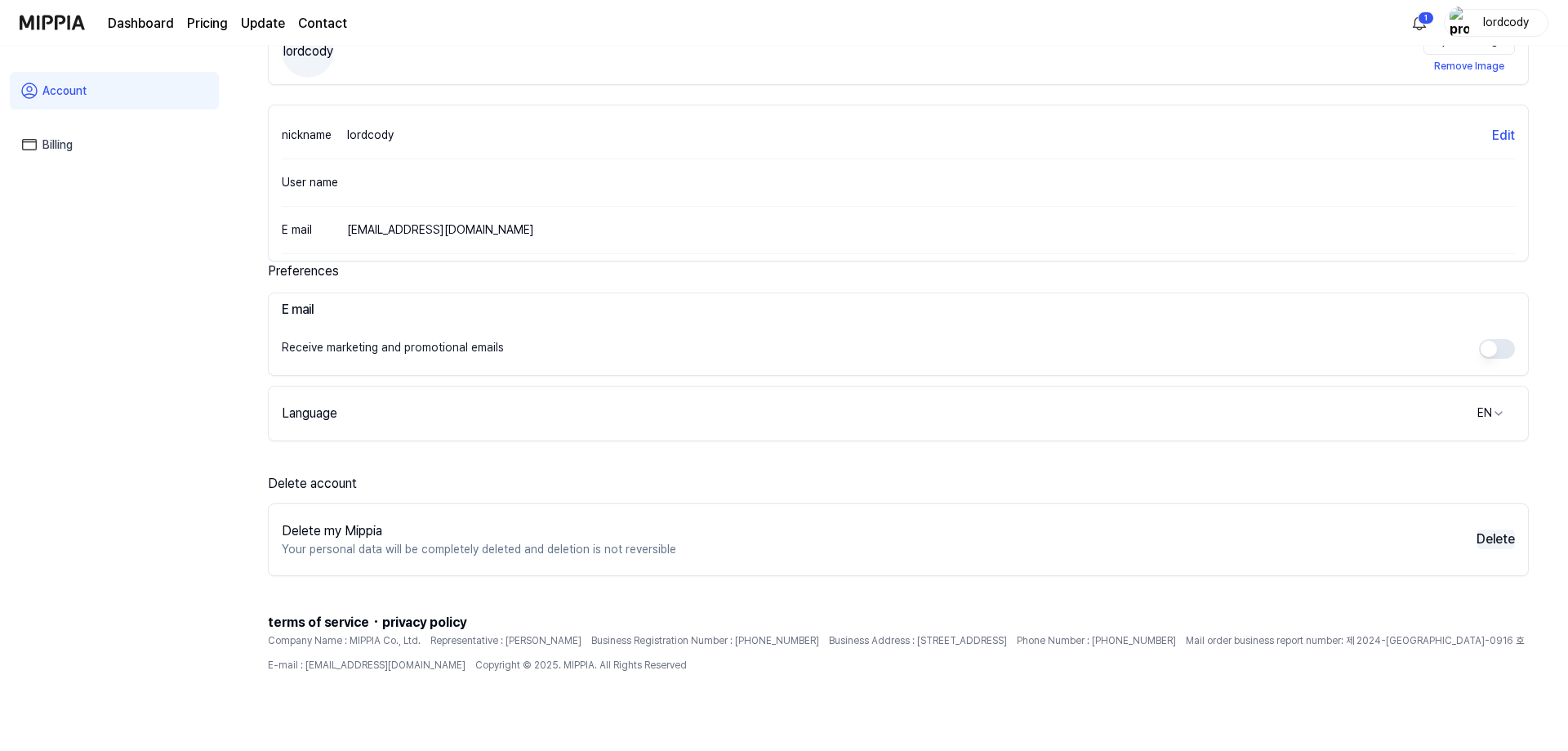
click at [1503, 539] on button "Delete" at bounding box center [1496, 539] width 39 height 20
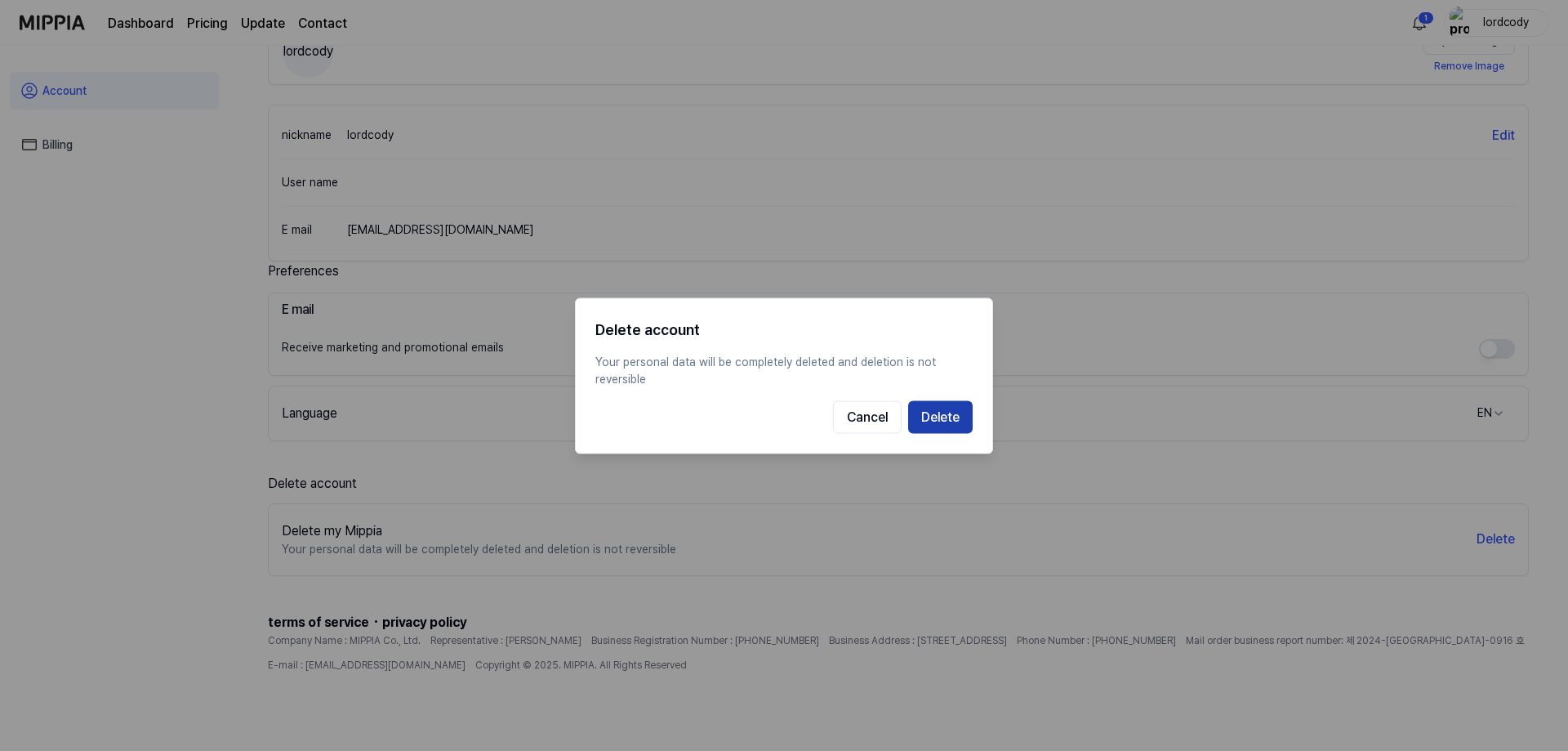
click at [942, 424] on button "Delete" at bounding box center [940, 416] width 65 height 33
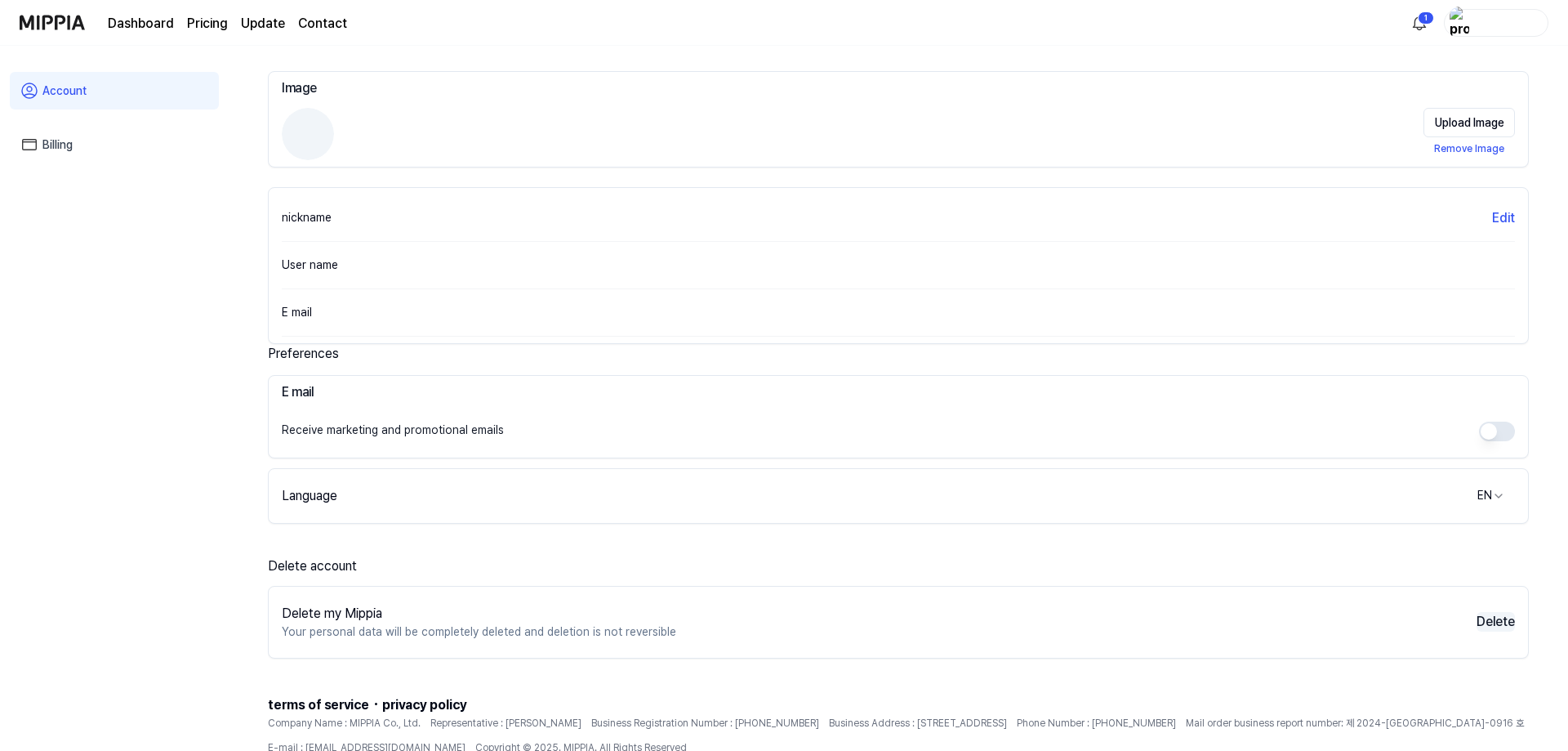
click at [1505, 628] on button "Delete" at bounding box center [1496, 621] width 39 height 20
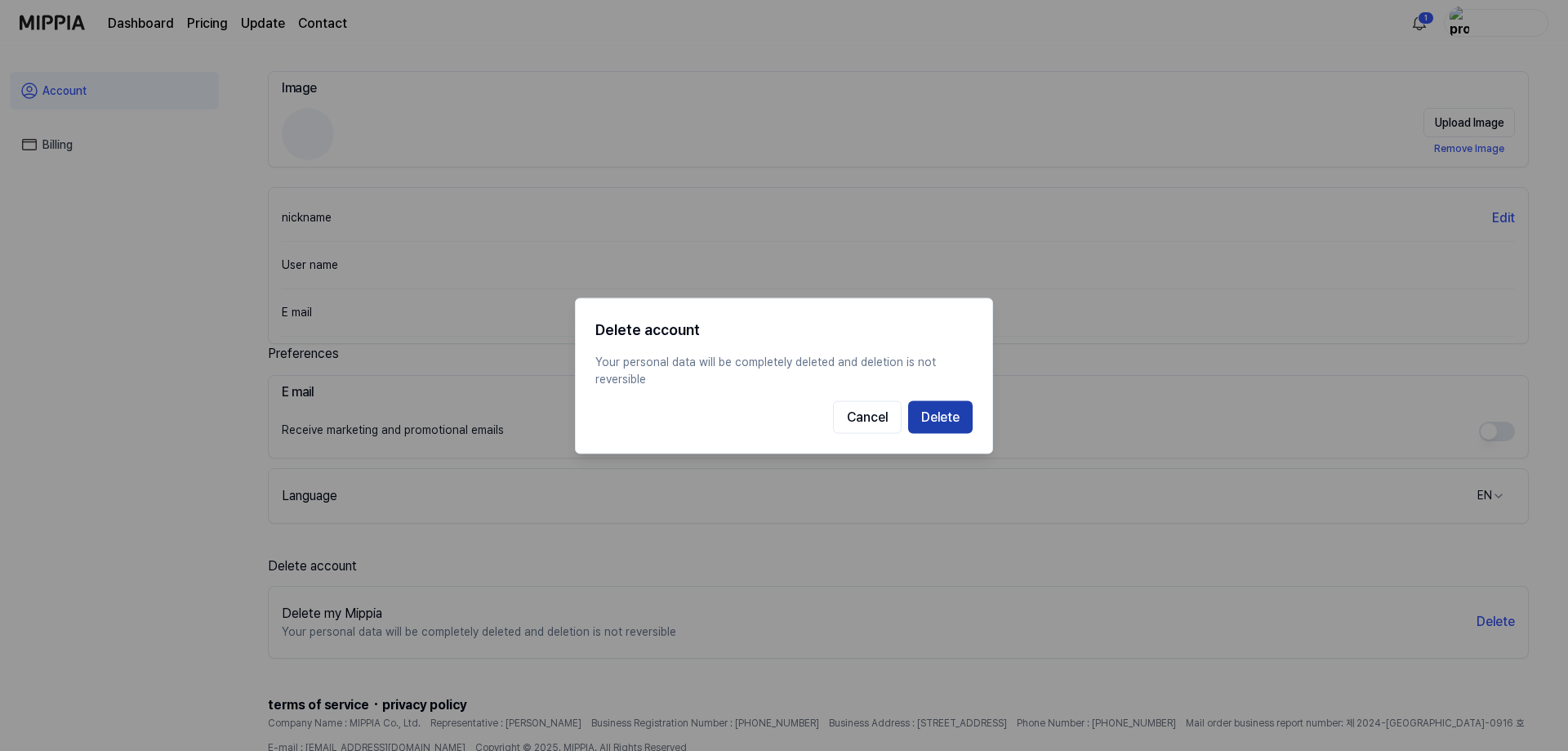
click at [929, 426] on button "Delete" at bounding box center [940, 416] width 65 height 33
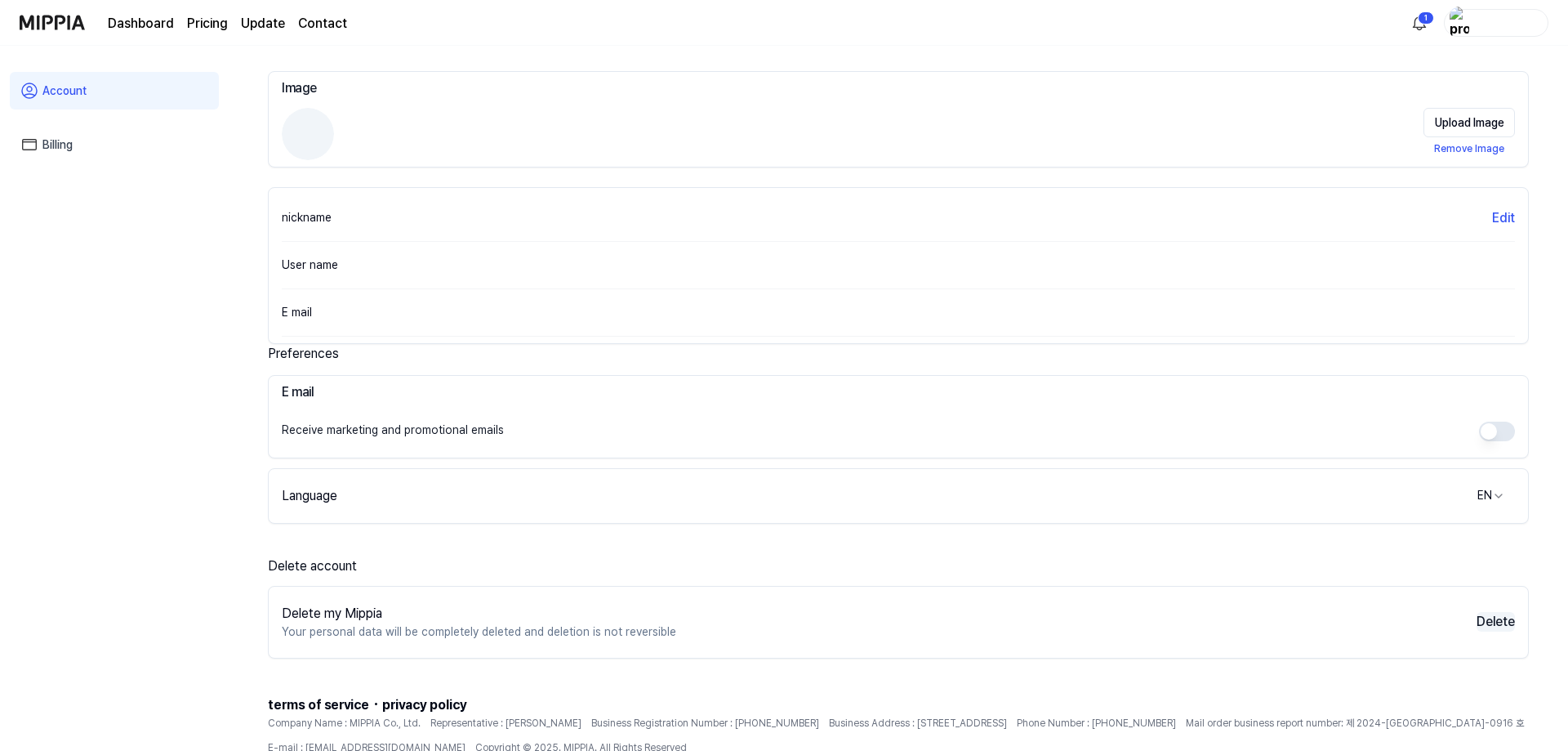
click at [1505, 626] on button "Delete" at bounding box center [1496, 621] width 39 height 20
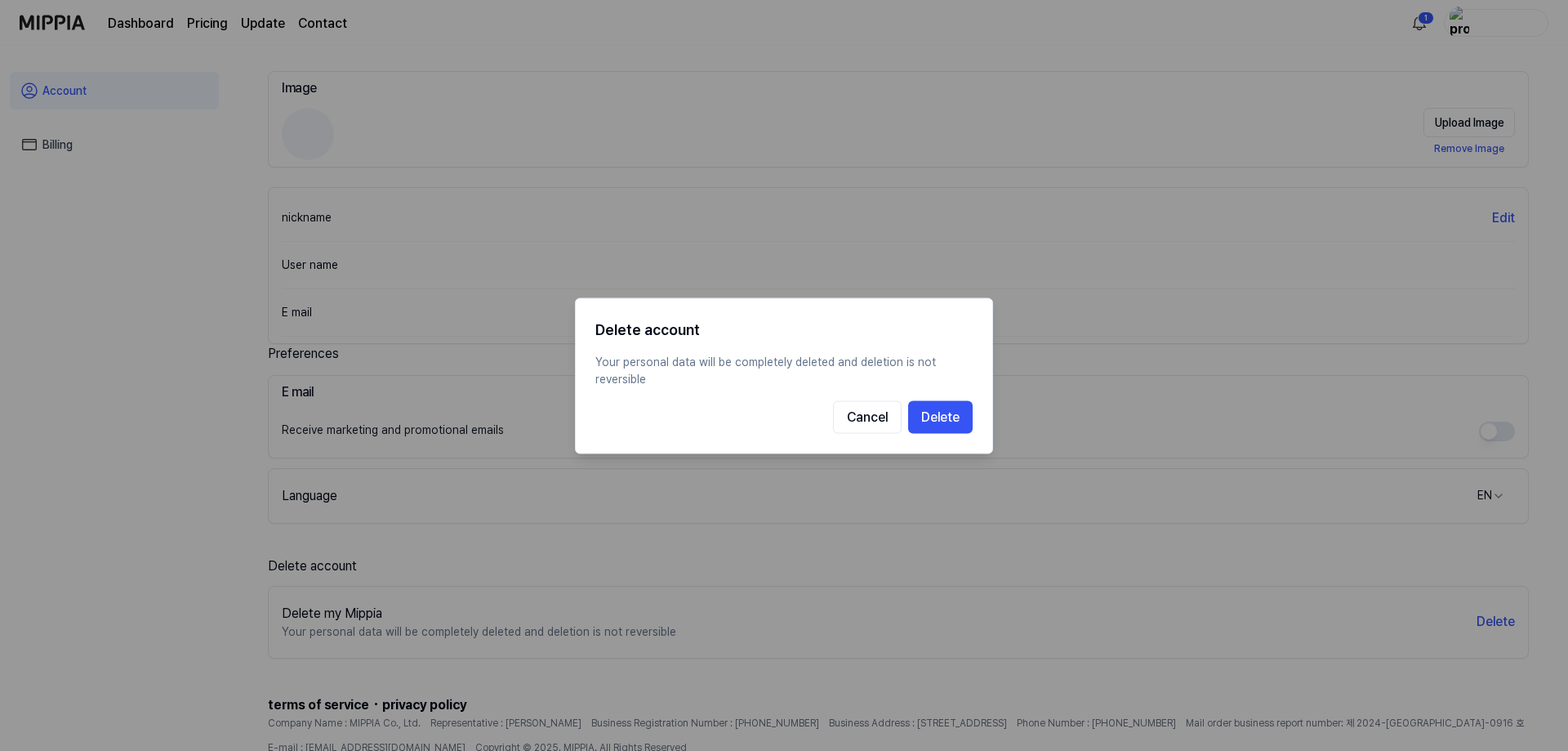
click at [721, 363] on p "Your personal data will be completely deleted and deletion is not reversible" at bounding box center [784, 370] width 377 height 34
click at [929, 416] on button "Delete" at bounding box center [940, 416] width 65 height 33
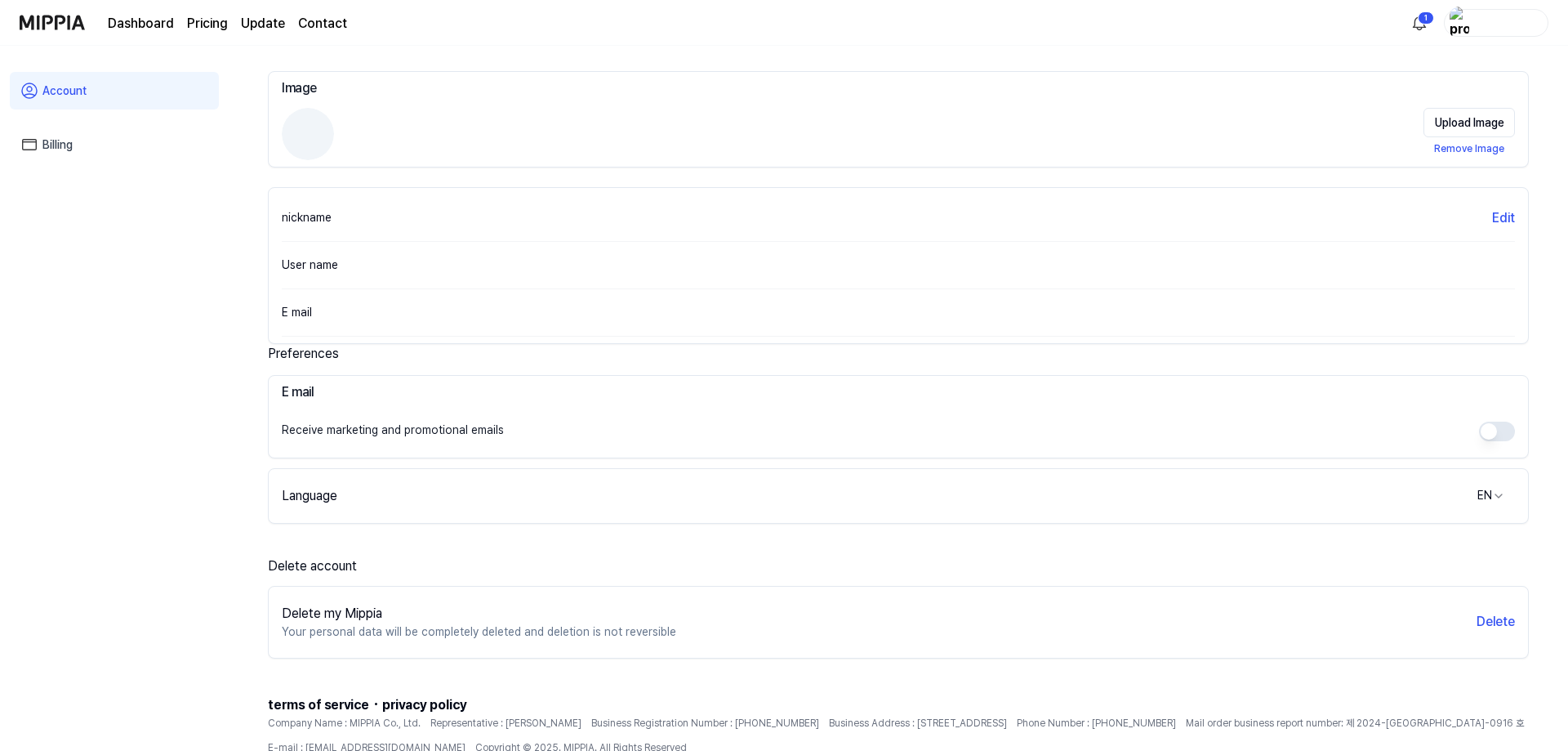
click at [148, 40] on div "Dashboard Pricing Update Contact" at bounding box center [228, 23] width 239 height 45
click at [147, 27] on link "Dashboard" at bounding box center [141, 24] width 66 height 20
